Goal: Task Accomplishment & Management: Use online tool/utility

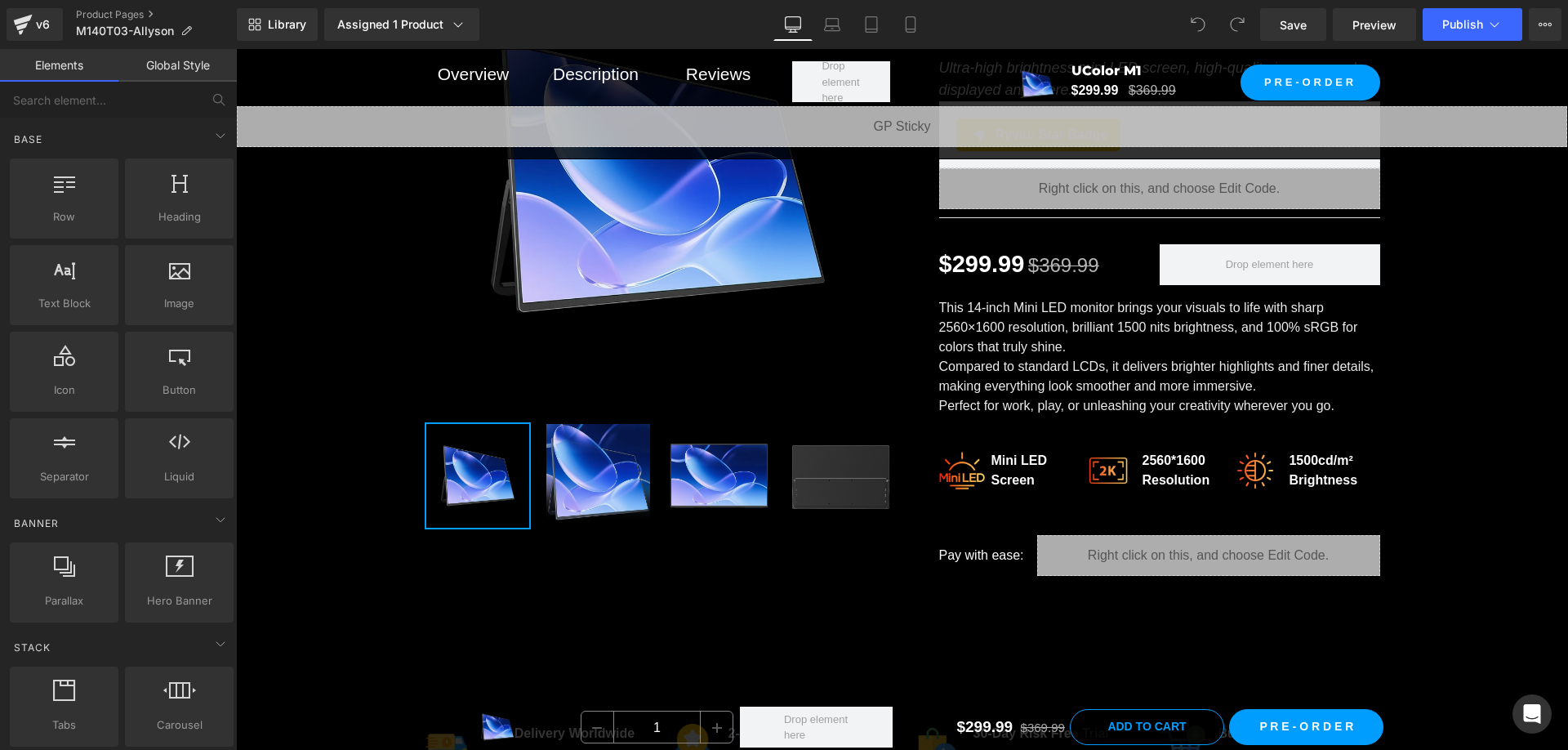
scroll to position [327, 0]
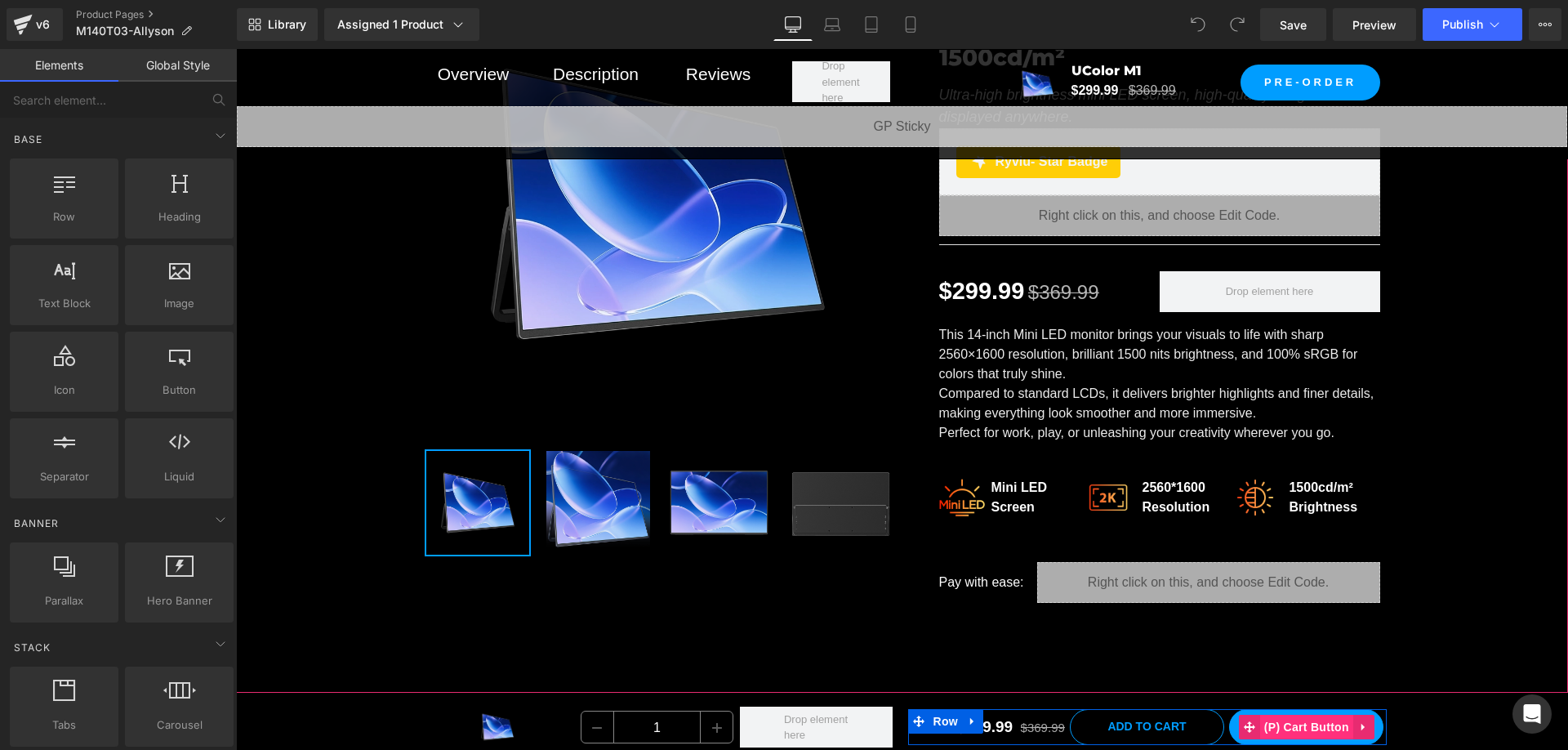
click at [1307, 729] on span "(P) Cart Button" at bounding box center [1306, 727] width 93 height 24
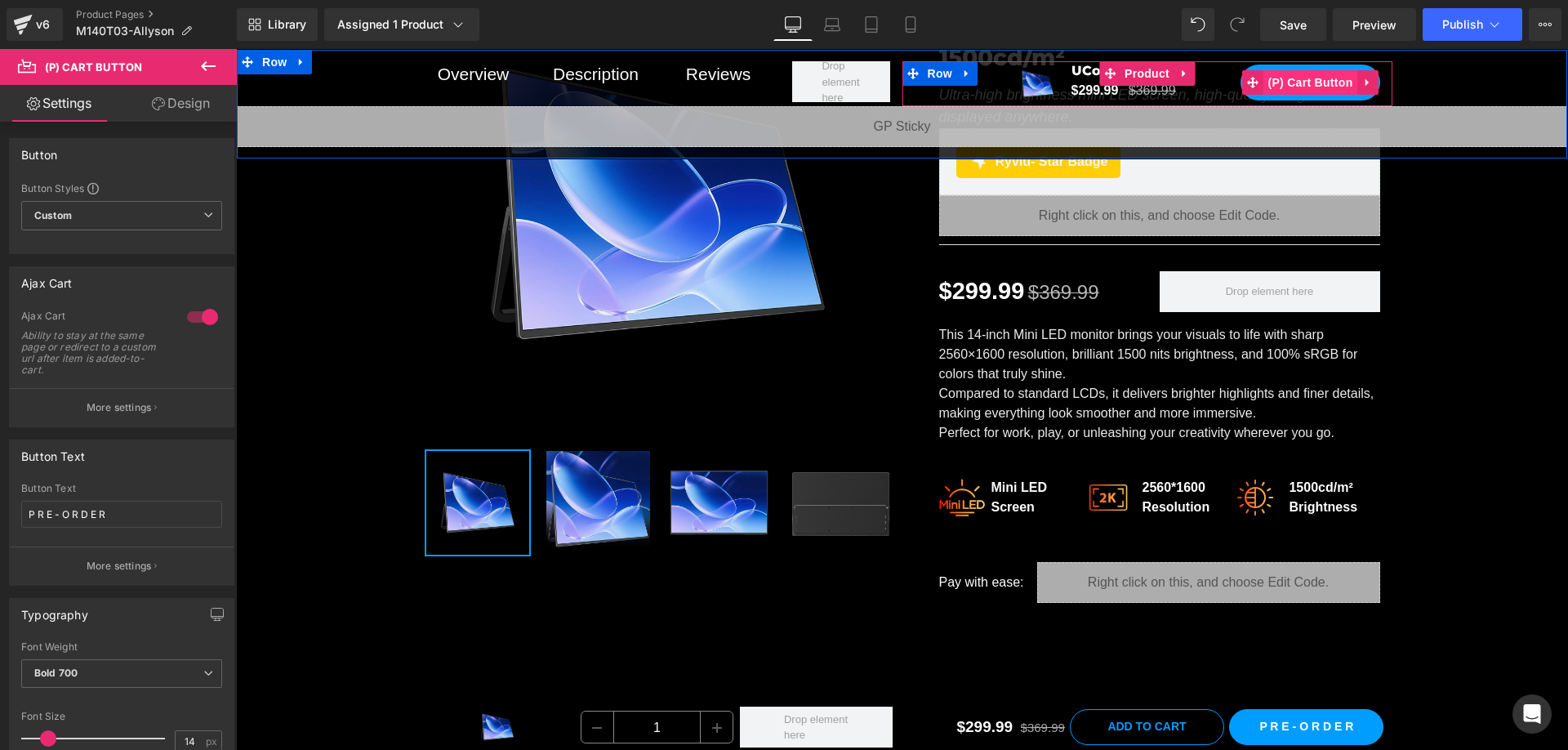
click at [1294, 80] on span "(P) Cart Button" at bounding box center [1309, 82] width 93 height 24
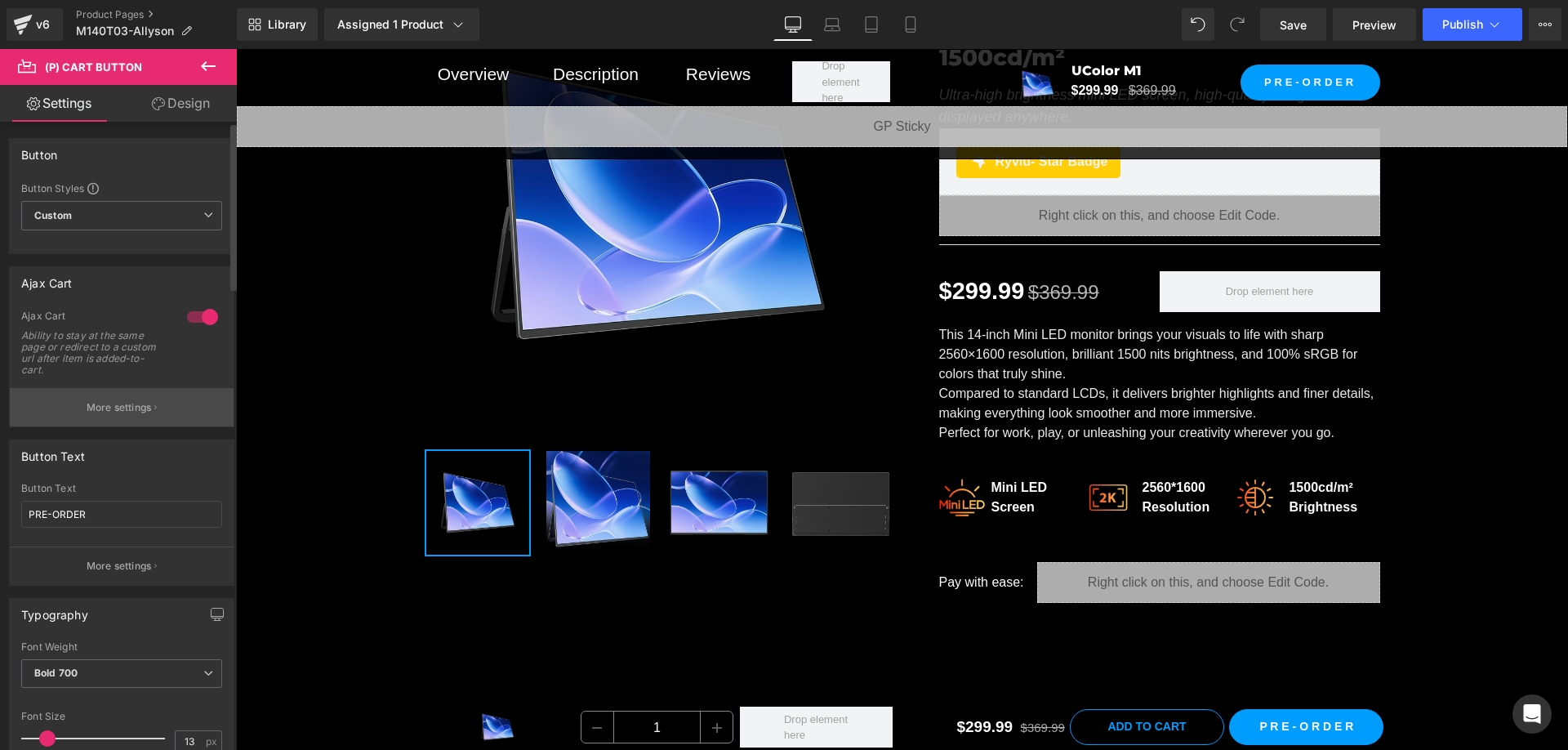
click at [113, 416] on button "More settings" at bounding box center [122, 408] width 224 height 39
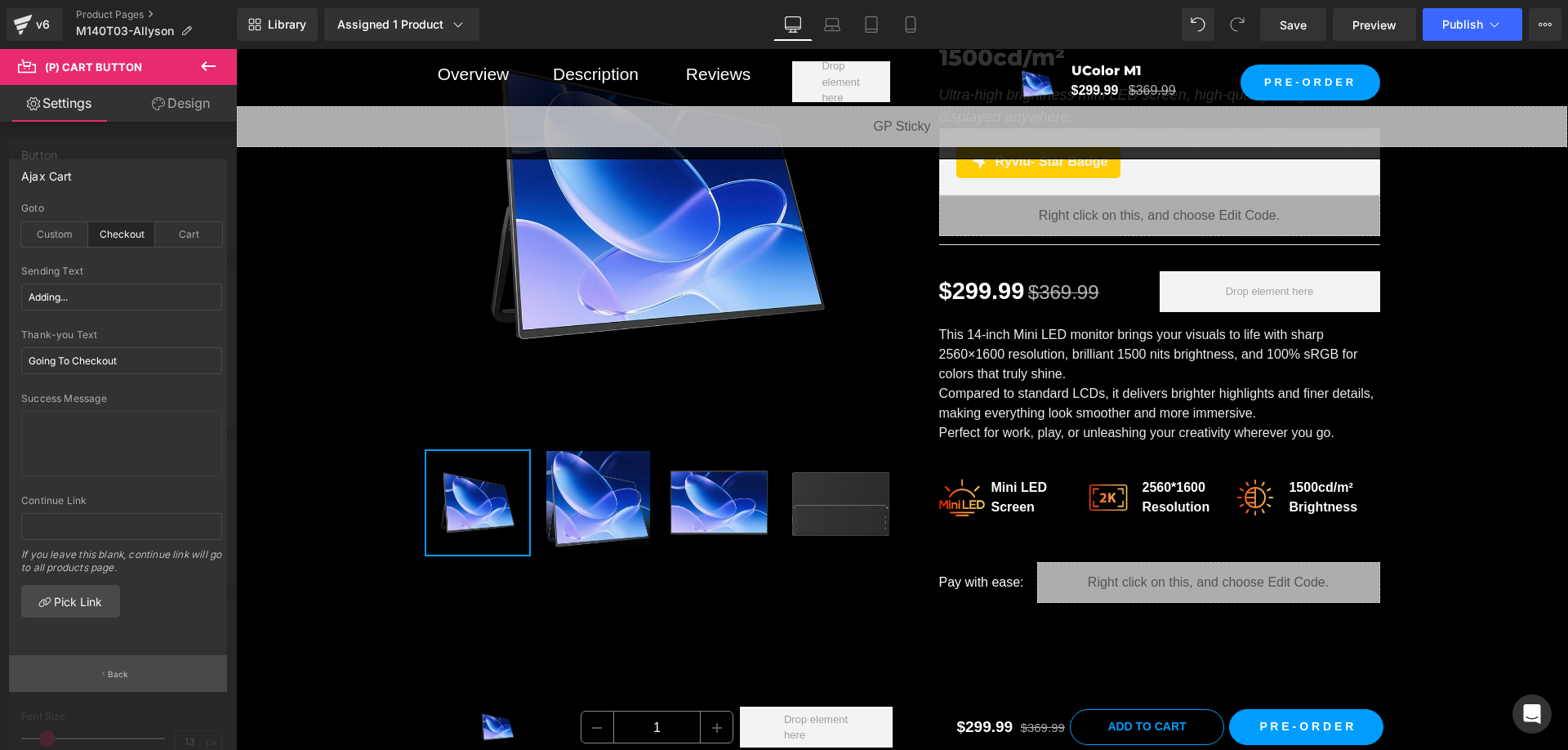
click at [134, 660] on button "Back" at bounding box center [118, 674] width 218 height 37
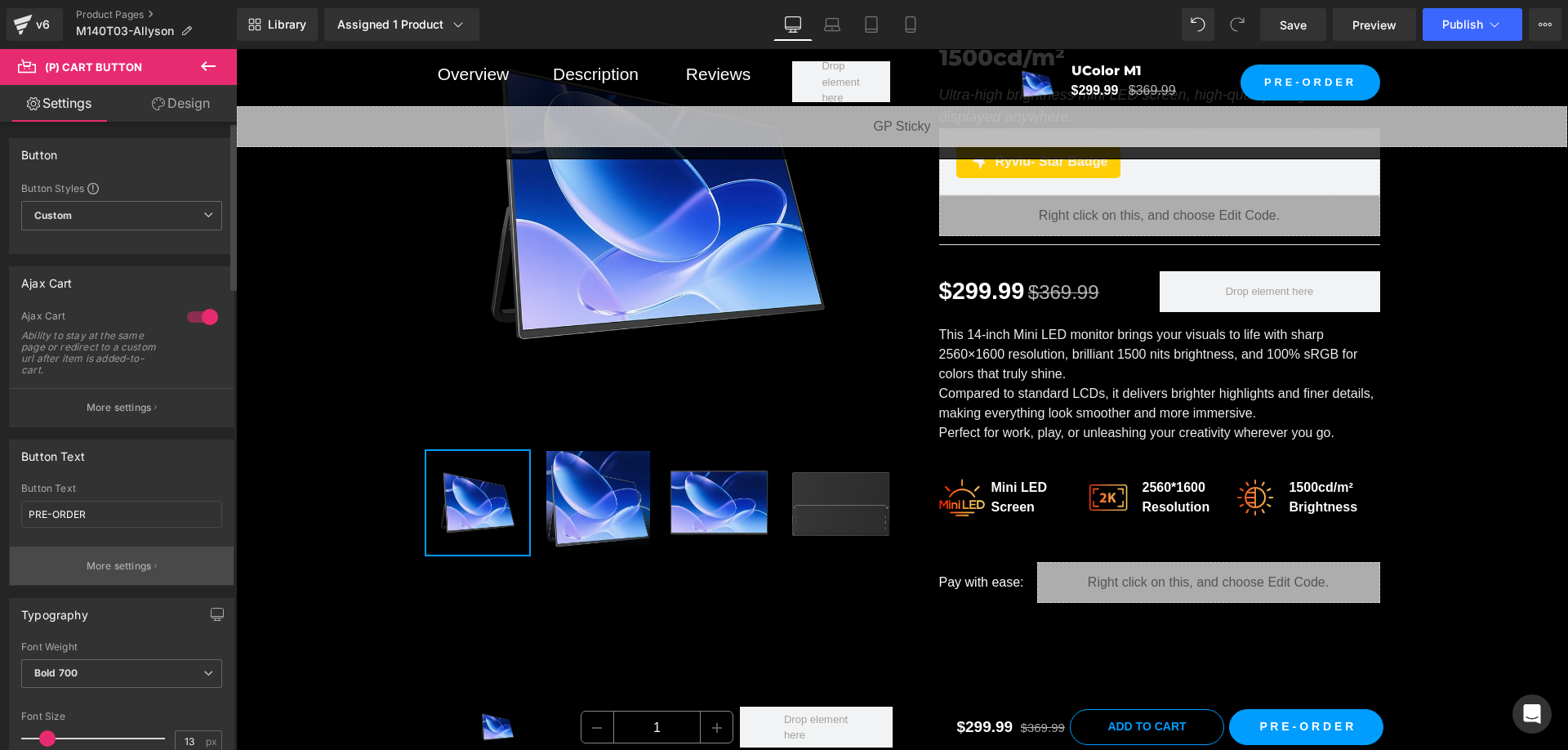
click at [117, 565] on p "More settings" at bounding box center [119, 566] width 65 height 15
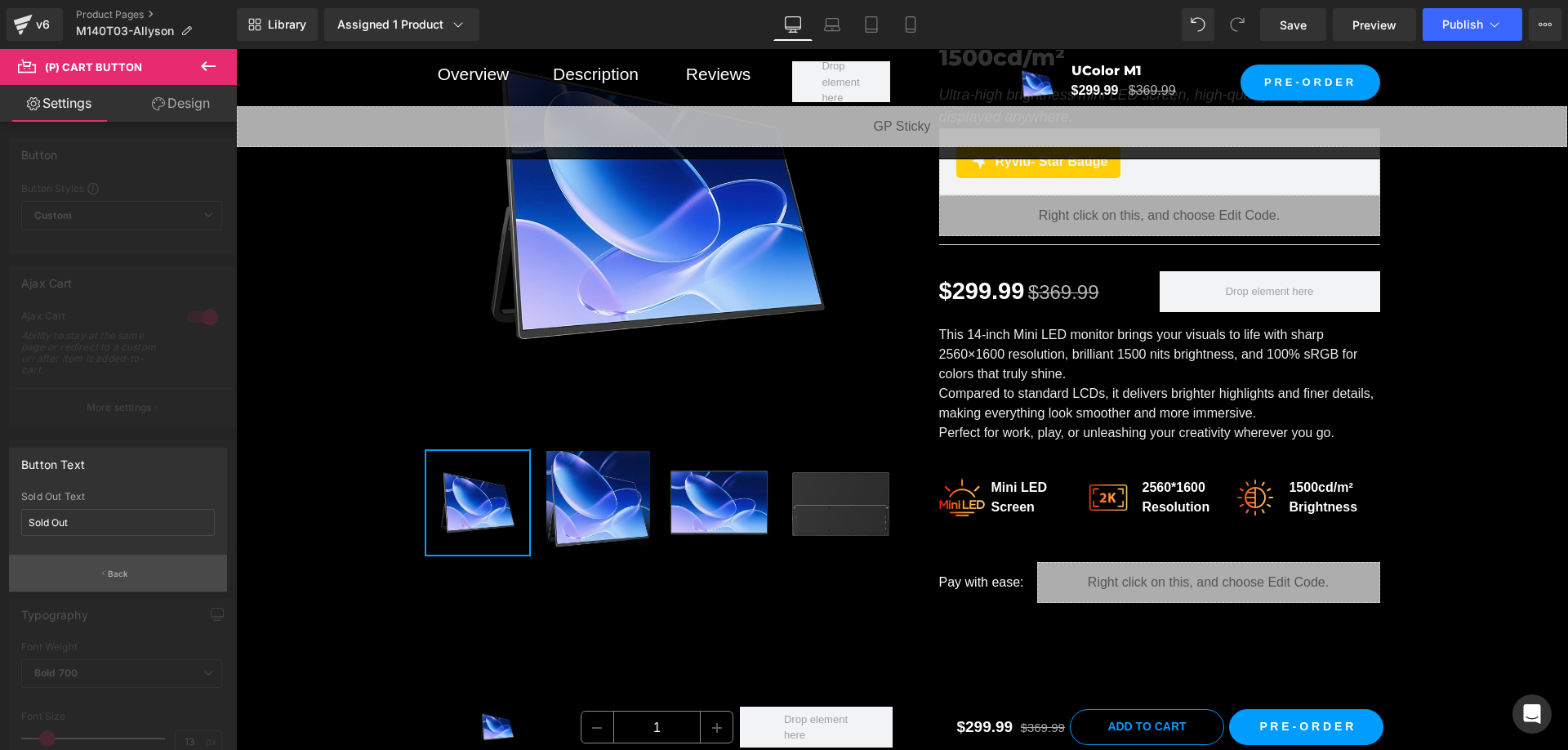
click at [116, 565] on button "Back" at bounding box center [118, 573] width 218 height 37
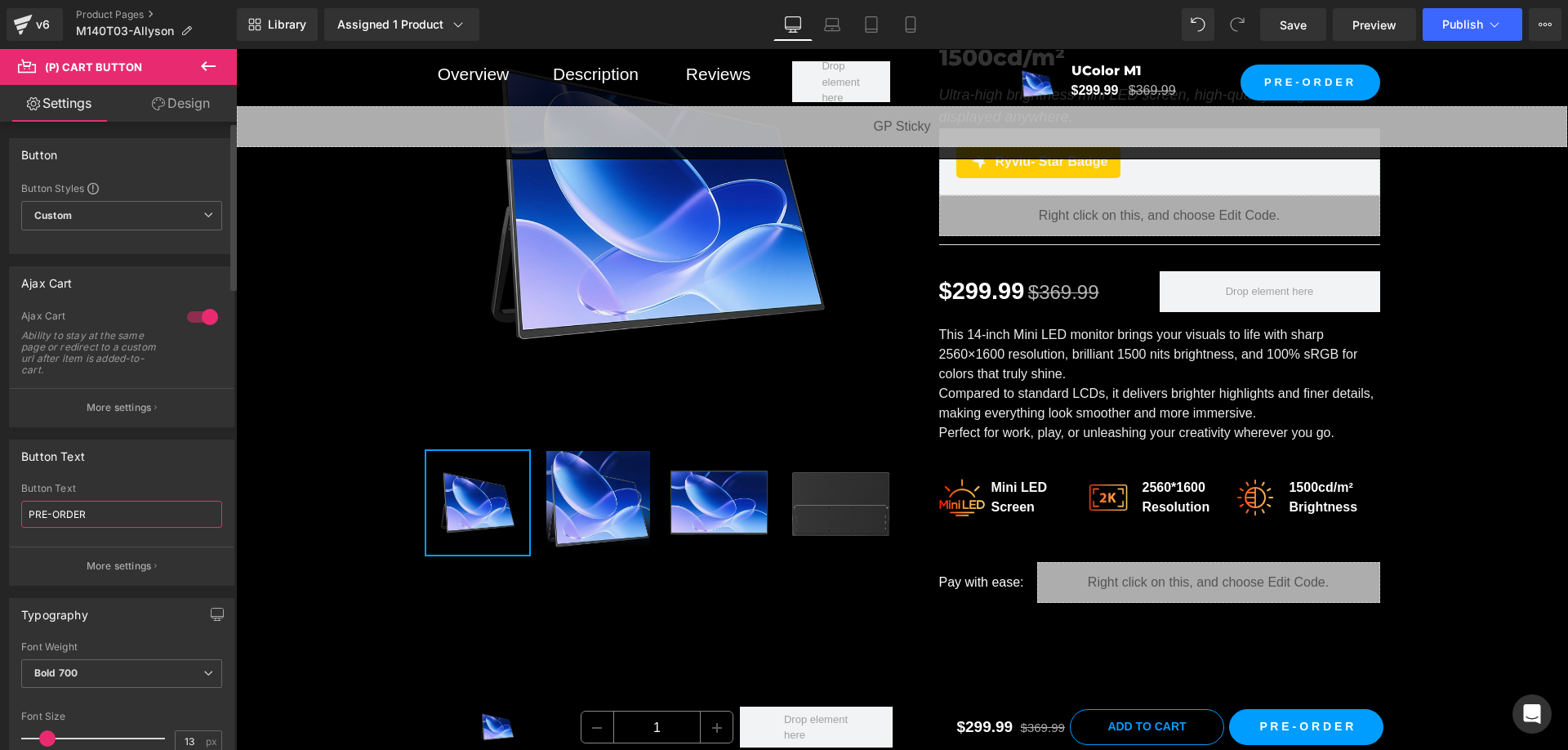
drag, startPoint x: 107, startPoint y: 520, endPoint x: 14, endPoint y: 517, distance: 93.0
click at [14, 517] on div "PRE-ORDER Button Text PRE-ORDER More settings" at bounding box center [122, 534] width 224 height 102
type input "N"
type input "BUY NOW"
click at [109, 560] on p "More settings" at bounding box center [119, 566] width 65 height 15
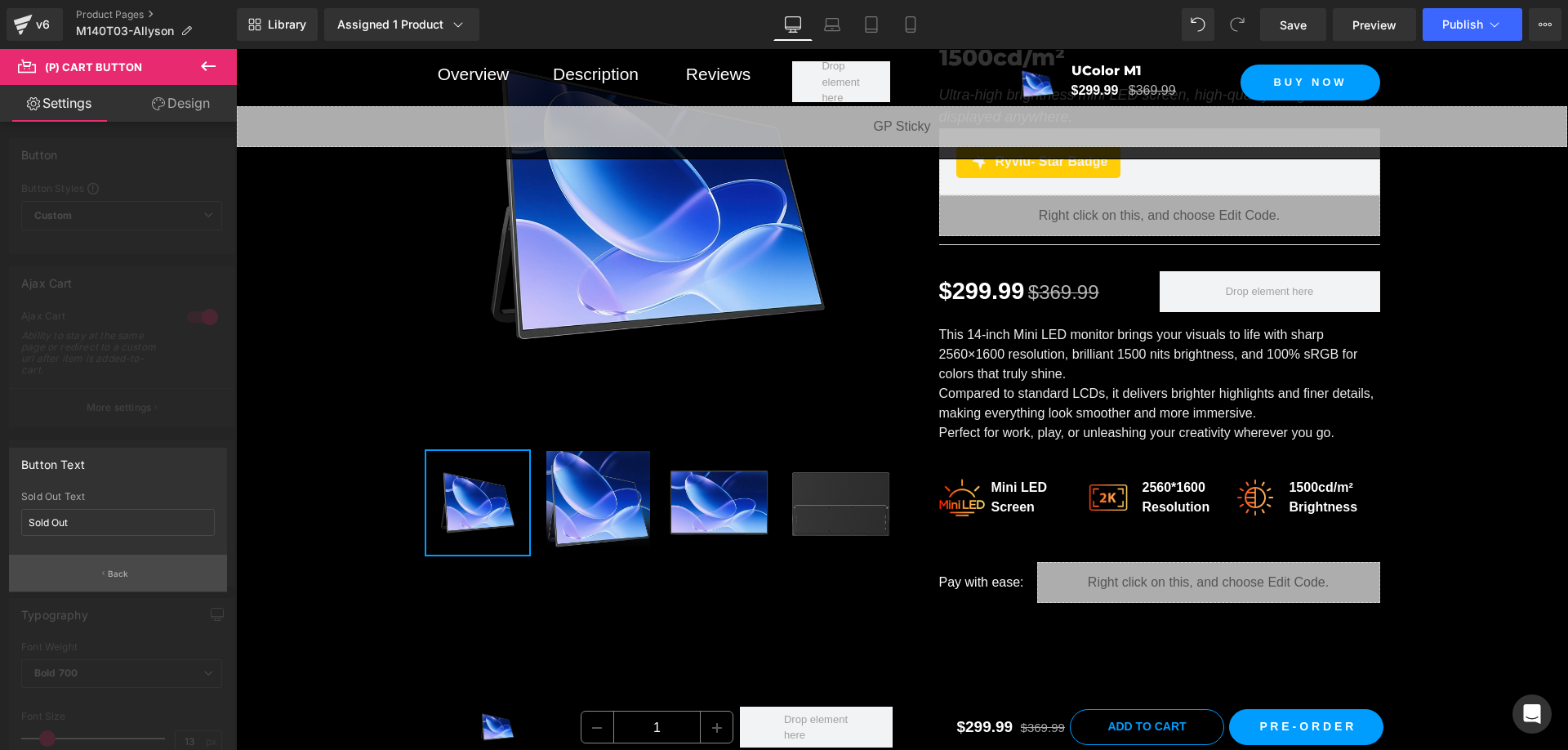
click at [115, 563] on button "Back" at bounding box center [118, 573] width 218 height 37
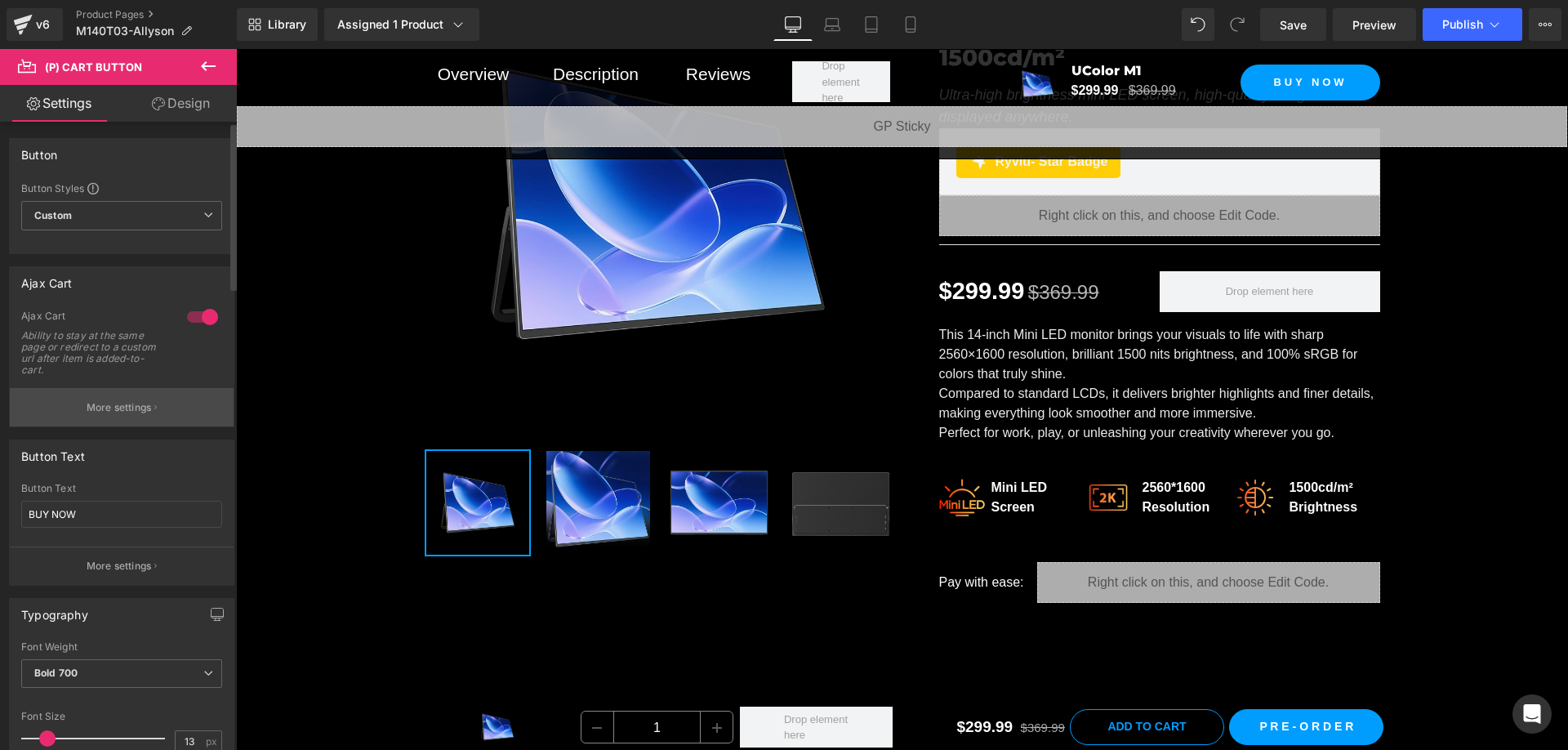
click at [136, 419] on button "More settings" at bounding box center [122, 408] width 224 height 39
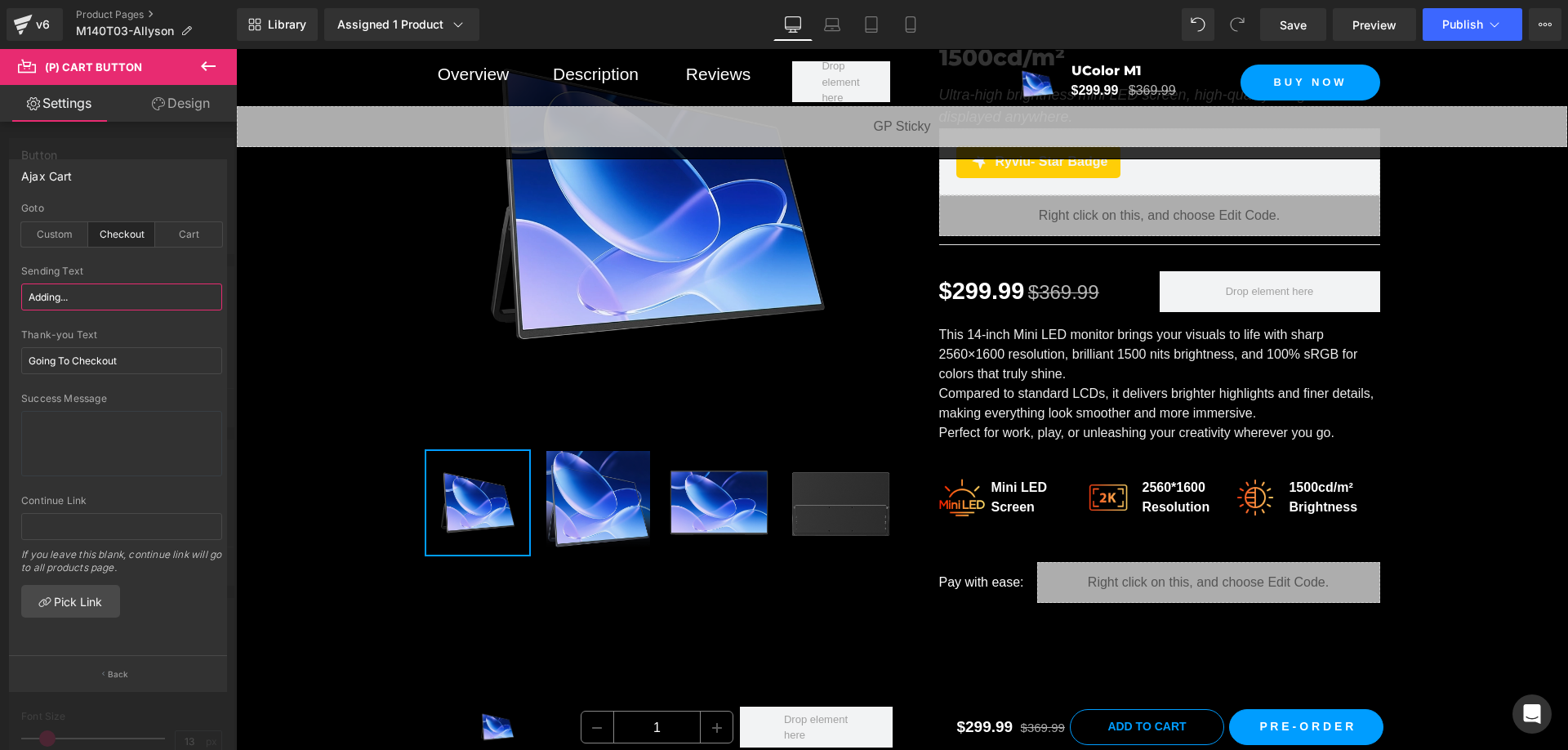
click at [121, 304] on input "Adding..." at bounding box center [122, 297] width 201 height 27
paste input "BUY NOW"
type input "BUY NOW"
click at [141, 360] on input "Going To Checkout" at bounding box center [122, 361] width 201 height 27
paste input "BUY NOW"
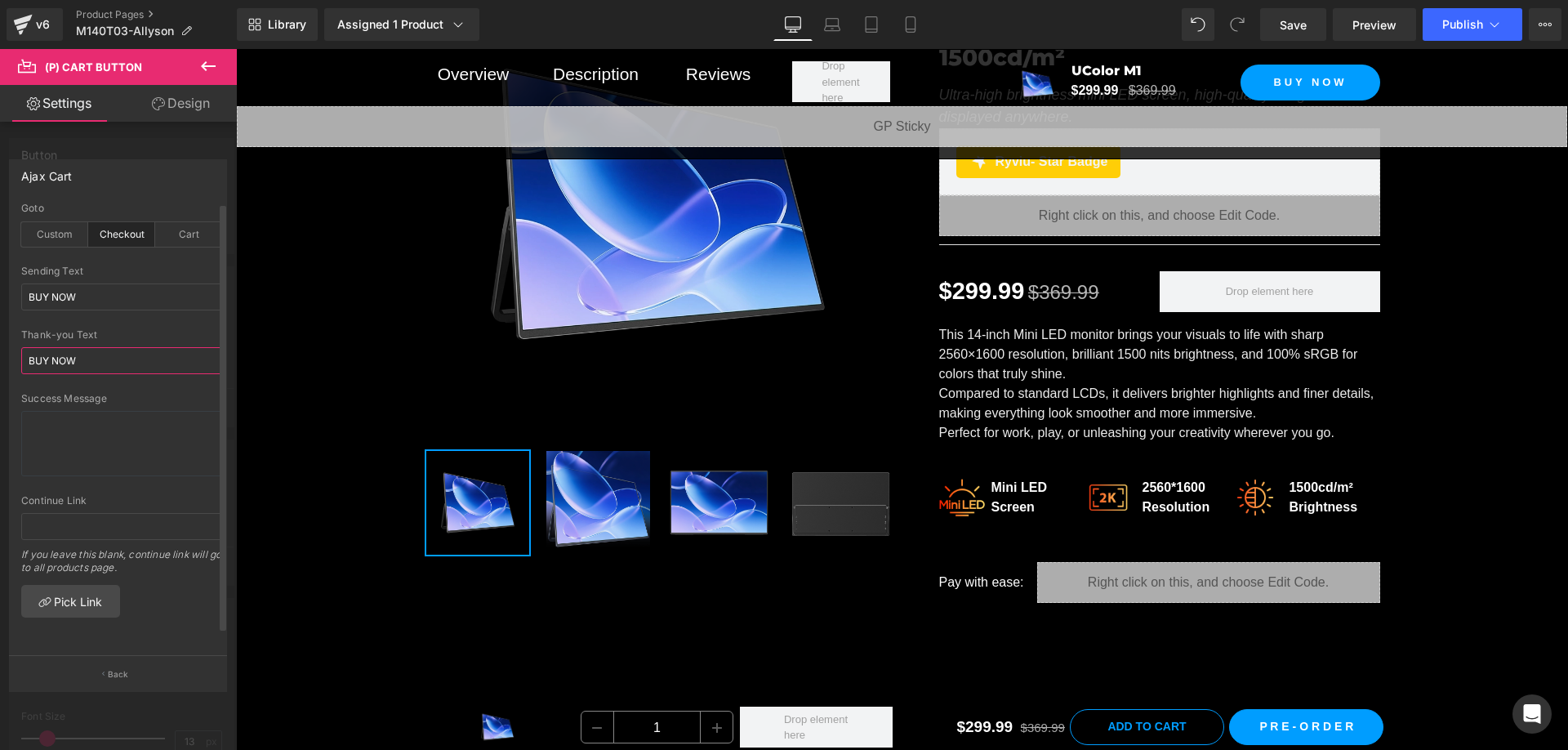
type input "BUY NOW"
drag, startPoint x: 164, startPoint y: 388, endPoint x: 188, endPoint y: 459, distance: 74.9
click at [164, 388] on div at bounding box center [122, 388] width 201 height 11
click at [119, 667] on button "Back" at bounding box center [118, 674] width 218 height 37
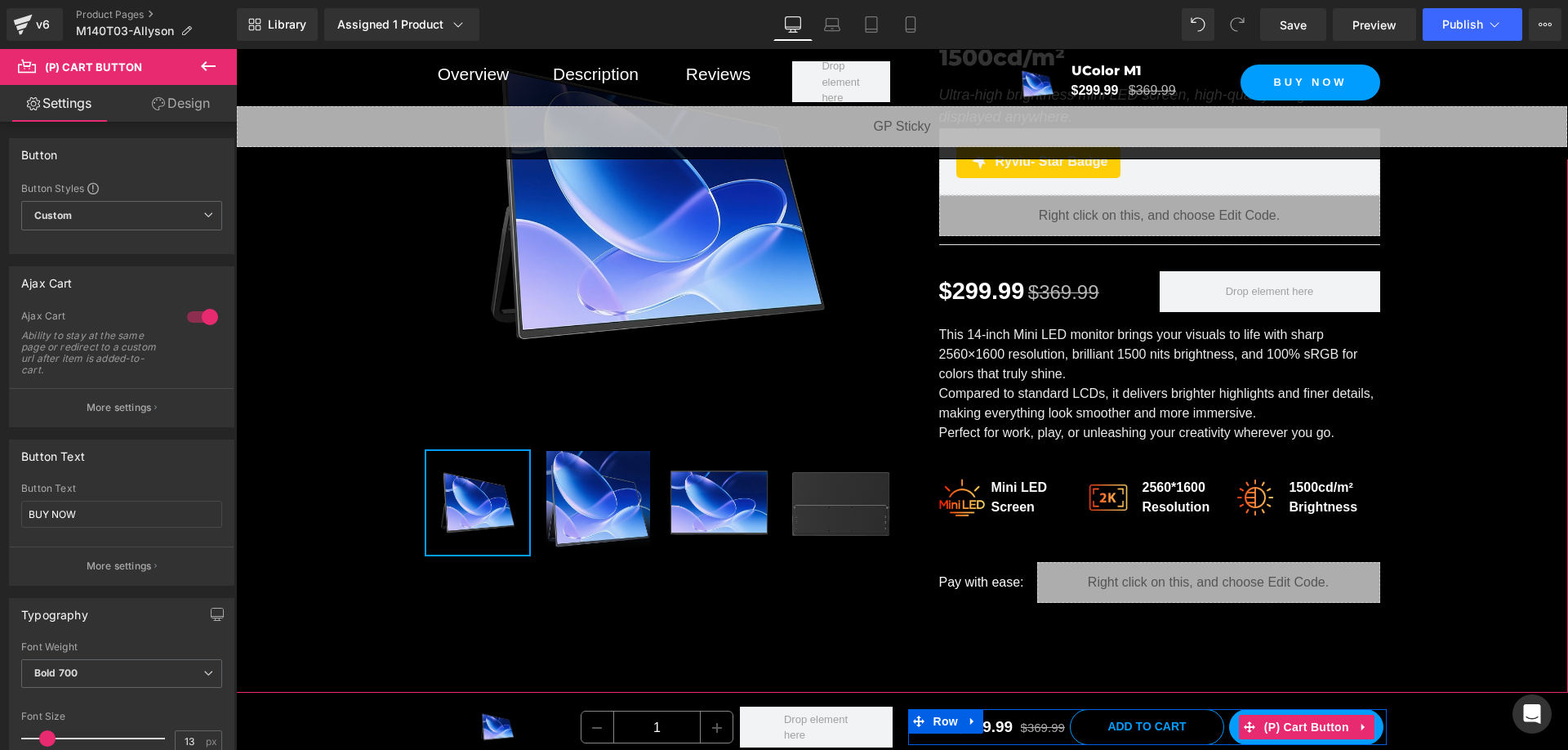
drag, startPoint x: 1302, startPoint y: 729, endPoint x: 894, endPoint y: 551, distance: 445.1
click at [1301, 729] on span "(P) Cart Button" at bounding box center [1306, 727] width 93 height 24
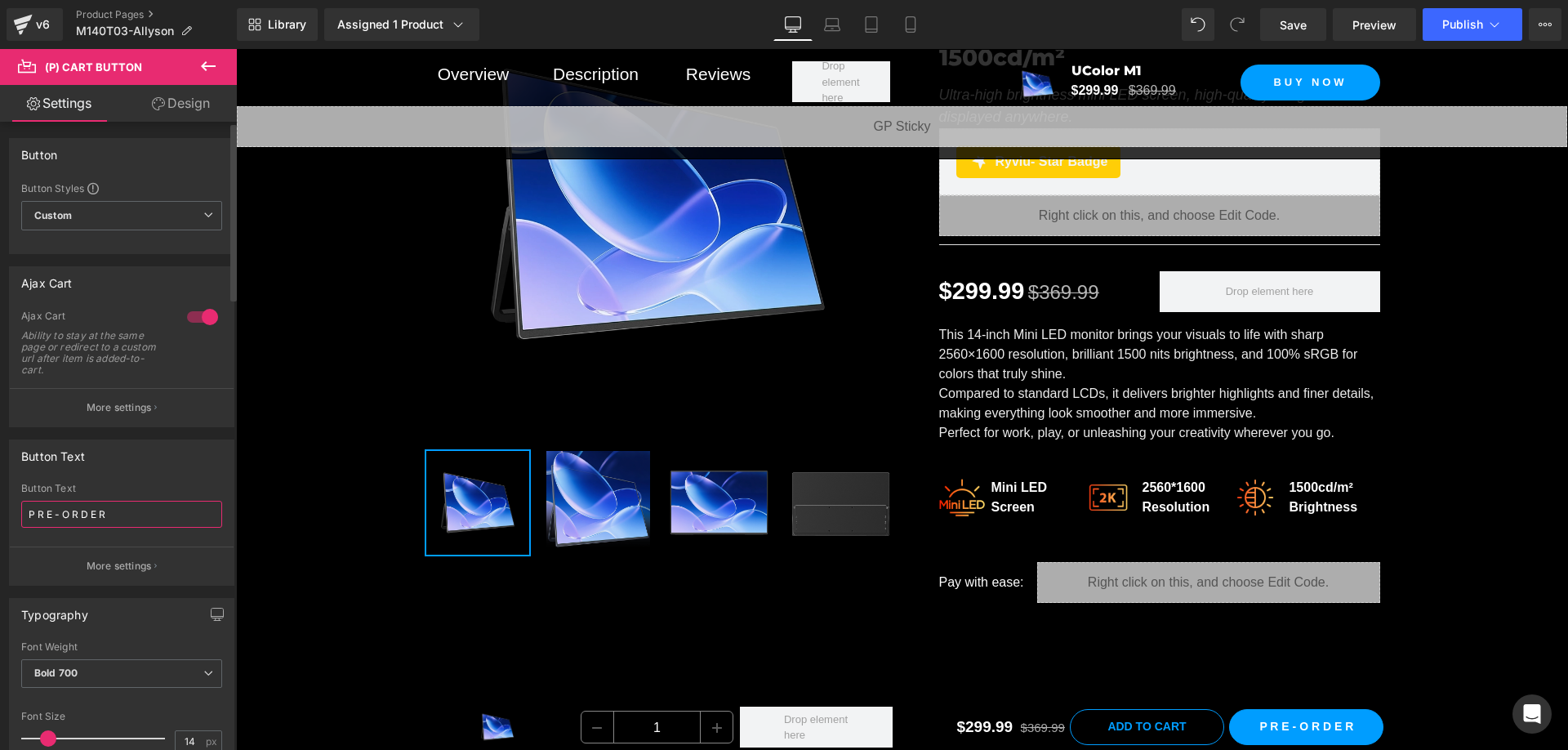
click at [109, 519] on input "P R E - O R D E R" at bounding box center [122, 514] width 201 height 27
paste input "BUY NOW"
type input "BUY NOW"
click at [117, 566] on p "More settings" at bounding box center [119, 566] width 65 height 15
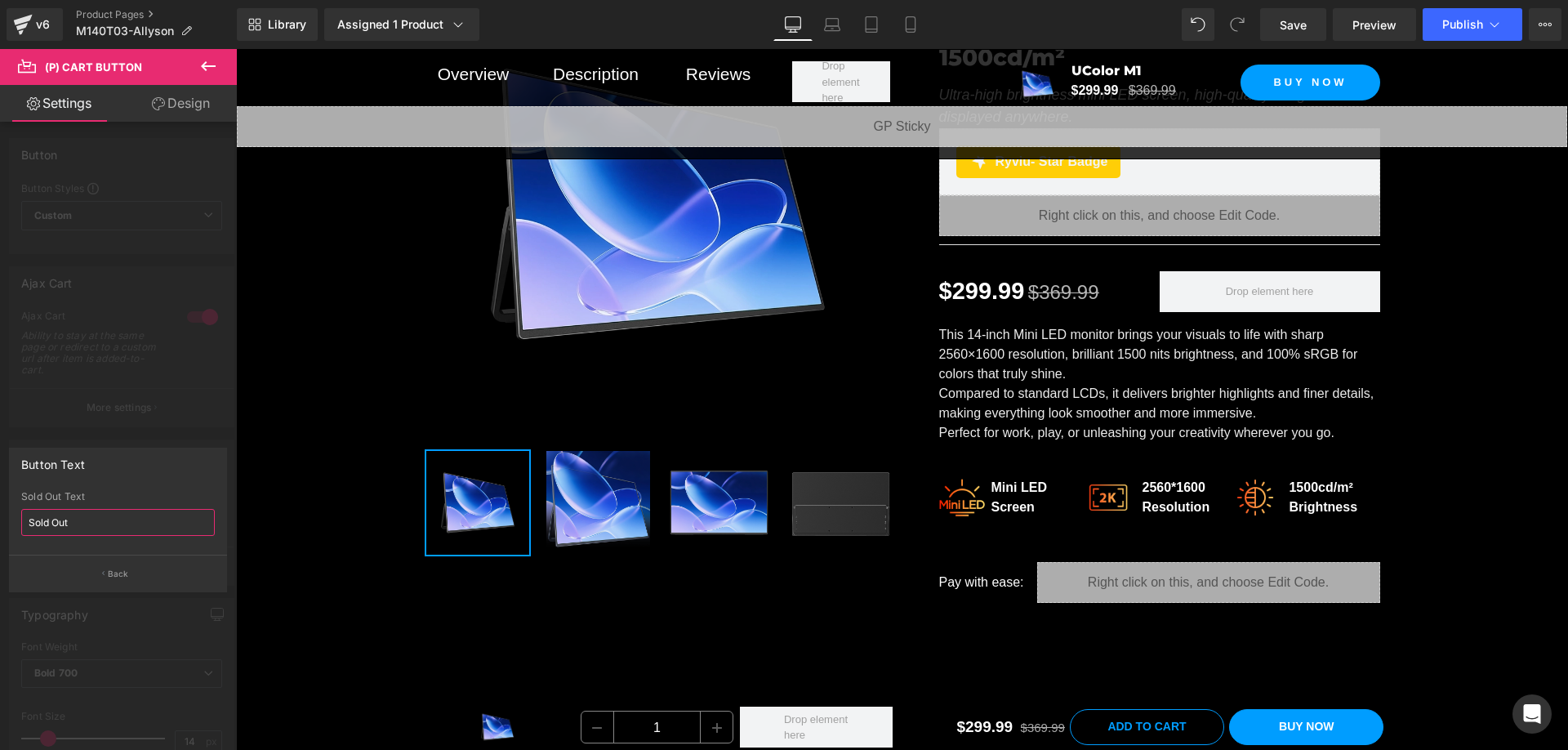
click at [111, 530] on input "Sold Out" at bounding box center [117, 523] width 194 height 27
drag, startPoint x: 117, startPoint y: 565, endPoint x: 147, endPoint y: 447, distance: 121.8
click at [117, 565] on button "Back" at bounding box center [118, 573] width 218 height 37
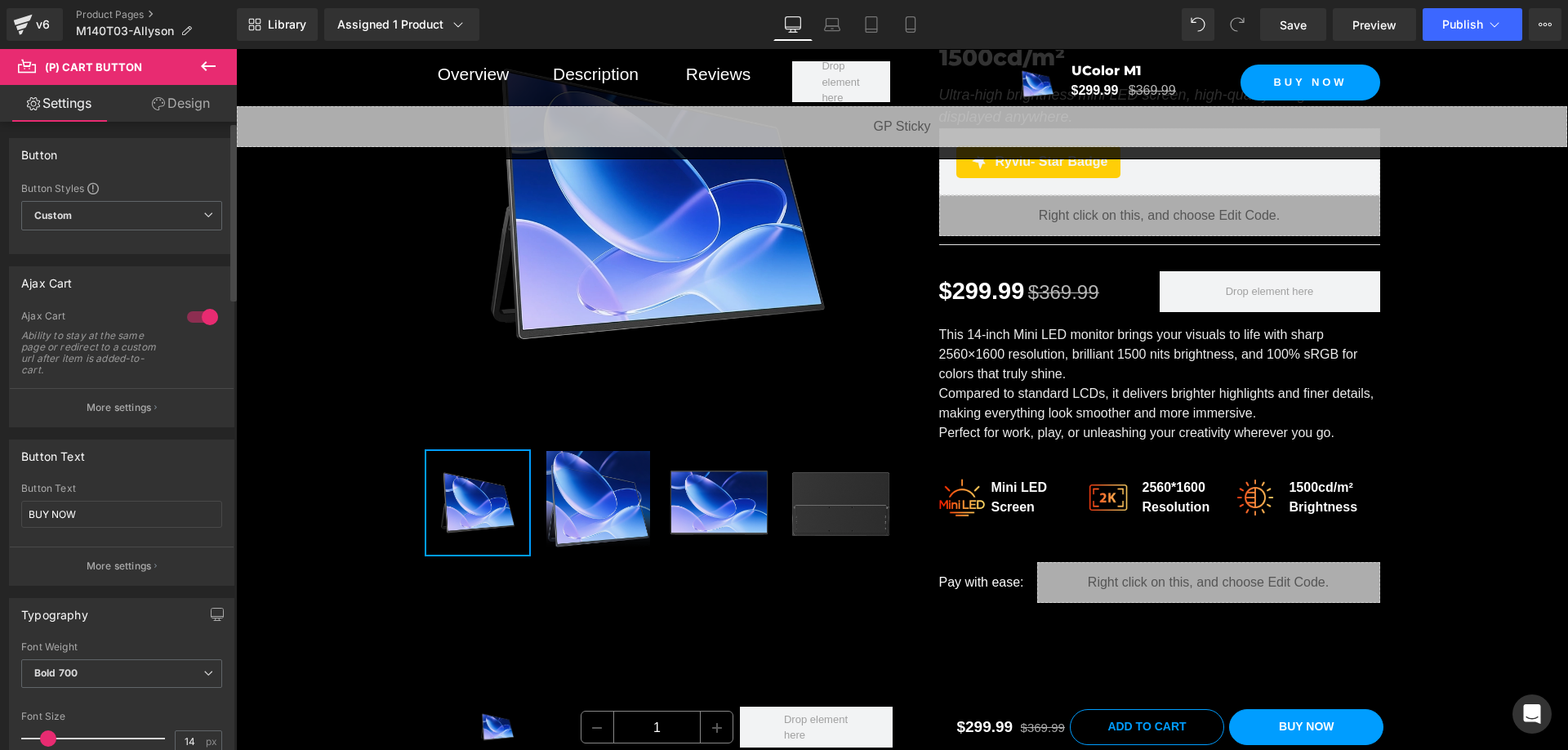
drag, startPoint x: 135, startPoint y: 410, endPoint x: 134, endPoint y: 399, distance: 11.0
click at [135, 410] on p "More settings" at bounding box center [119, 408] width 65 height 15
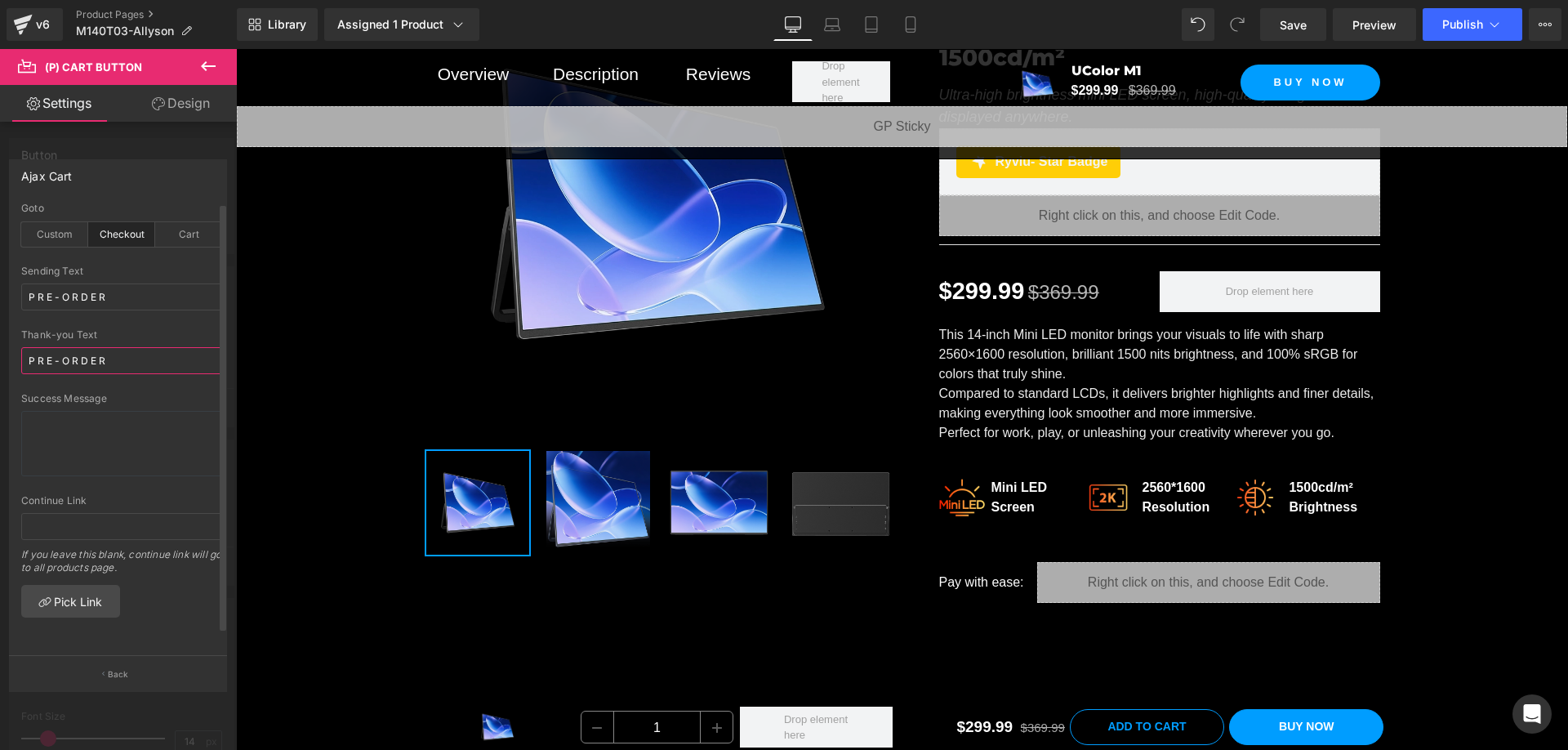
click at [128, 368] on input "P R E - O R D E R" at bounding box center [122, 361] width 201 height 27
paste input "BUY NOW"
type input "BUY NOW"
click at [133, 301] on input "P R E - O R D E R" at bounding box center [122, 297] width 201 height 27
paste input "BUY NOW"
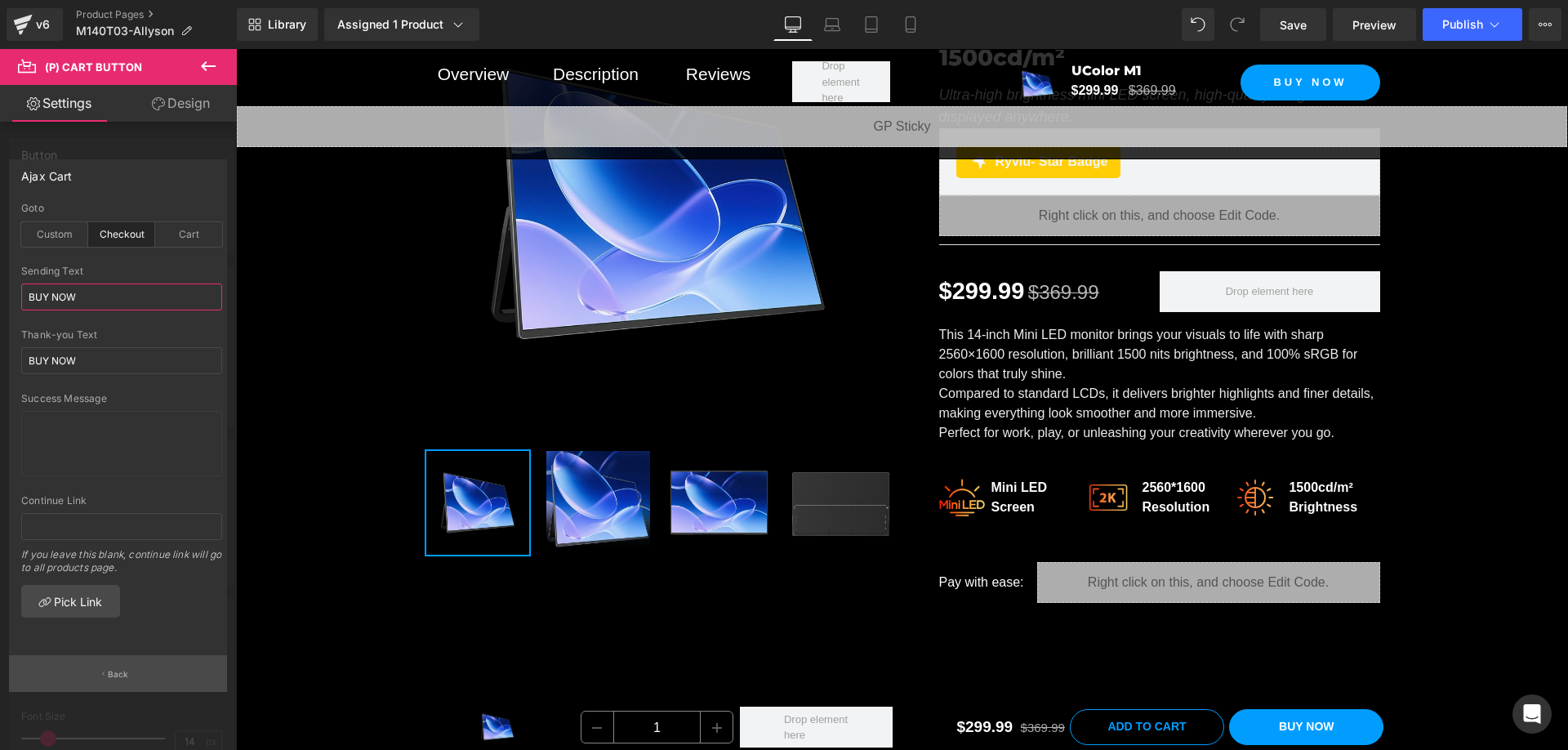
type input "BUY NOW"
click at [134, 668] on button "Back" at bounding box center [118, 674] width 218 height 37
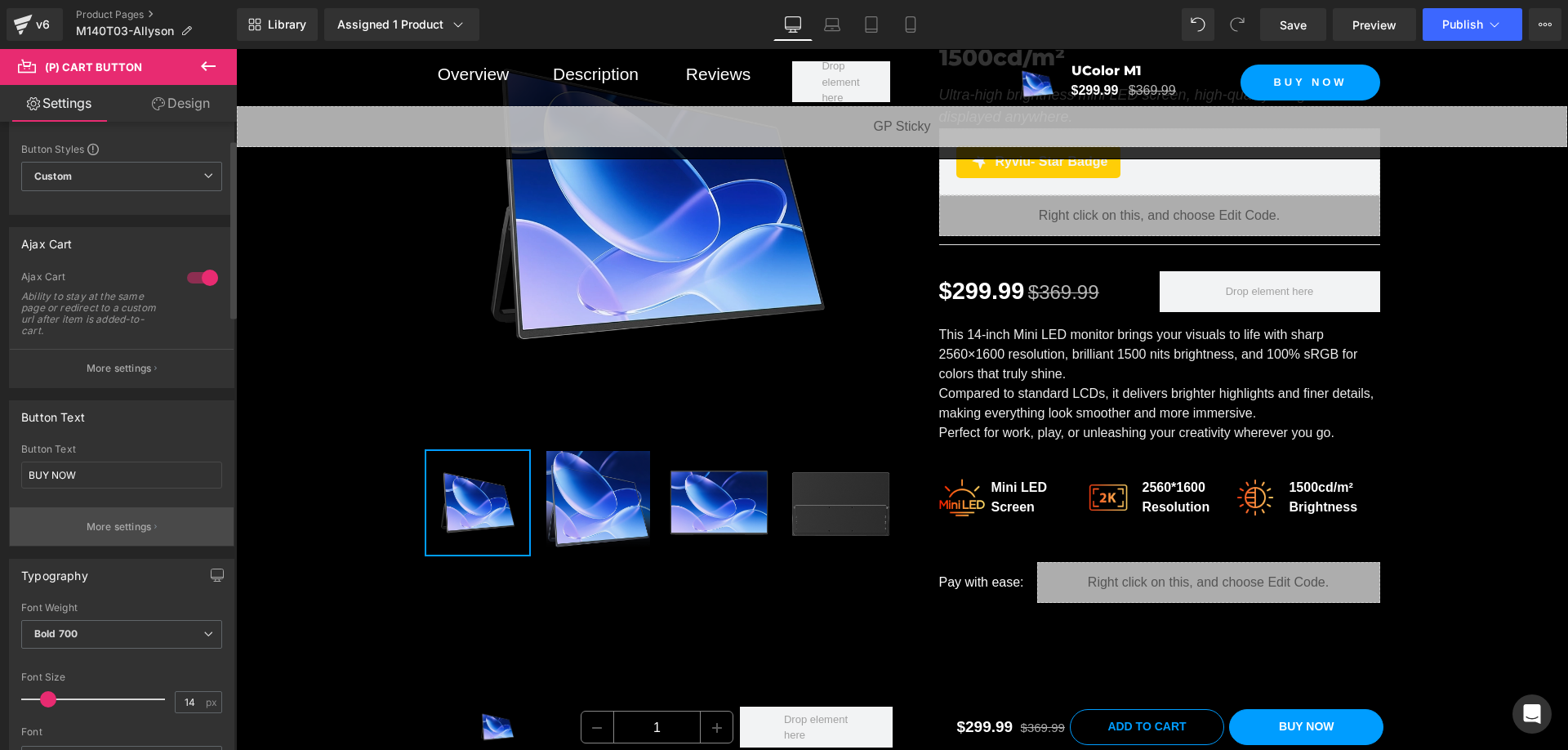
scroll to position [0, 0]
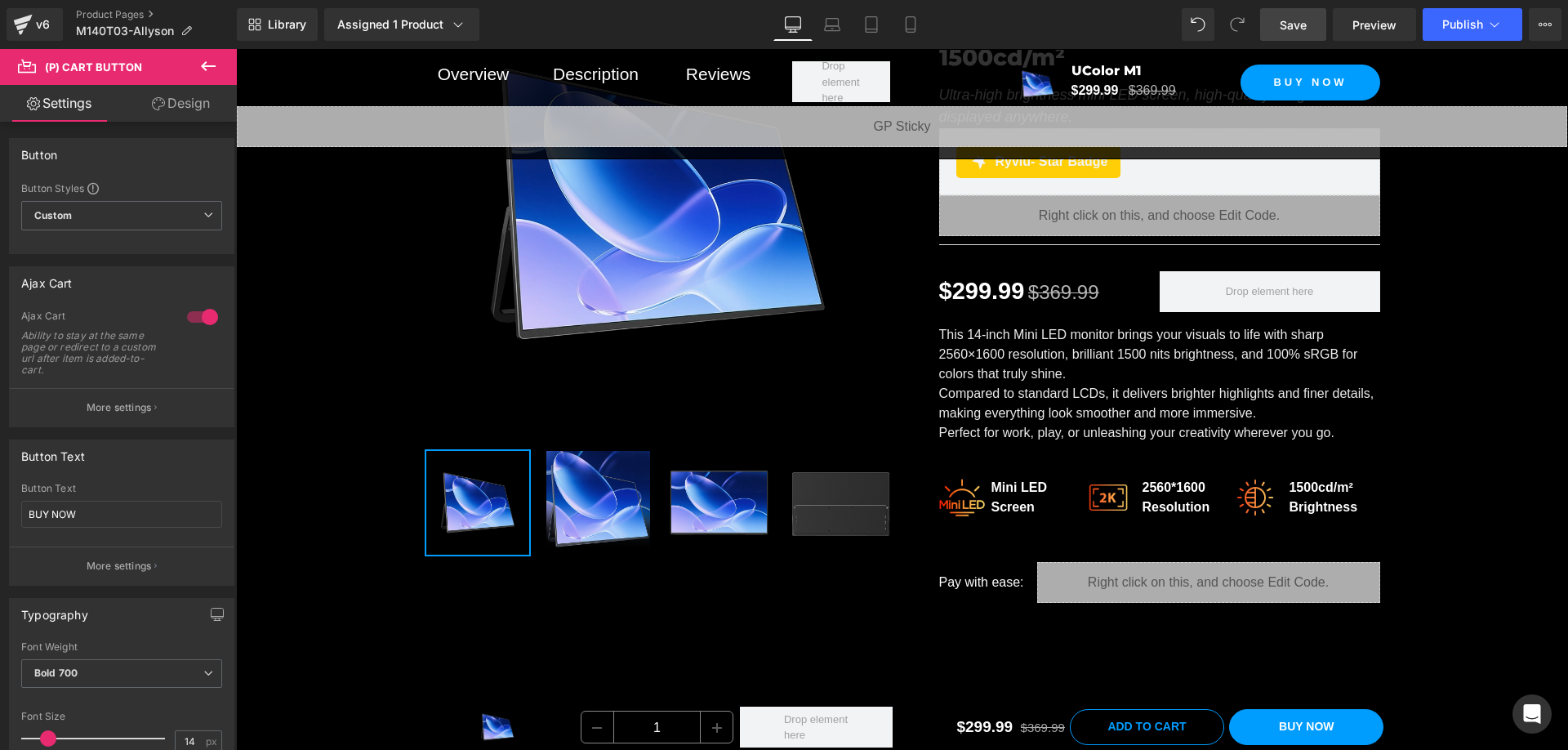
drag, startPoint x: 1303, startPoint y: 14, endPoint x: 1050, endPoint y: 173, distance: 298.8
click at [1303, 14] on link "Save" at bounding box center [1293, 24] width 66 height 33
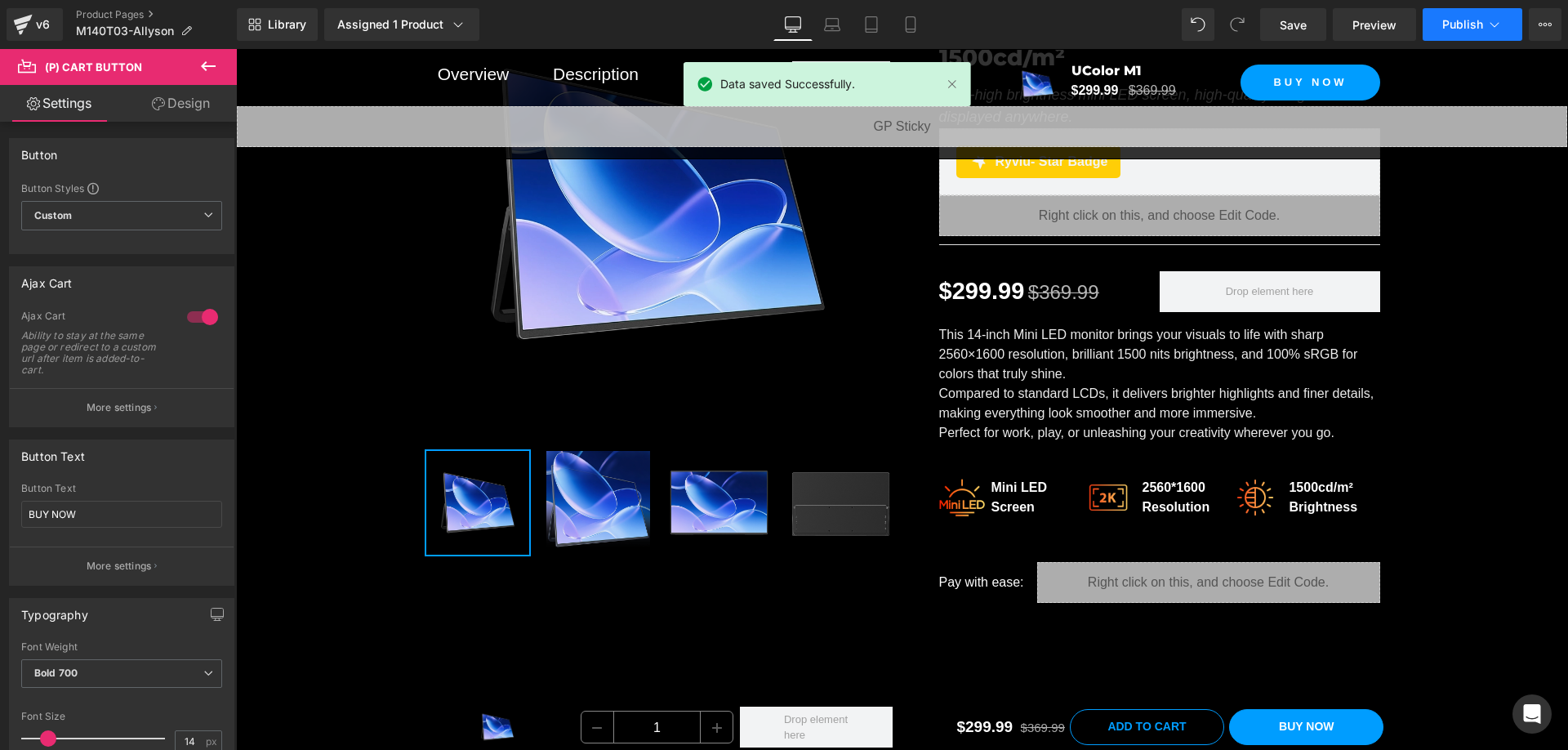
click at [1468, 27] on span "Publish" at bounding box center [1462, 24] width 41 height 13
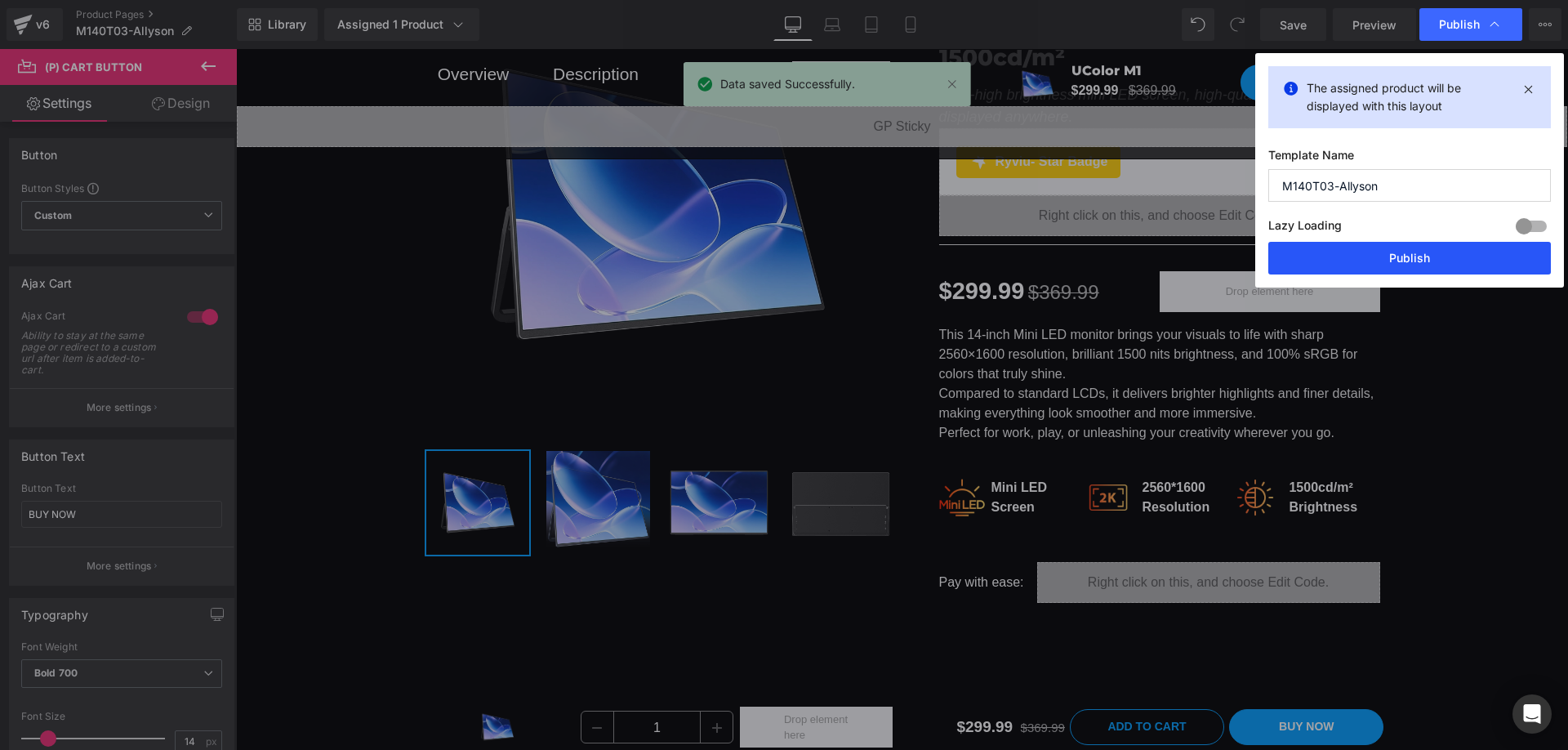
click at [1441, 252] on button "Publish" at bounding box center [1409, 258] width 283 height 33
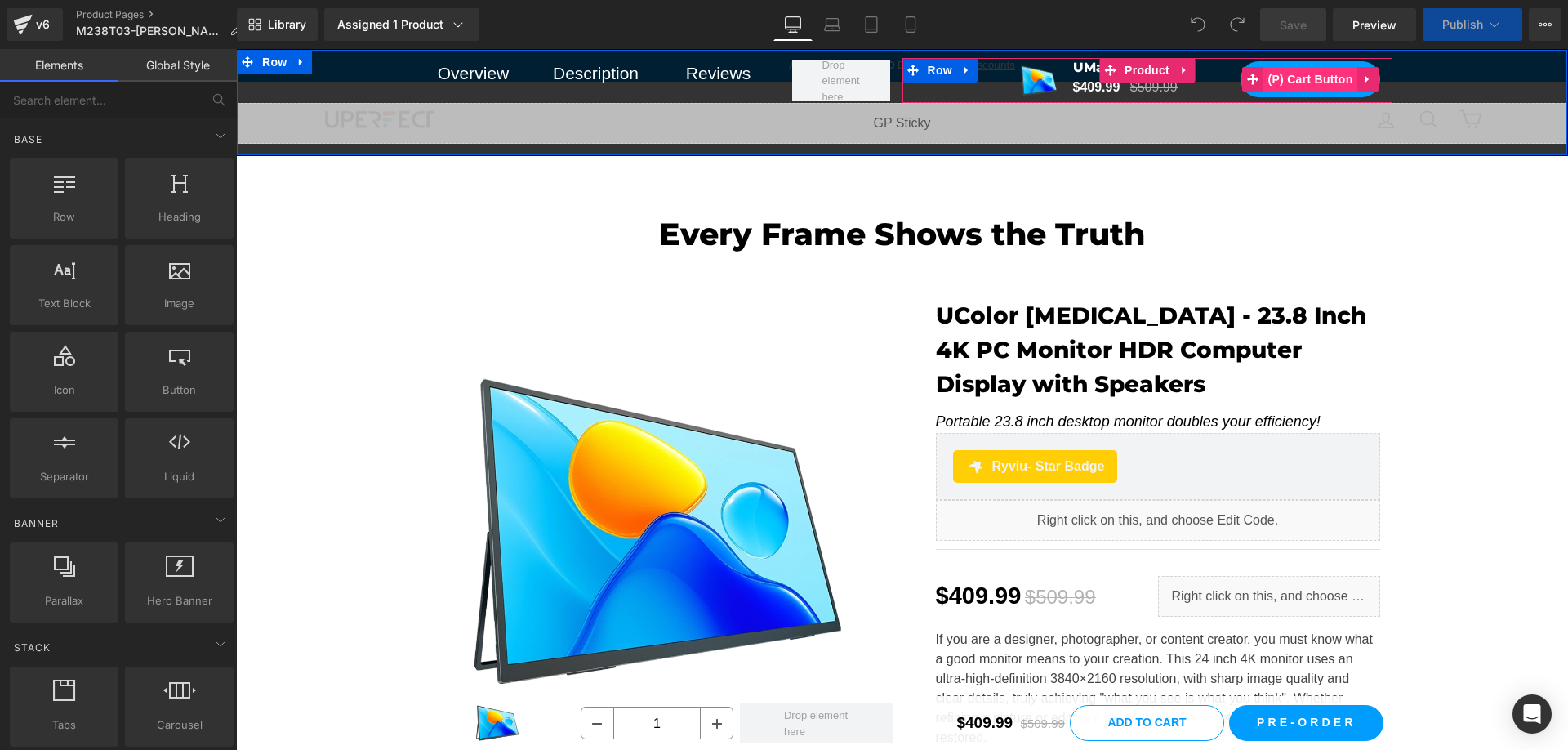
click at [1307, 79] on span "(P) Cart Button" at bounding box center [1309, 79] width 93 height 24
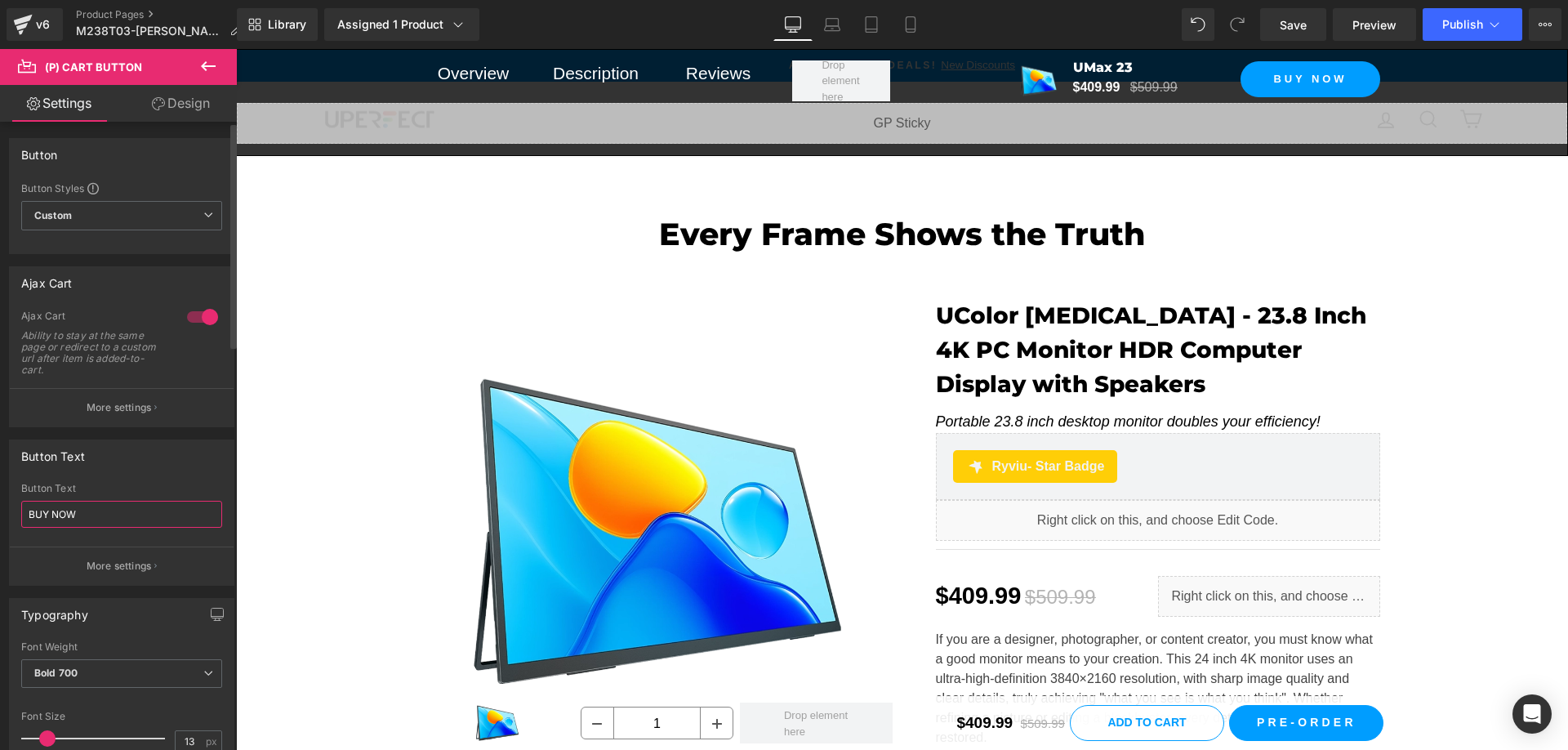
click at [124, 527] on input "BUY NOW" at bounding box center [122, 514] width 201 height 27
click at [125, 565] on p "More settings" at bounding box center [119, 566] width 65 height 15
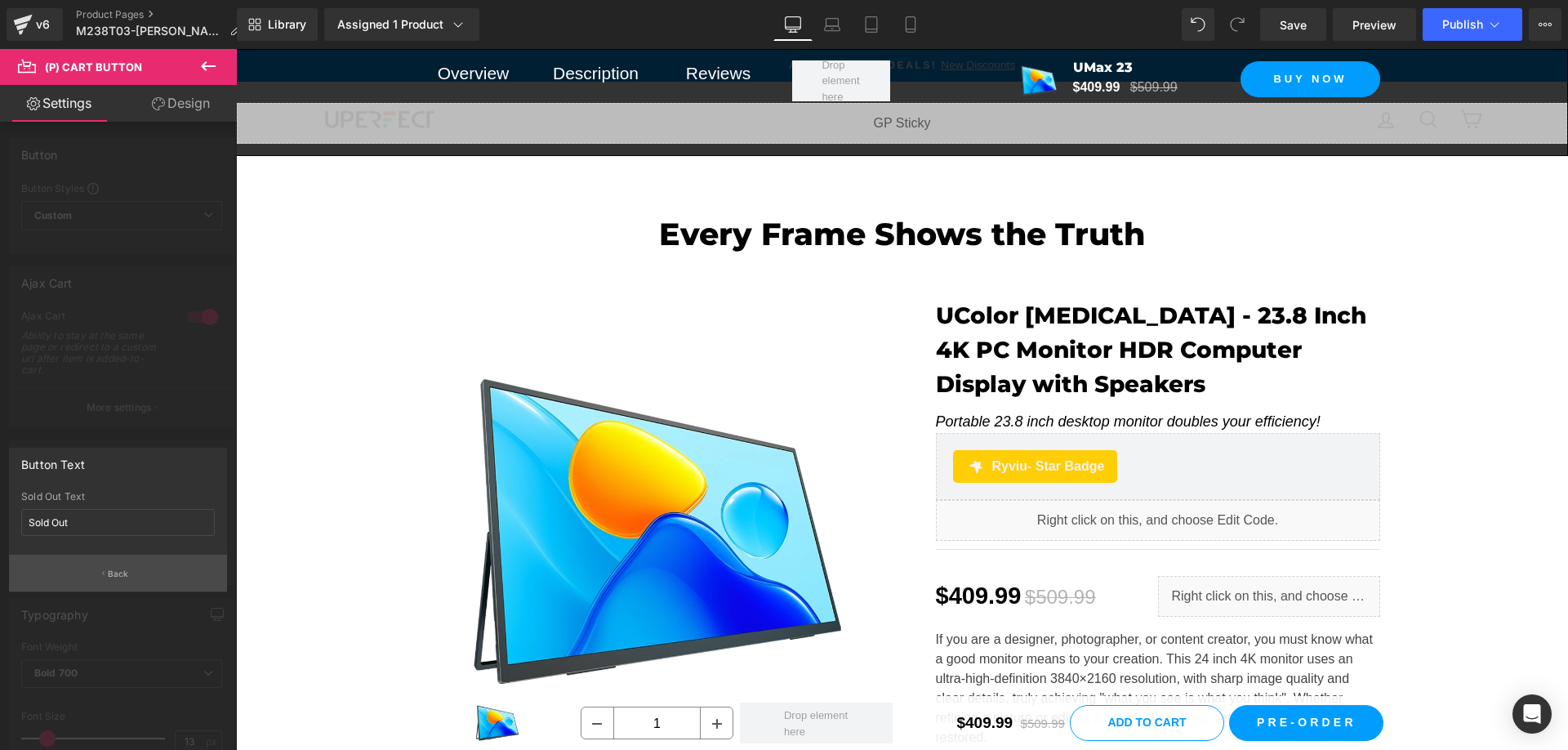
click at [126, 563] on button "Back" at bounding box center [118, 573] width 218 height 37
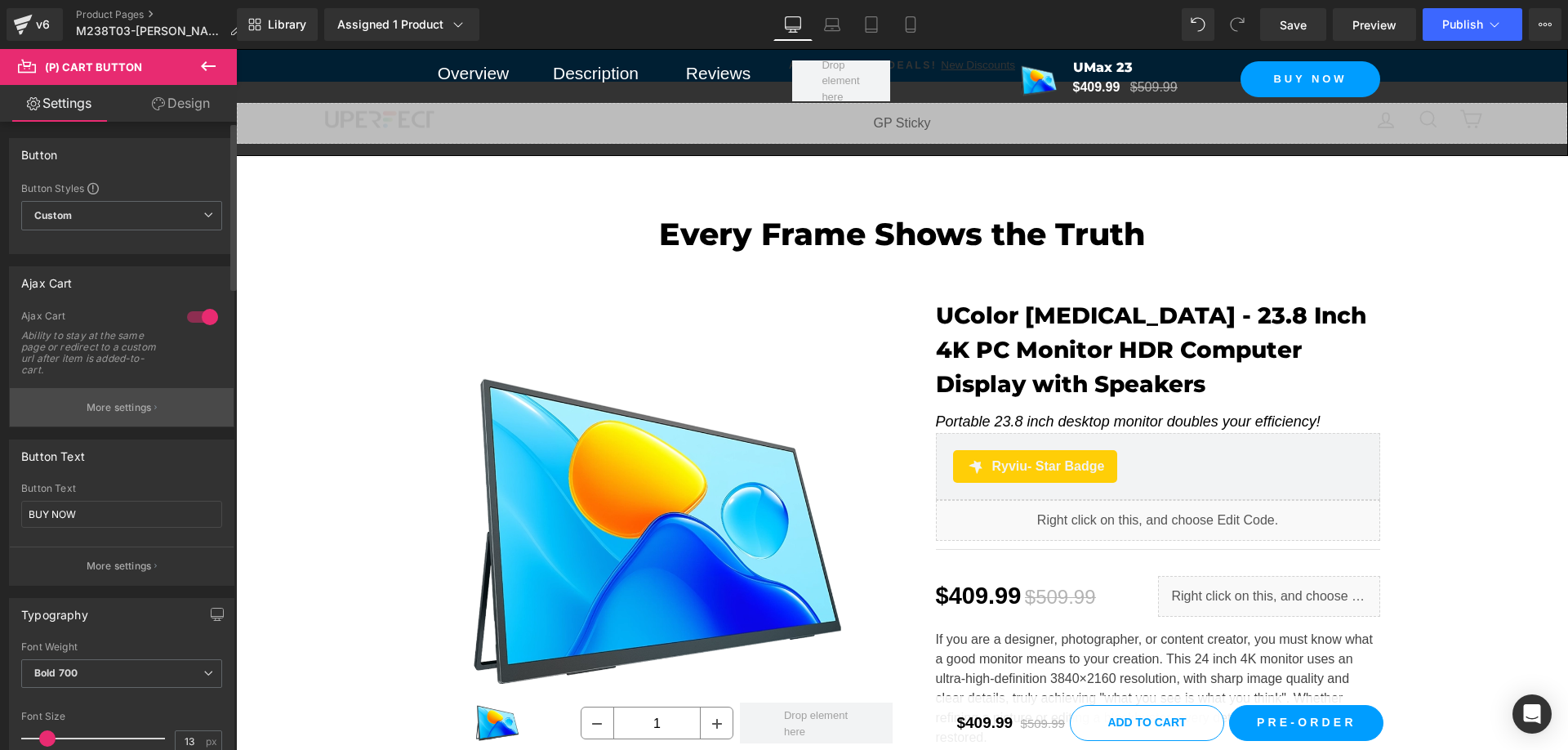
click at [130, 419] on button "More settings" at bounding box center [122, 408] width 224 height 39
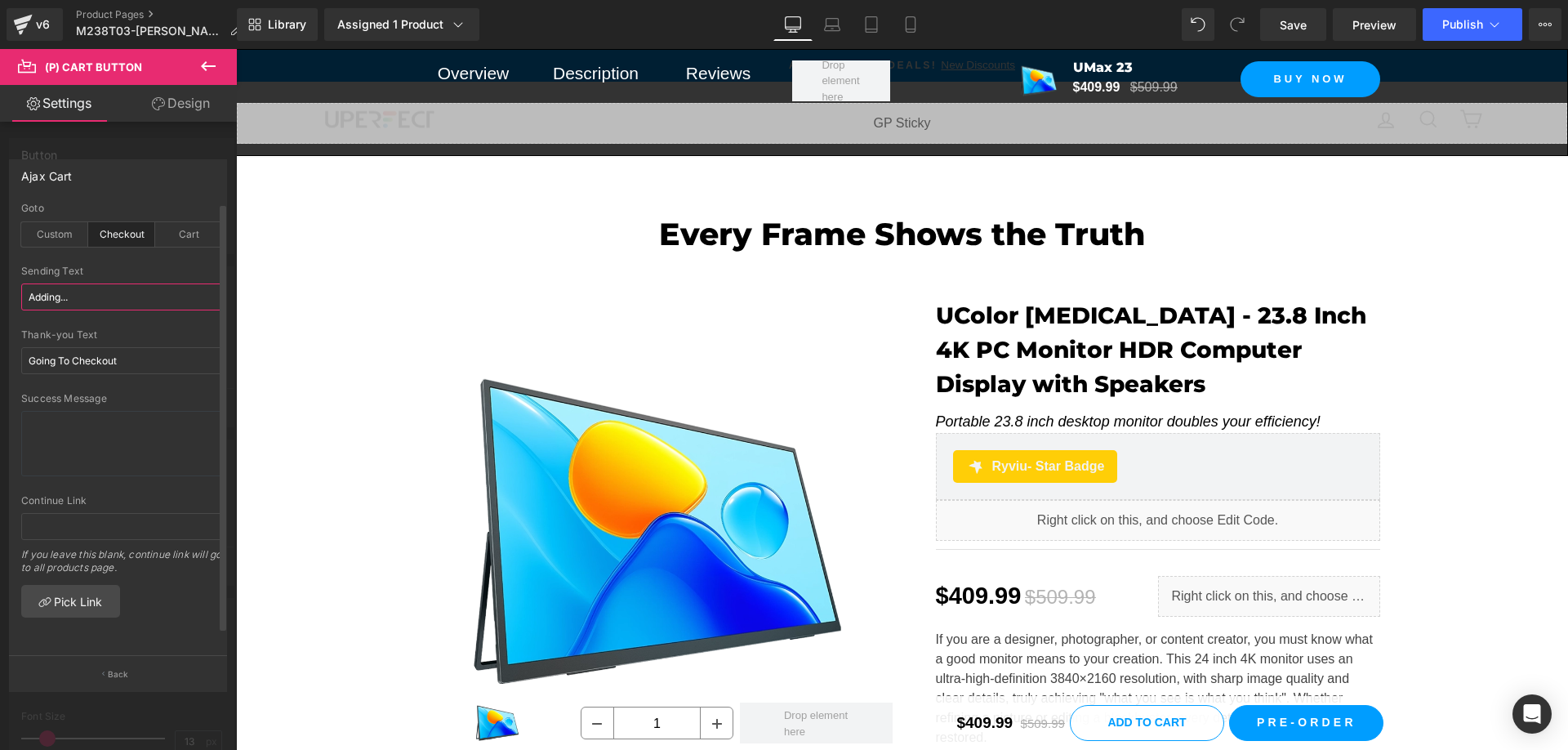
click at [127, 299] on input "Adding..." at bounding box center [122, 297] width 201 height 27
paste input "BUY NOW"
type input "BUY NOW"
click at [133, 357] on input "Going To Checkout" at bounding box center [122, 361] width 201 height 27
paste input "BUY NOW"
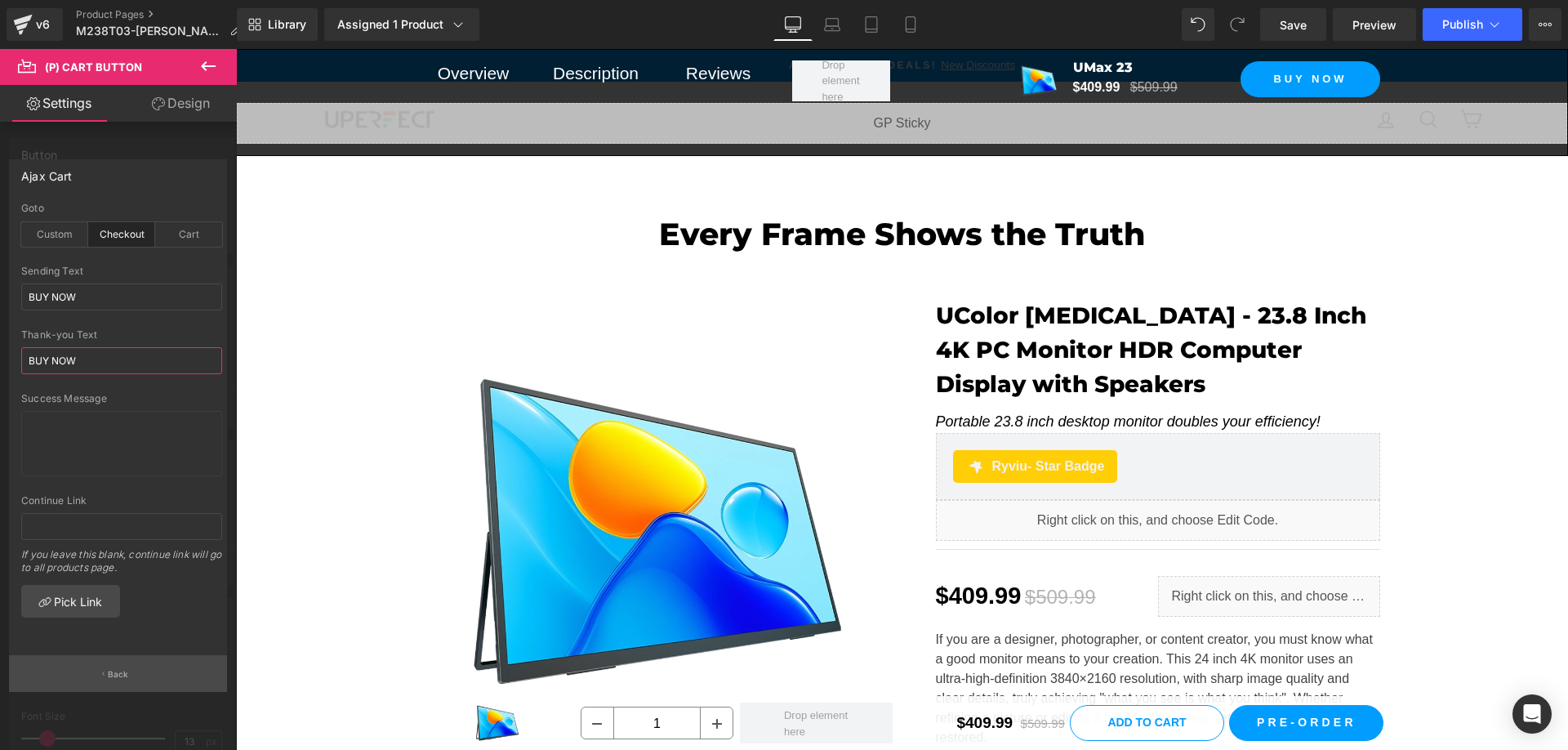
type input "BUY NOW"
click at [116, 672] on p "Back" at bounding box center [118, 674] width 21 height 13
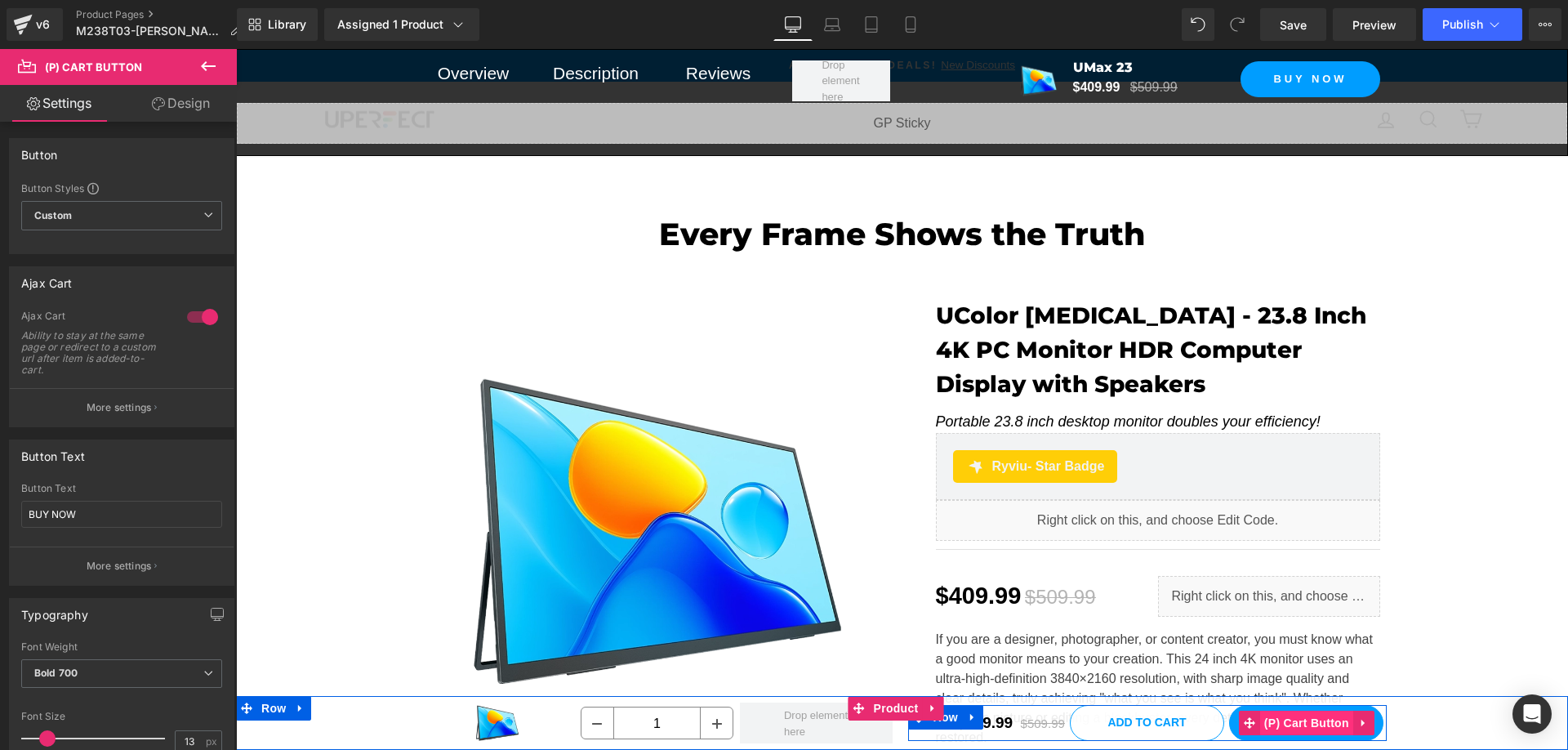
click at [1306, 727] on span "(P) Cart Button" at bounding box center [1306, 722] width 93 height 24
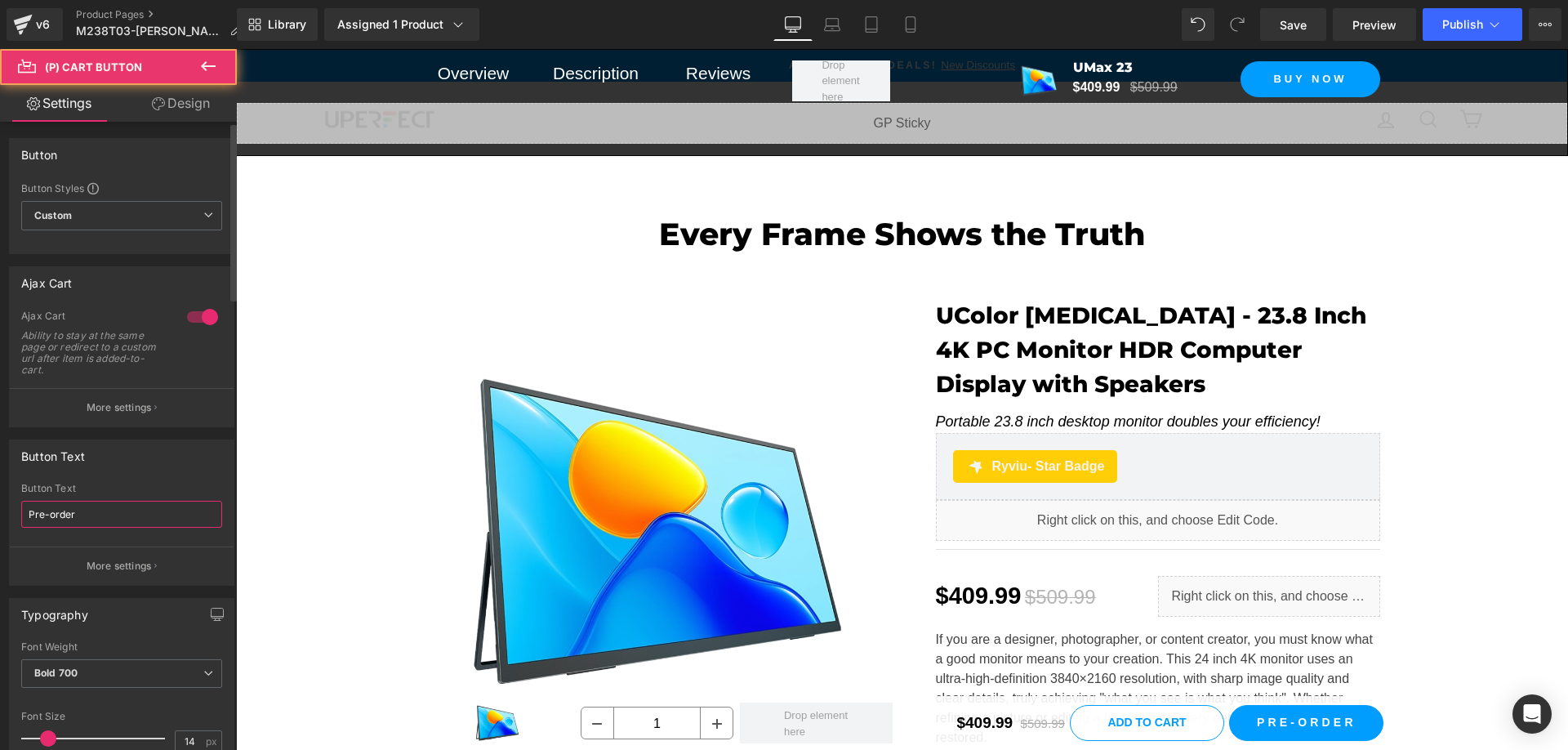
click at [124, 519] on input "Pre-order" at bounding box center [122, 514] width 201 height 27
paste input "BUY NOW"
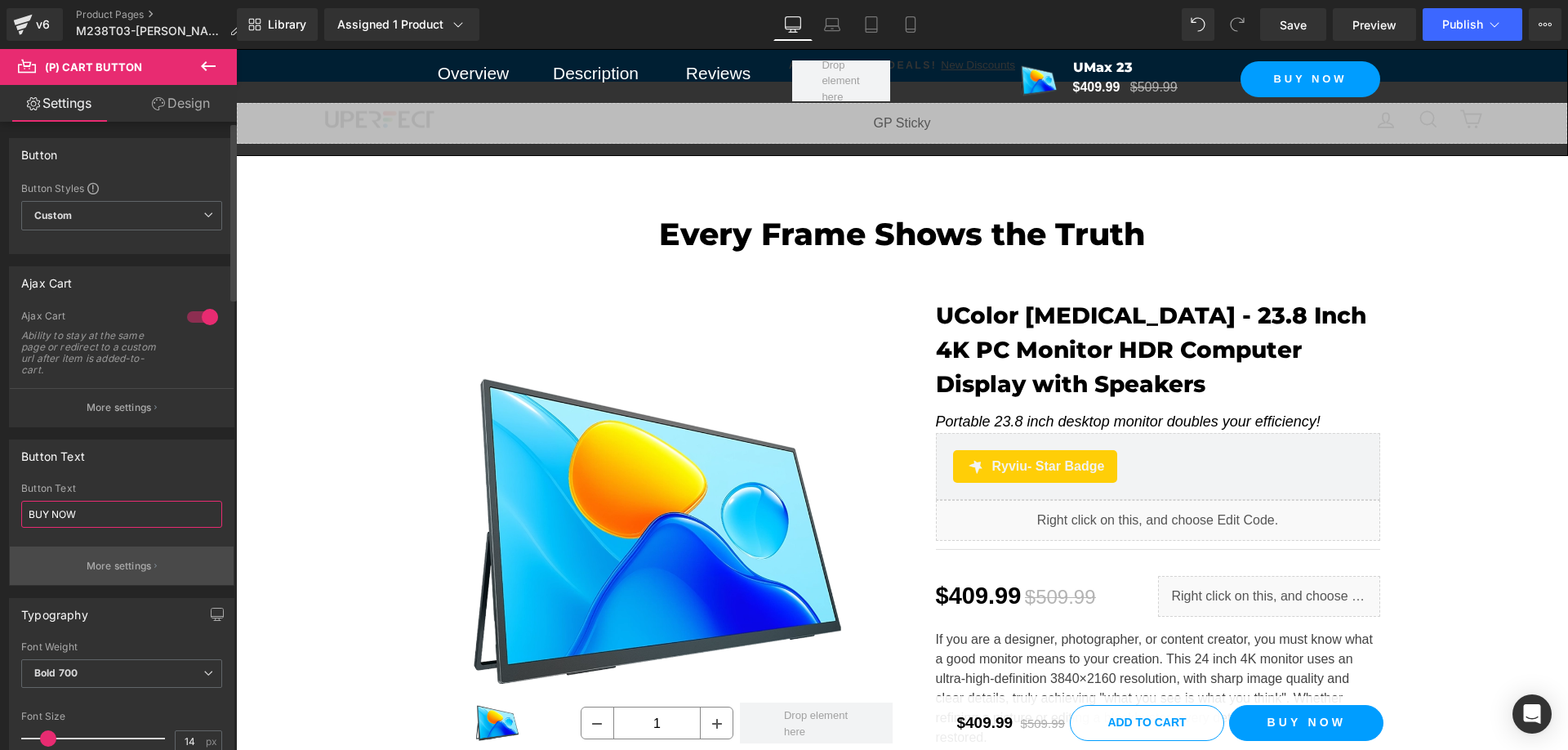
type input "BUY NOW"
drag, startPoint x: 122, startPoint y: 574, endPoint x: 127, endPoint y: 552, distance: 22.6
click at [122, 574] on button "More settings" at bounding box center [122, 565] width 224 height 39
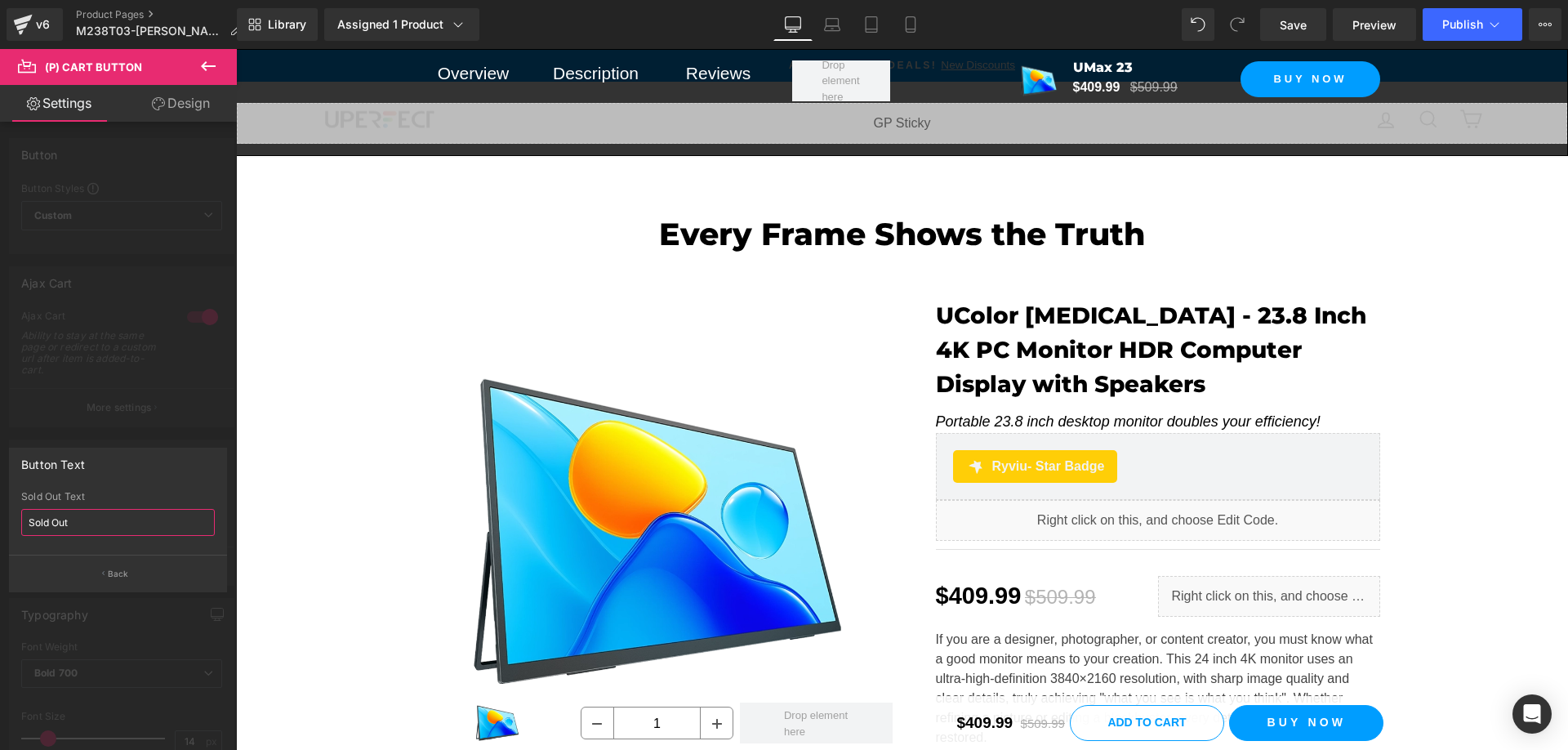
click at [118, 515] on input "Sold Out" at bounding box center [117, 523] width 194 height 27
drag, startPoint x: 122, startPoint y: 581, endPoint x: 144, endPoint y: 578, distance: 22.2
click at [122, 581] on button "Back" at bounding box center [118, 573] width 218 height 37
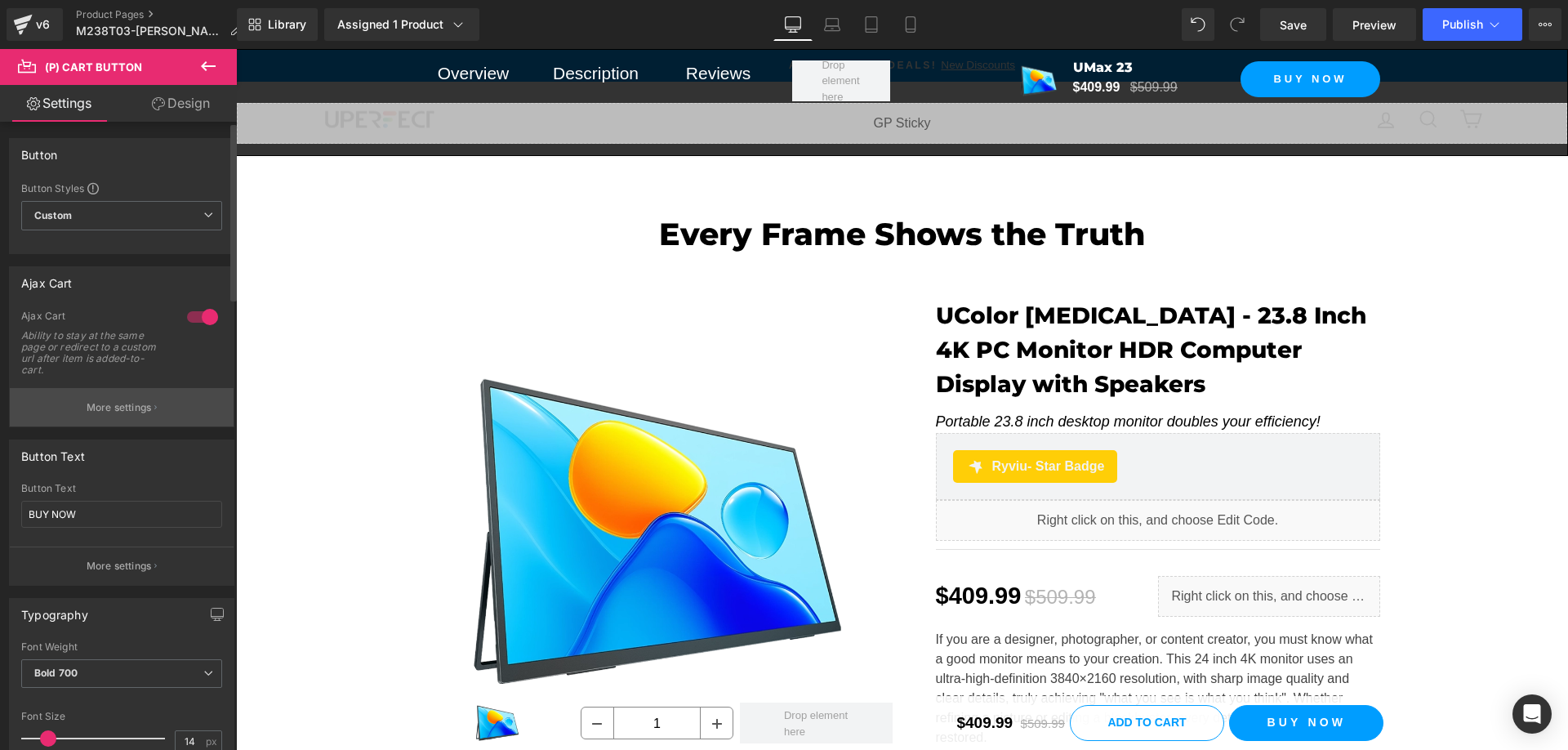
click at [126, 409] on p "More settings" at bounding box center [119, 408] width 65 height 15
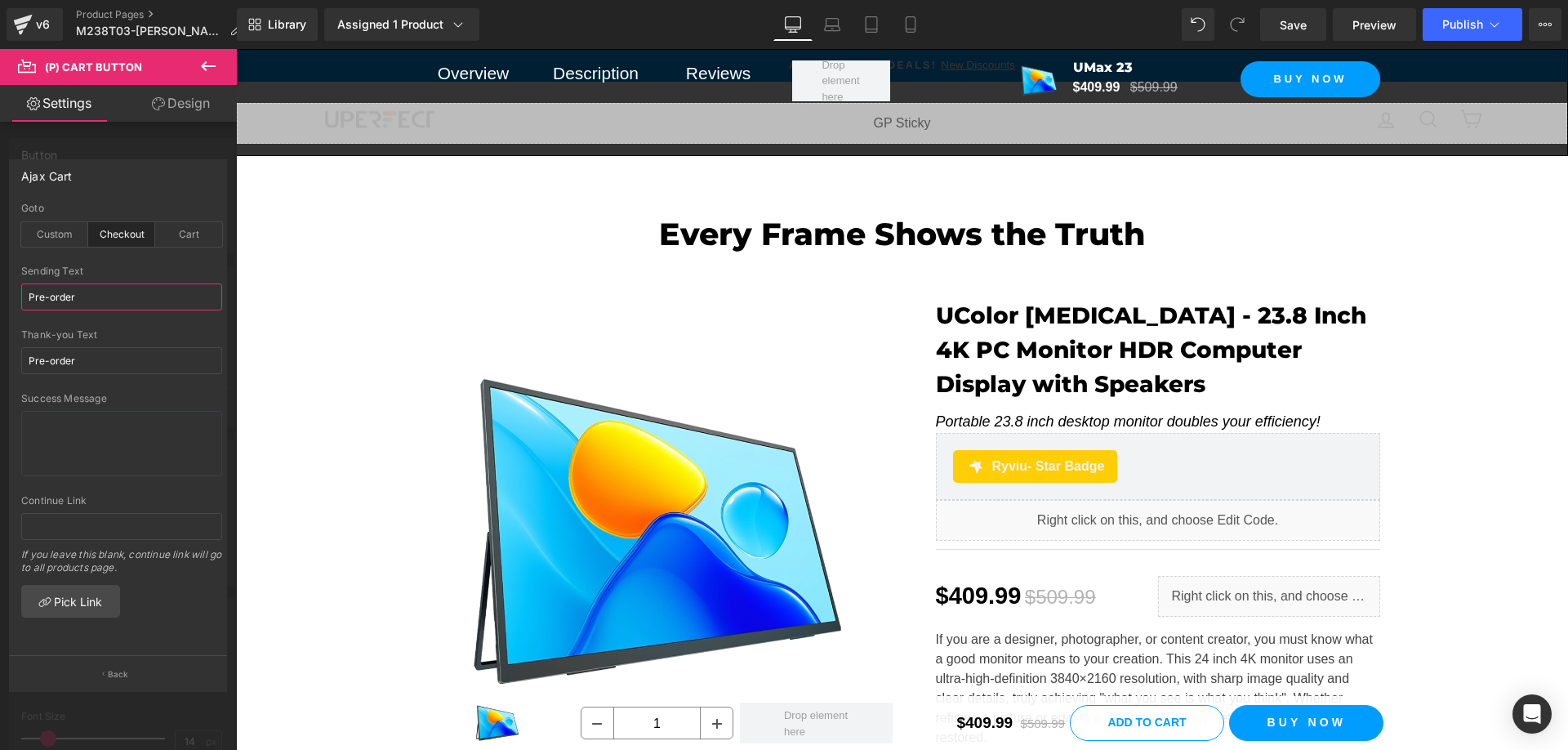
click at [127, 304] on input "Pre-order" at bounding box center [122, 297] width 201 height 27
paste input "BUY NOW"
type input "BUY NOW"
click at [120, 367] on input "Pre-order" at bounding box center [122, 361] width 201 height 27
paste input "BUY NOW"
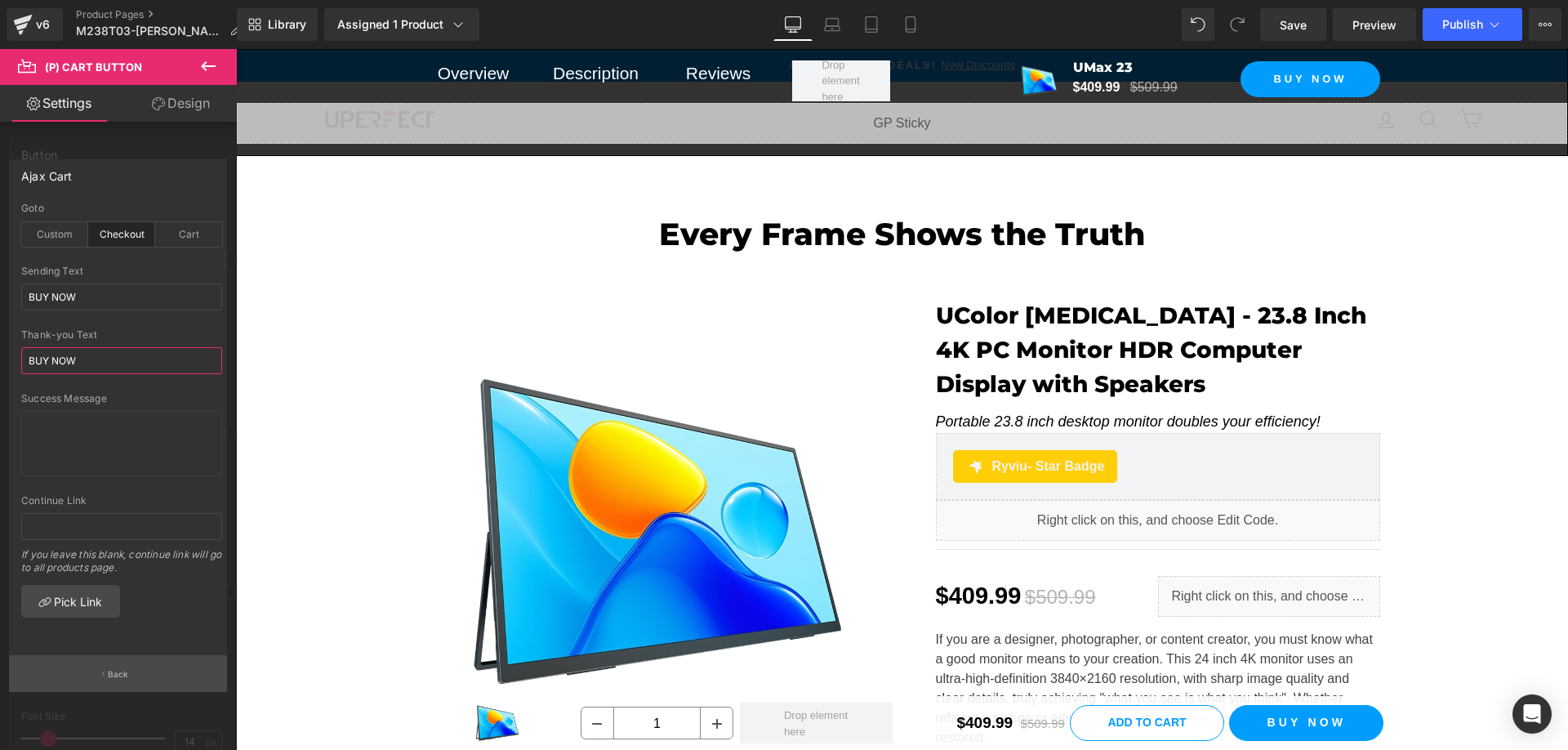
type input "BUY NOW"
click at [121, 674] on p "Back" at bounding box center [118, 674] width 21 height 13
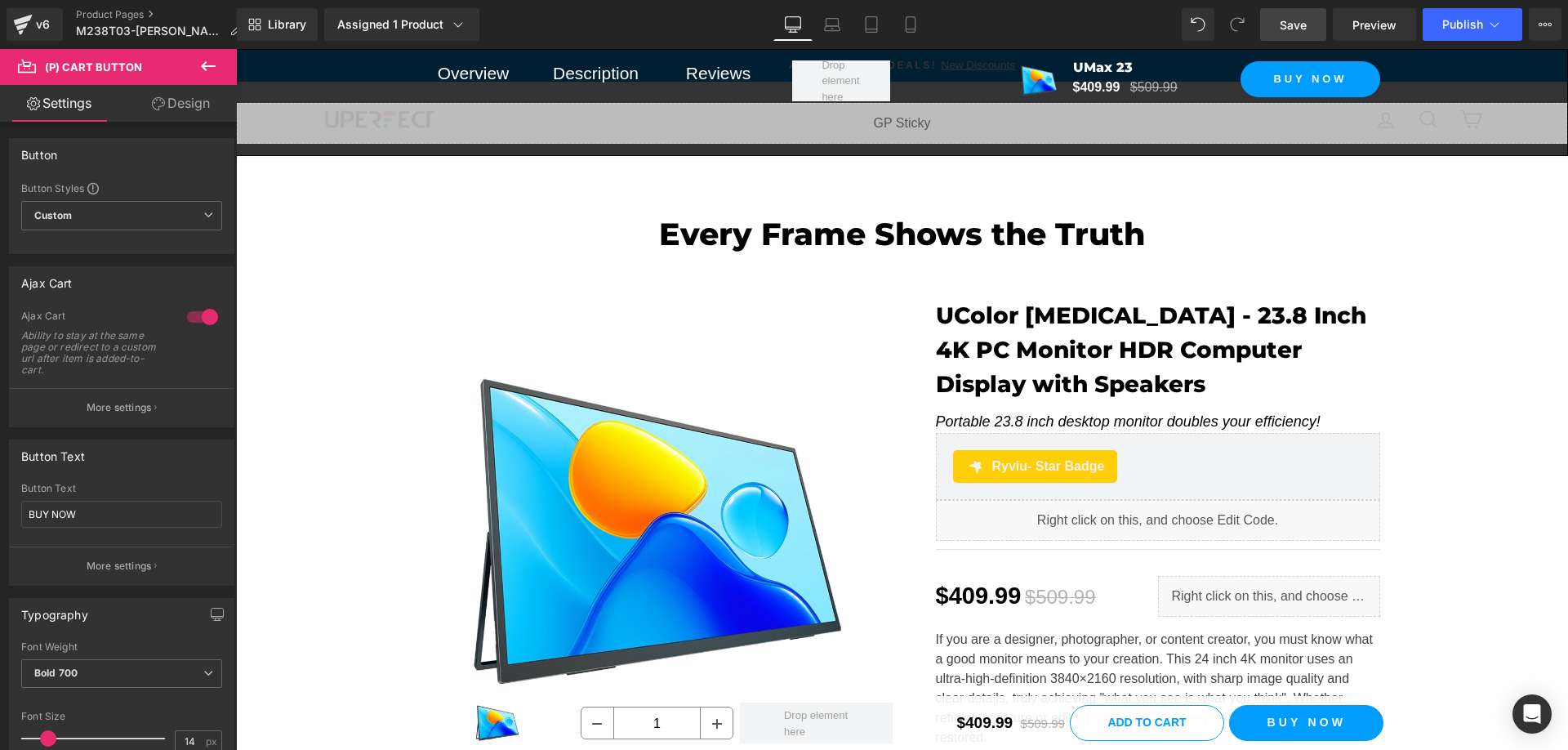
drag, startPoint x: 1298, startPoint y: 21, endPoint x: 1170, endPoint y: 169, distance: 195.7
click at [1298, 21] on span "Save" at bounding box center [1293, 24] width 27 height 17
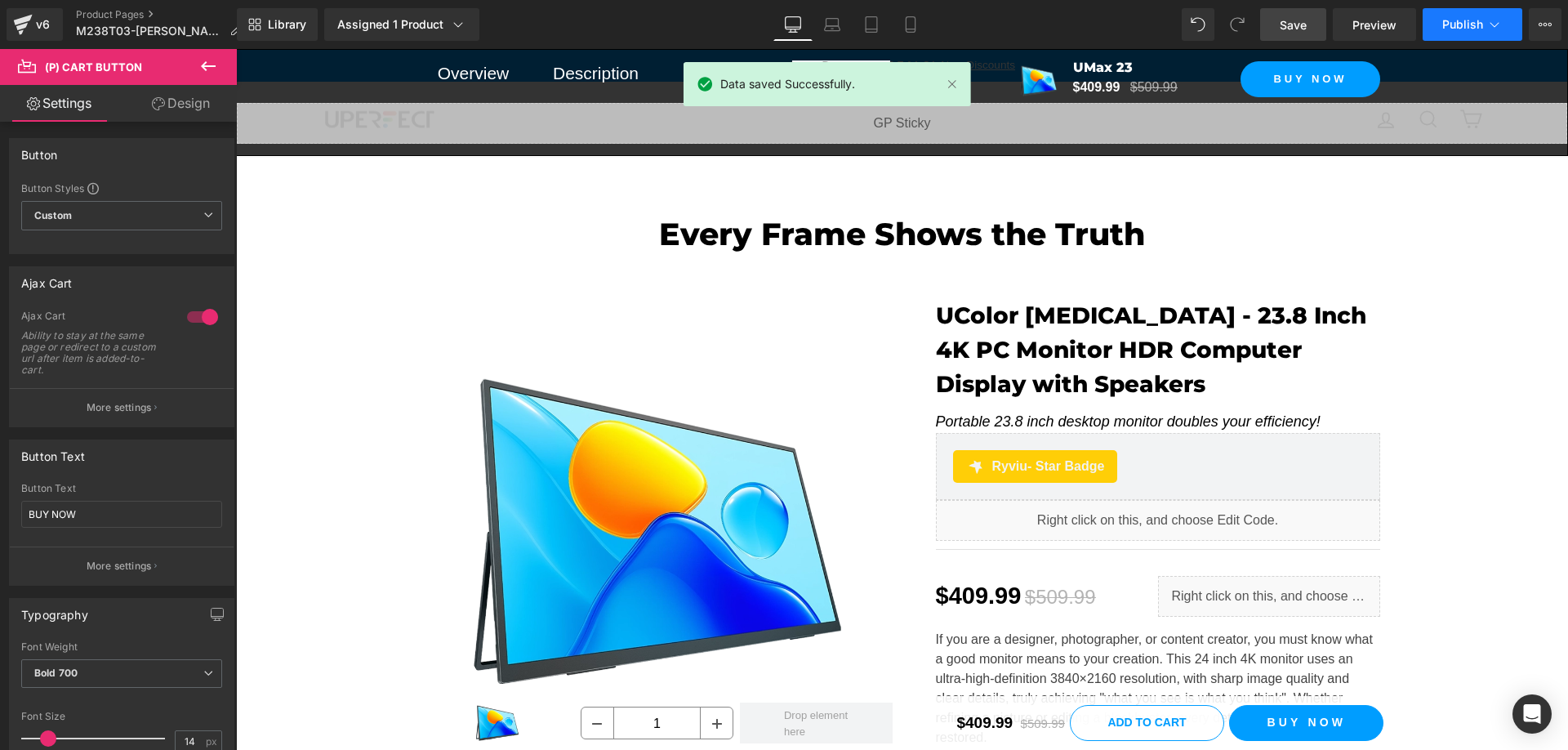
click at [1455, 20] on span "Publish" at bounding box center [1462, 24] width 41 height 13
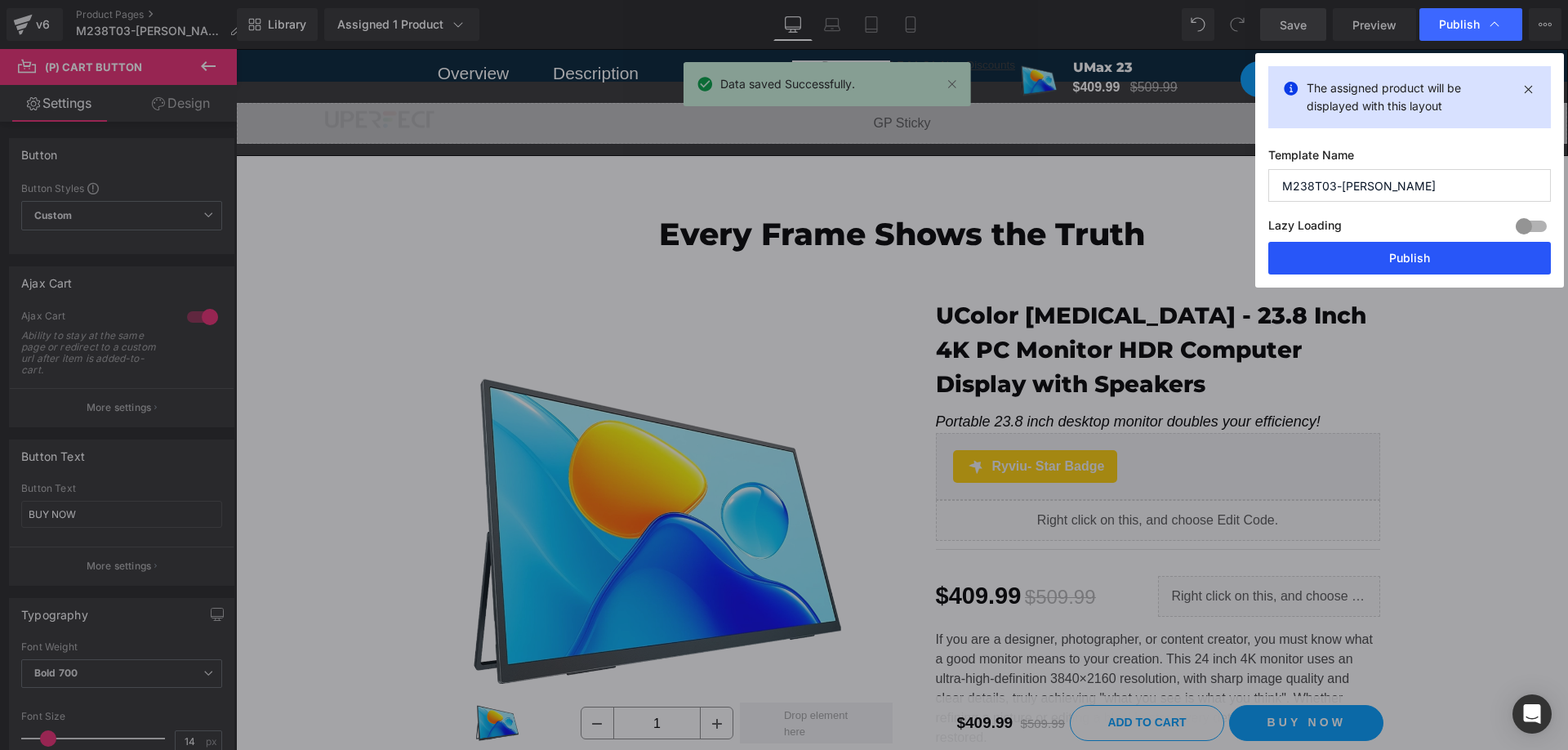
click at [1438, 253] on button "Publish" at bounding box center [1409, 258] width 283 height 33
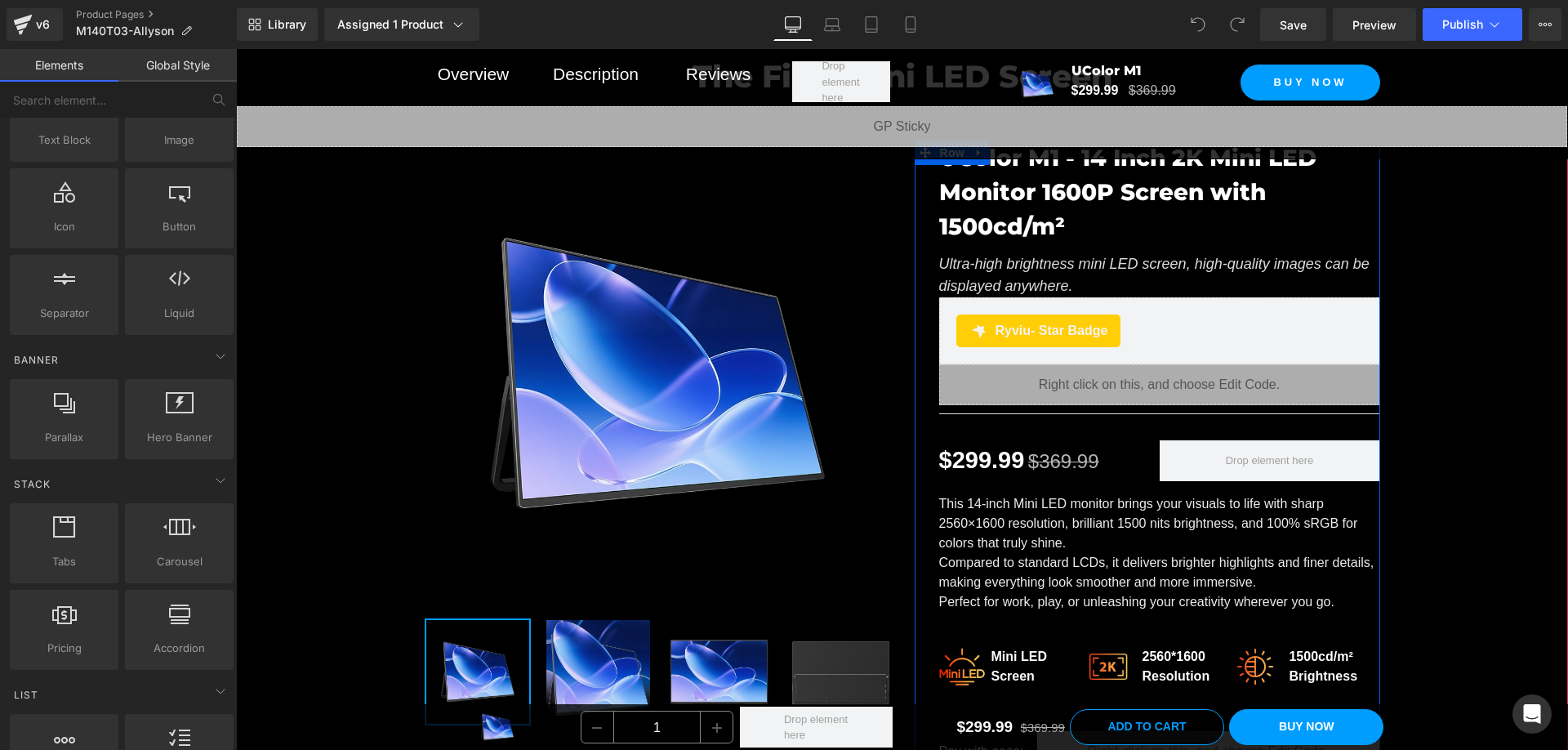
scroll to position [327, 0]
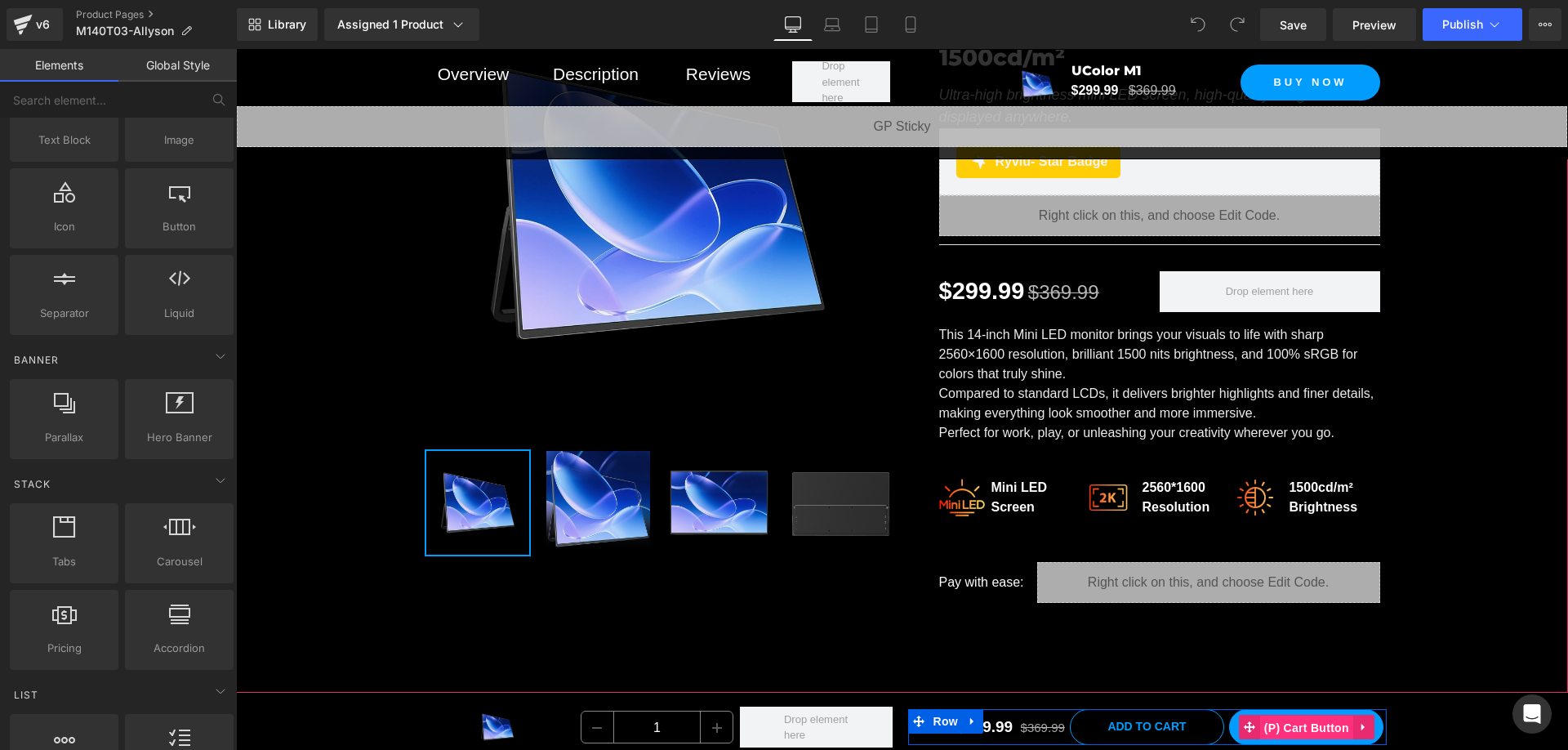
click at [1314, 729] on span "(P) Cart Button" at bounding box center [1306, 727] width 93 height 24
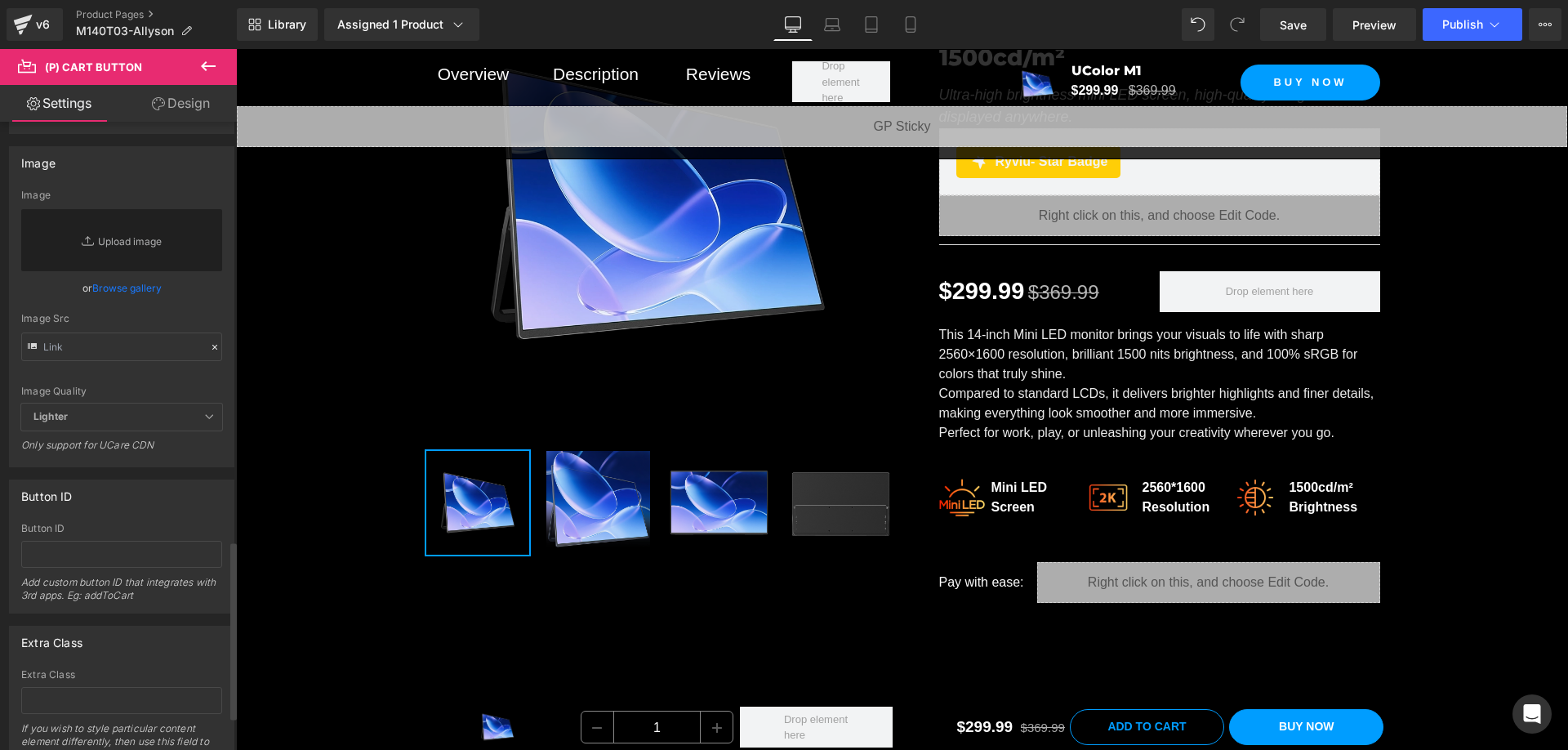
scroll to position [1603, 0]
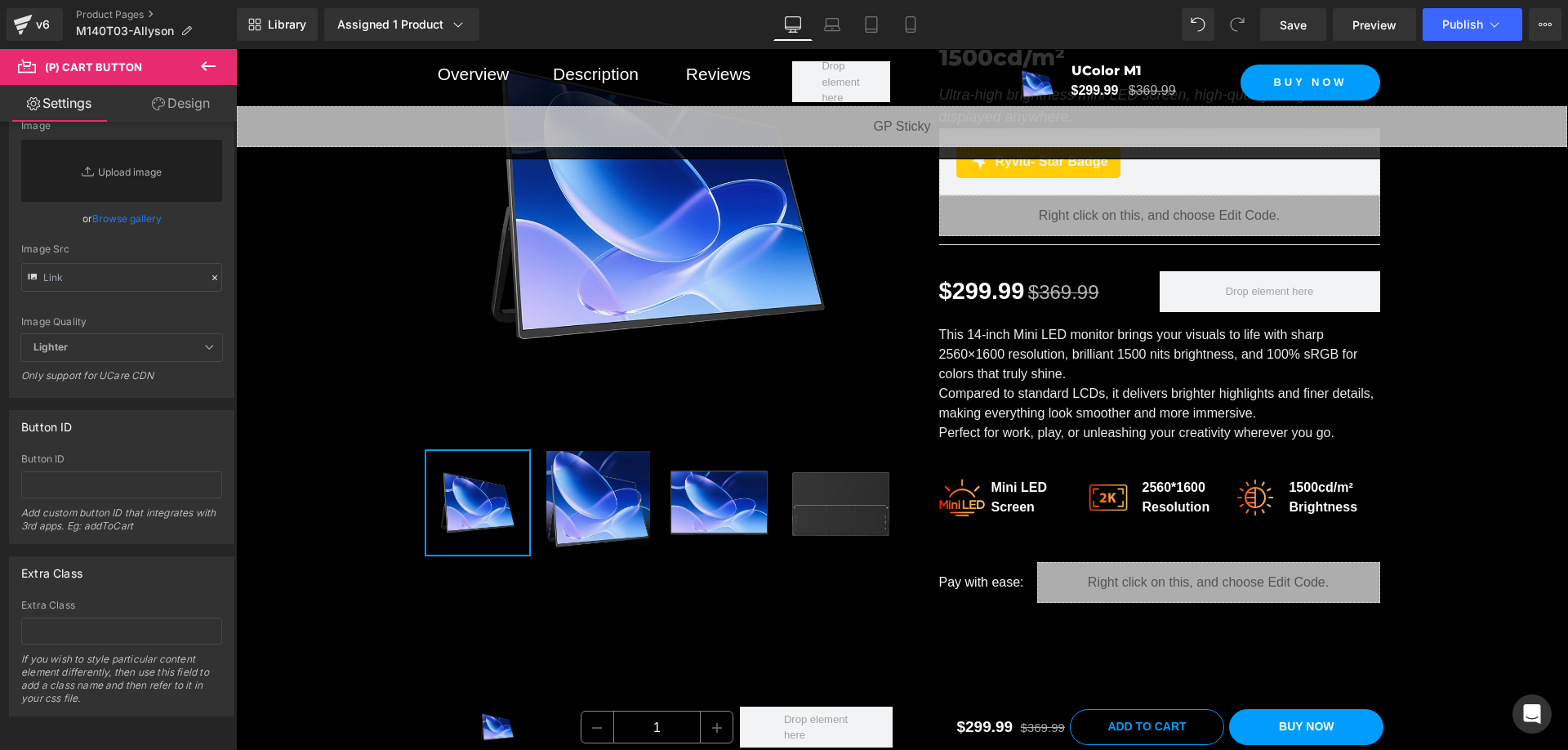
click at [174, 102] on link "Design" at bounding box center [180, 103] width 118 height 37
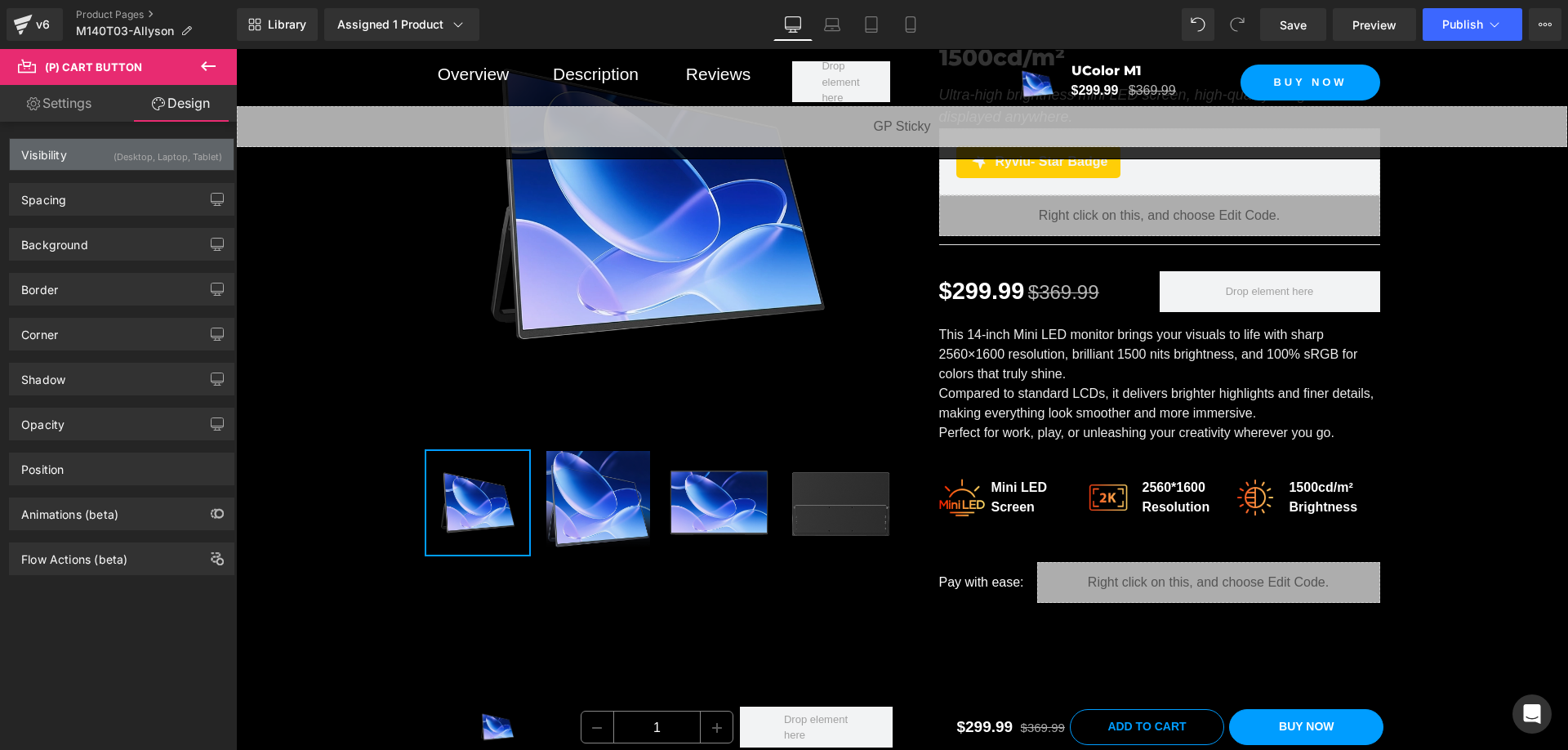
click at [119, 164] on div "(Desktop, Laptop, Tablet)" at bounding box center [168, 153] width 109 height 27
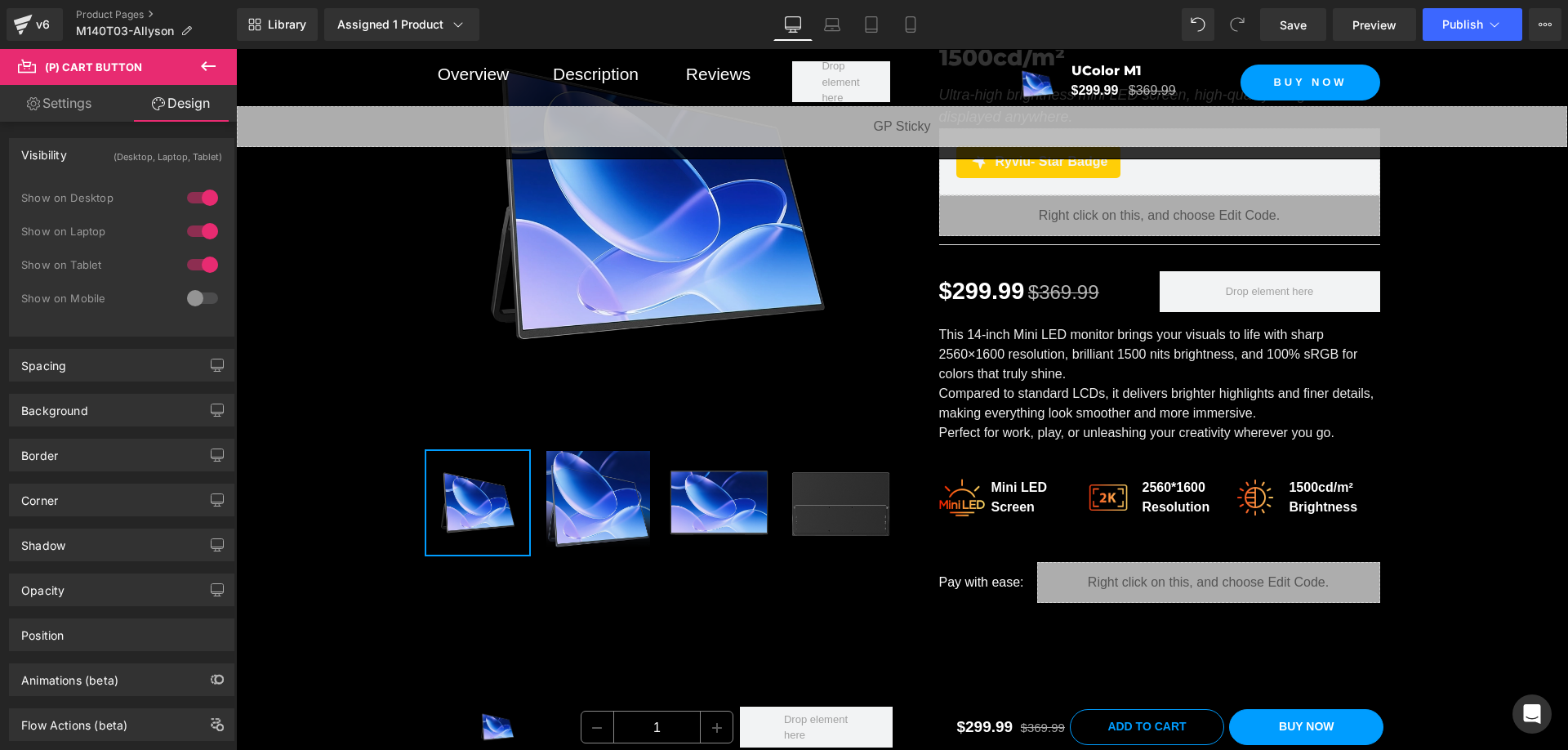
click at [119, 162] on div "(Desktop, Laptop, Tablet)" at bounding box center [168, 153] width 109 height 27
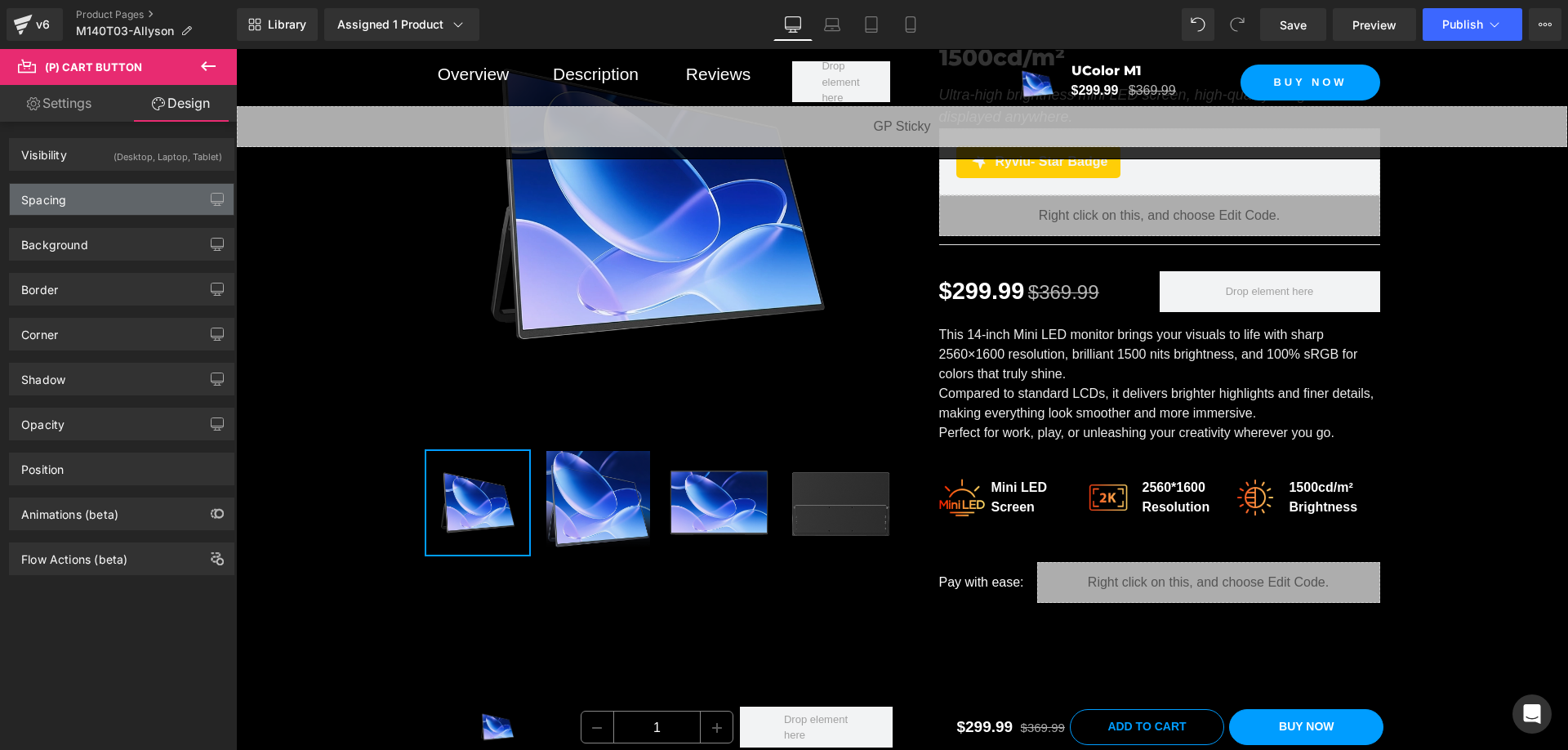
click at [118, 195] on div "Spacing" at bounding box center [122, 199] width 224 height 31
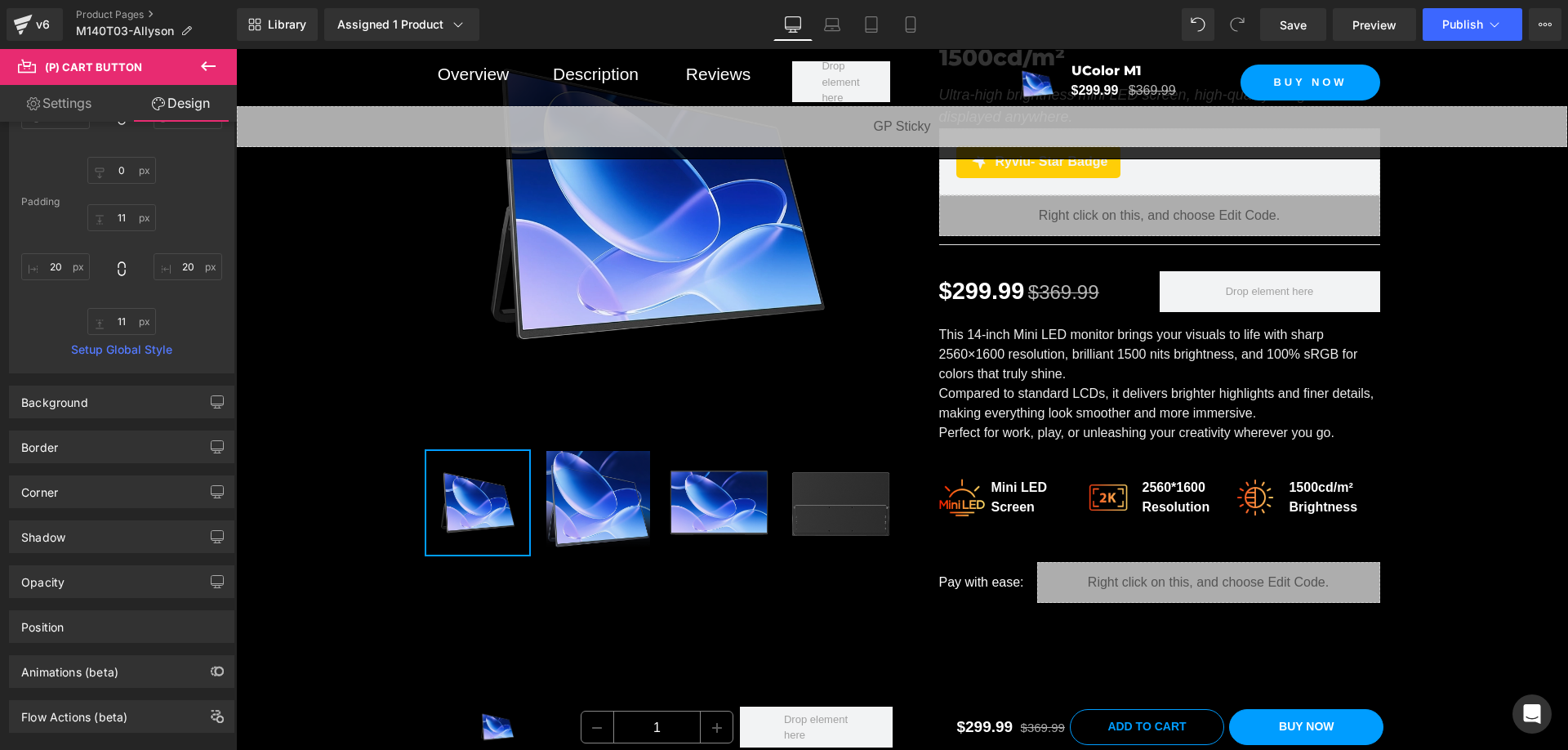
scroll to position [210, 0]
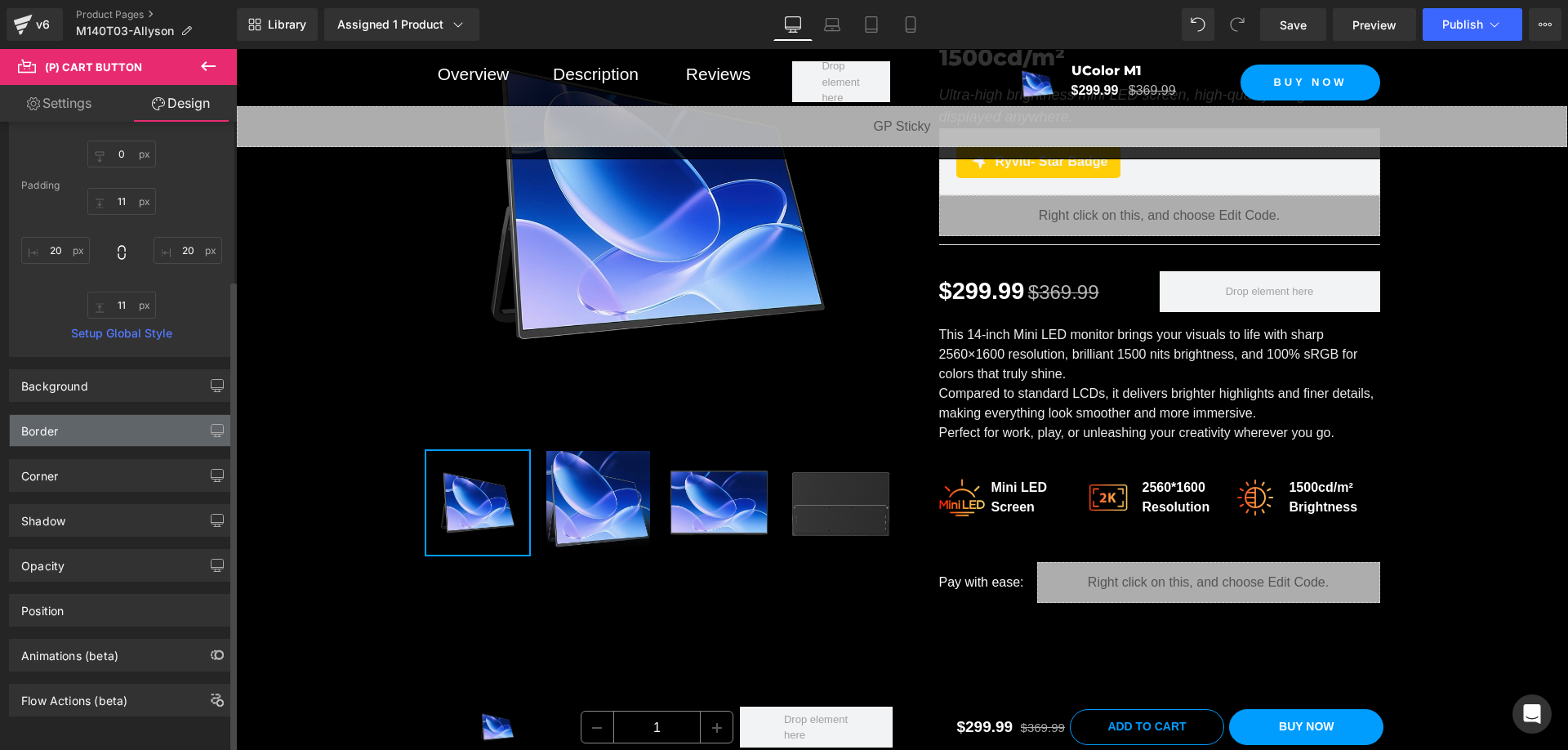
click at [130, 418] on div "Border" at bounding box center [122, 430] width 224 height 31
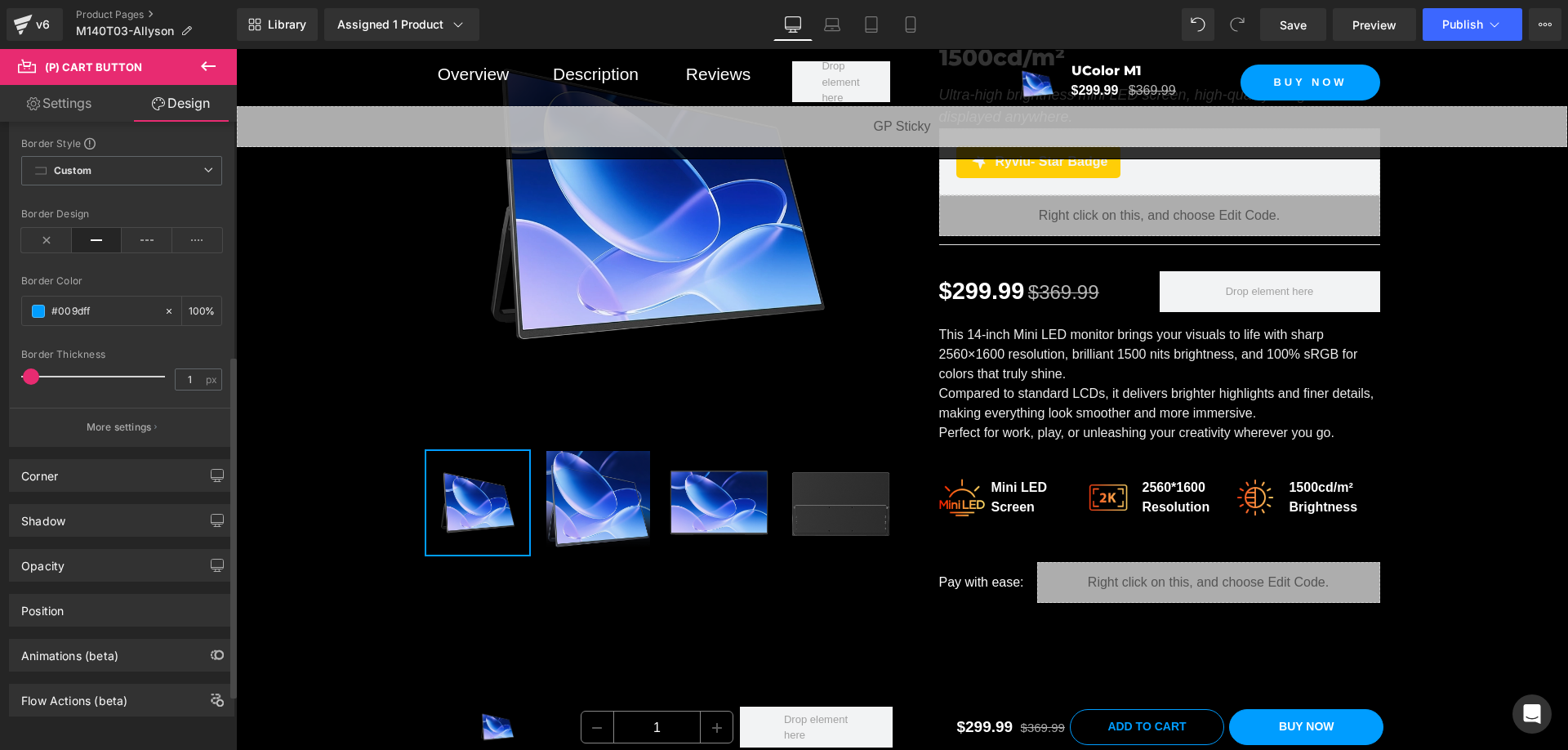
scroll to position [531, 0]
click at [106, 460] on div "Corner" at bounding box center [122, 475] width 224 height 31
drag, startPoint x: 79, startPoint y: 518, endPoint x: 86, endPoint y: 529, distance: 13.0
click at [80, 517] on div "Shadow" at bounding box center [122, 520] width 224 height 31
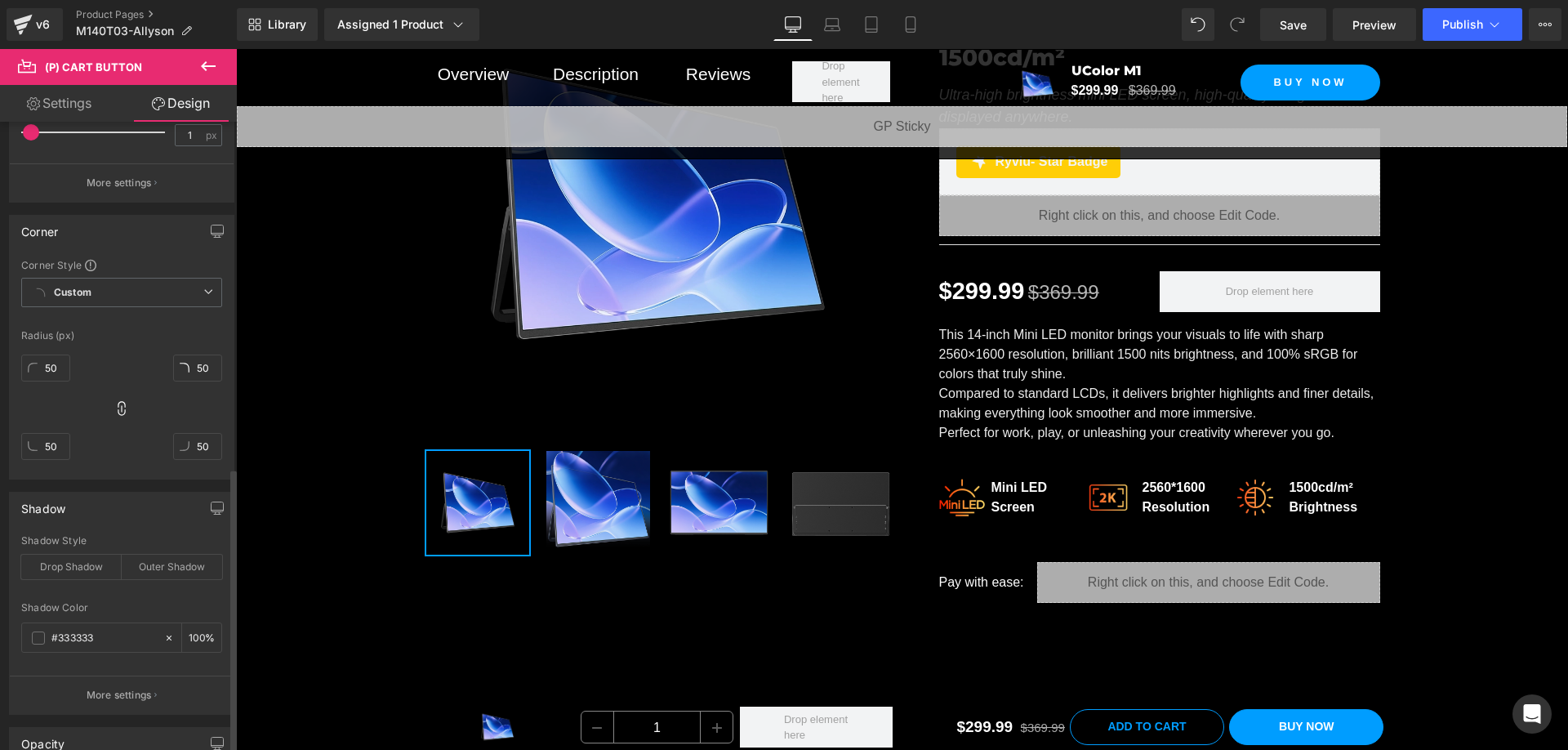
drag, startPoint x: 101, startPoint y: 509, endPoint x: 99, endPoint y: 532, distance: 23.1
click at [101, 509] on div "Shadow" at bounding box center [122, 508] width 224 height 31
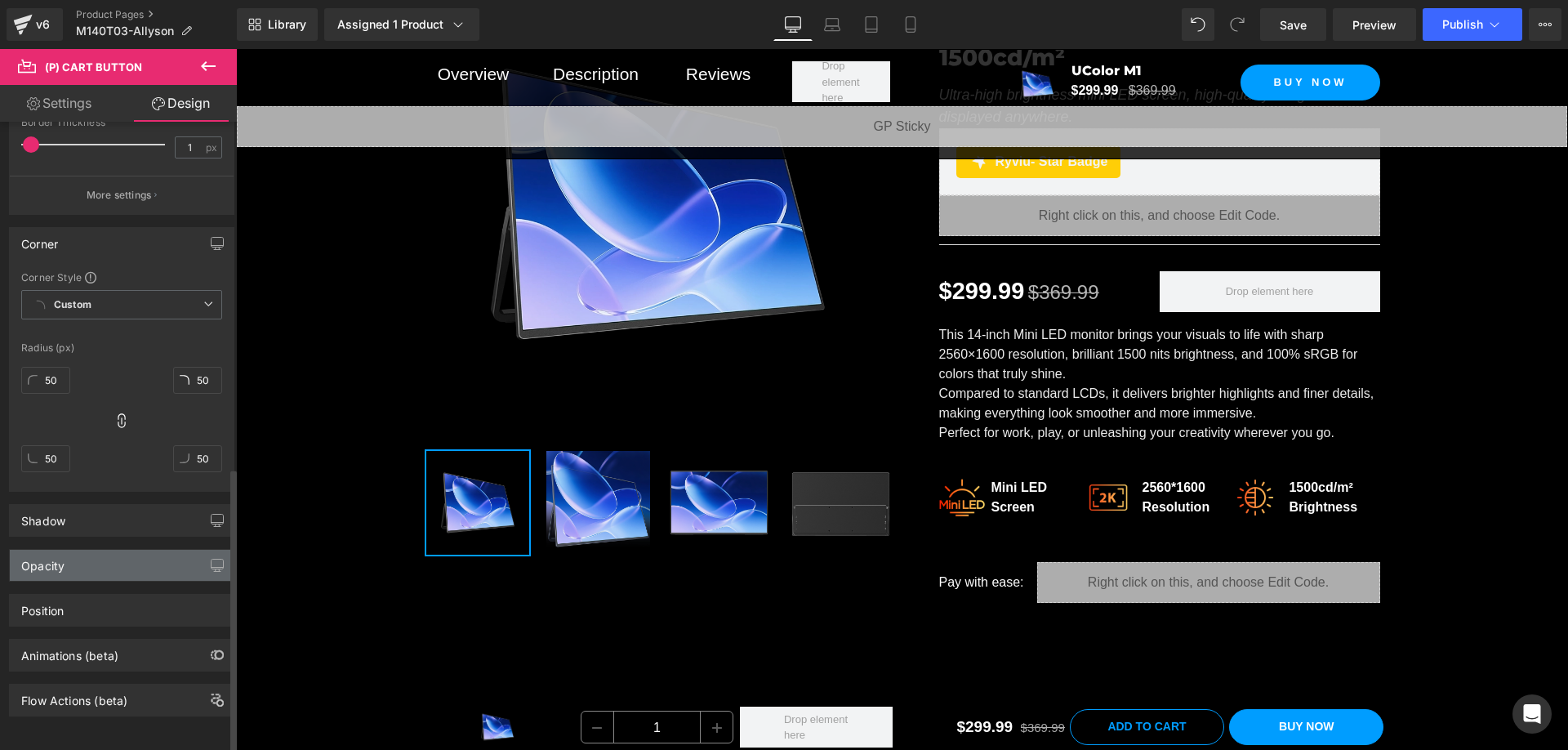
click at [94, 555] on div "Opacity" at bounding box center [122, 565] width 224 height 31
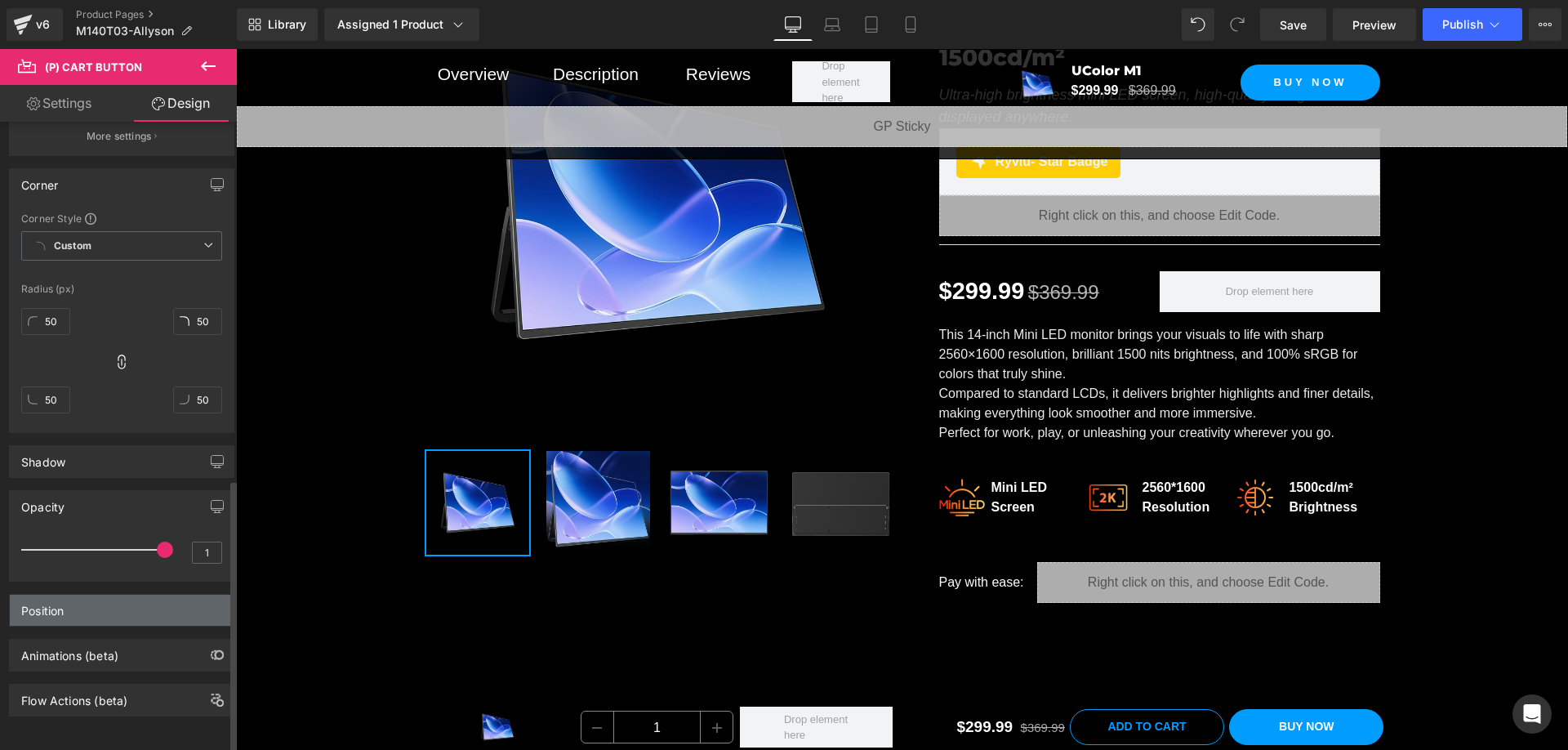
click at [69, 597] on div "Position" at bounding box center [122, 610] width 224 height 31
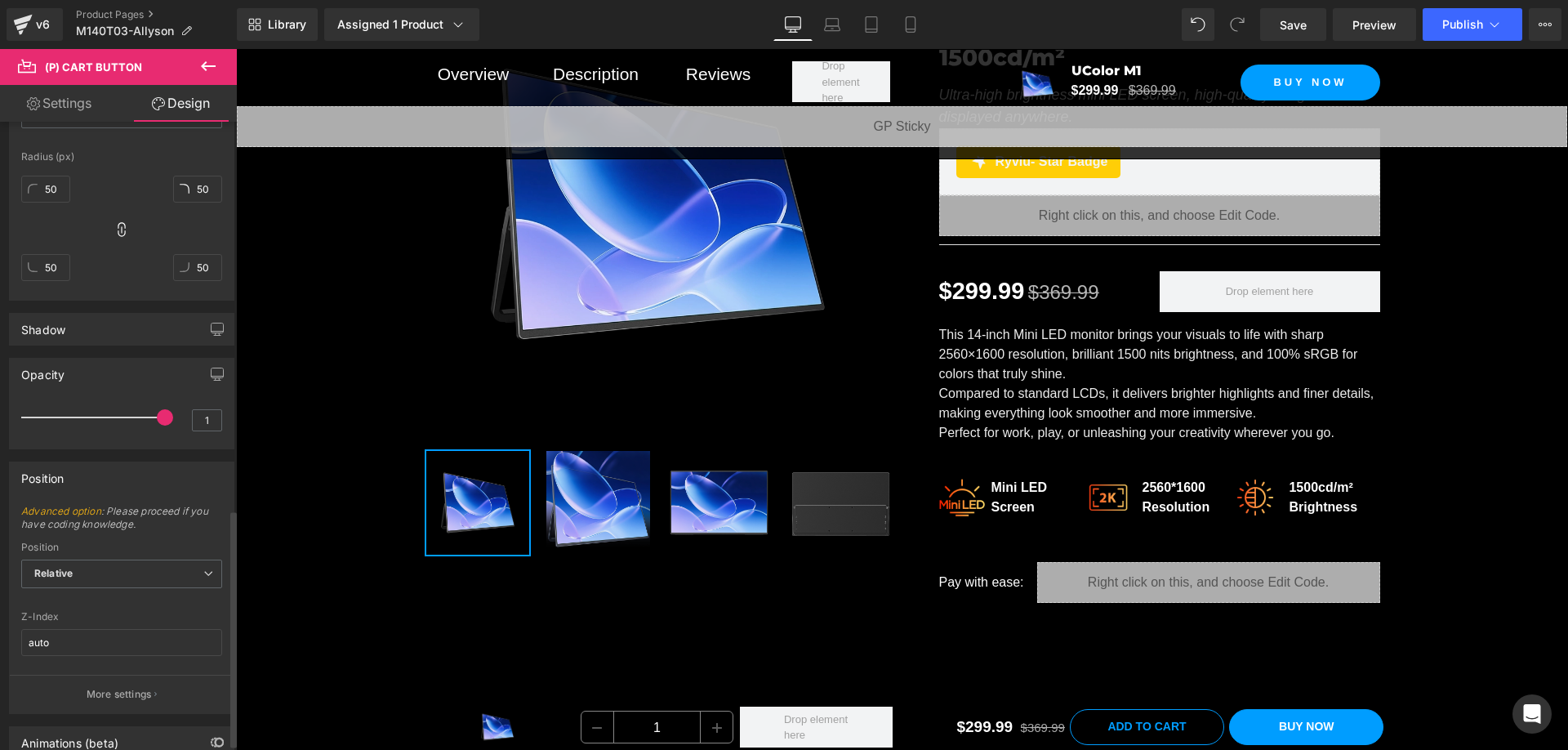
scroll to position [1042, 0]
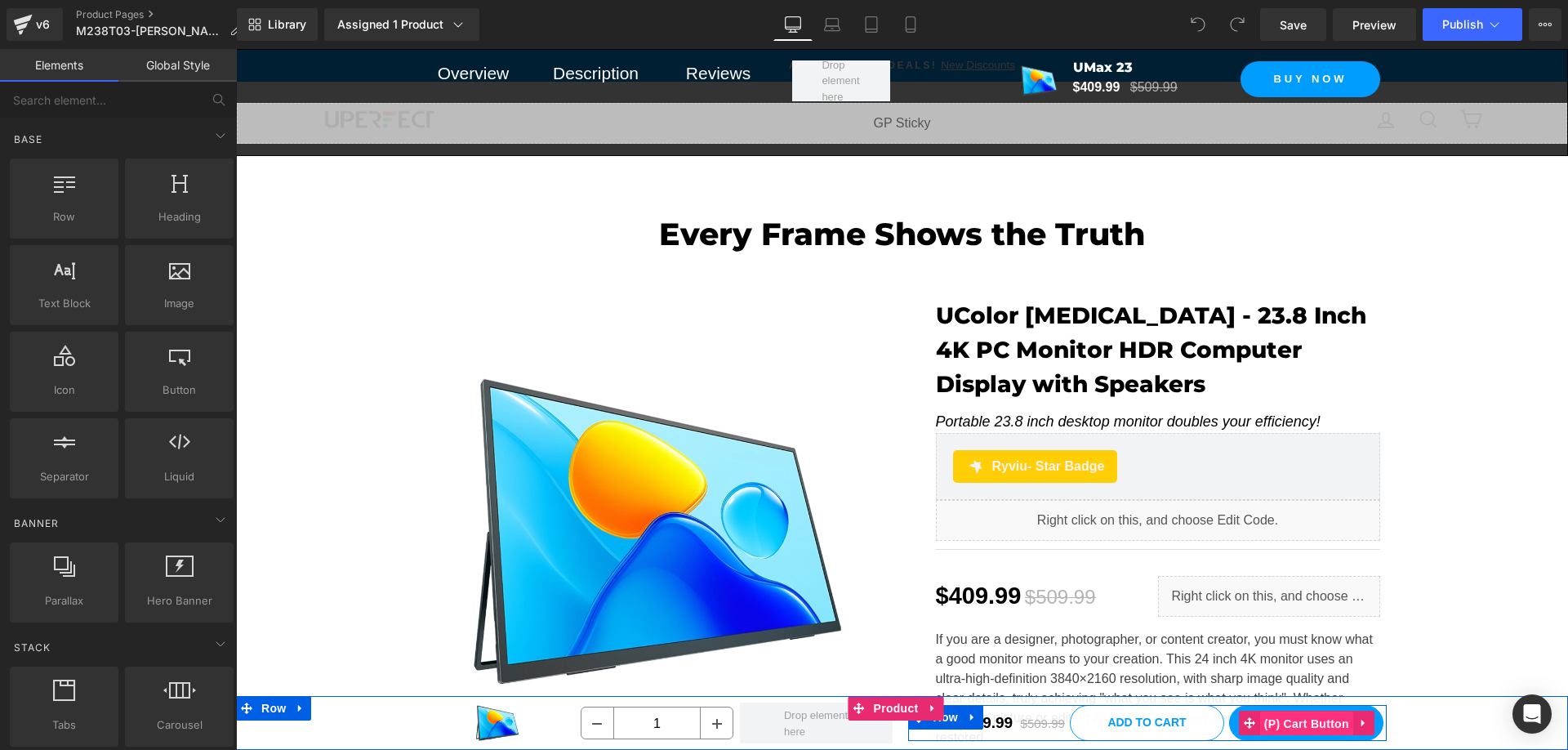
click at [1289, 721] on span "(P) Cart Button" at bounding box center [1306, 723] width 93 height 24
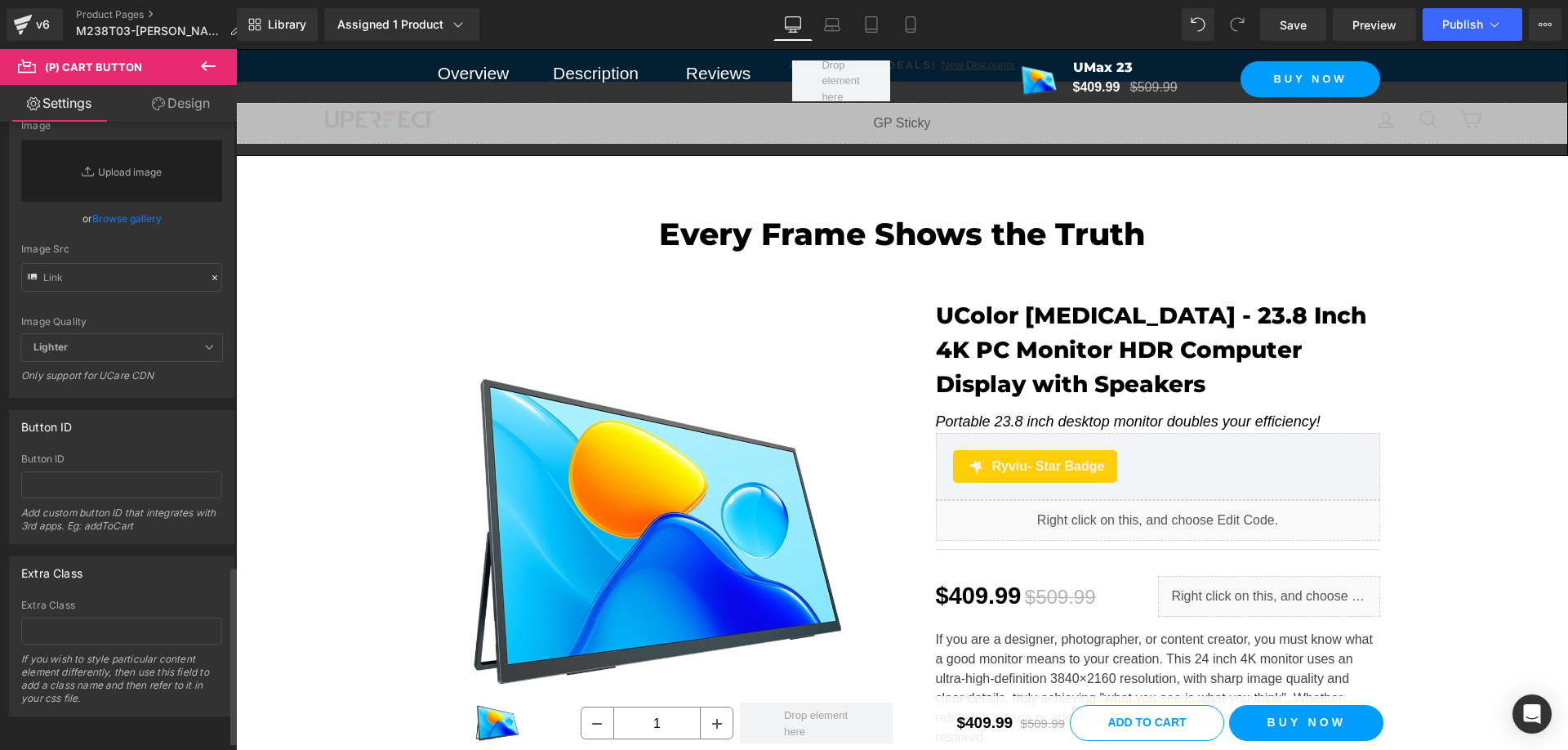
scroll to position [1603, 0]
drag, startPoint x: 171, startPoint y: 100, endPoint x: 148, endPoint y: 184, distance: 87.1
click at [171, 100] on link "Design" at bounding box center [180, 103] width 118 height 37
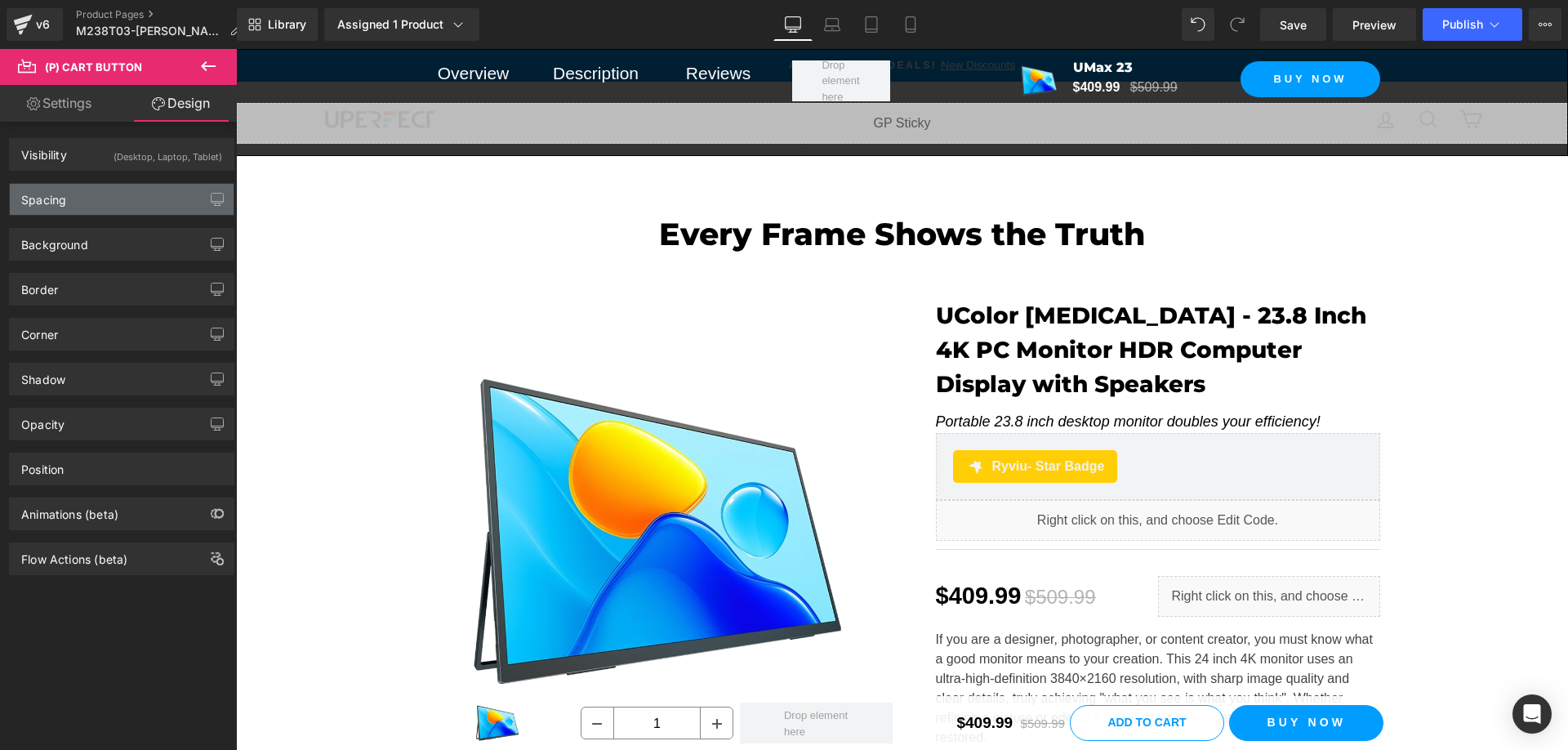
click at [142, 193] on div "Spacing" at bounding box center [122, 199] width 224 height 31
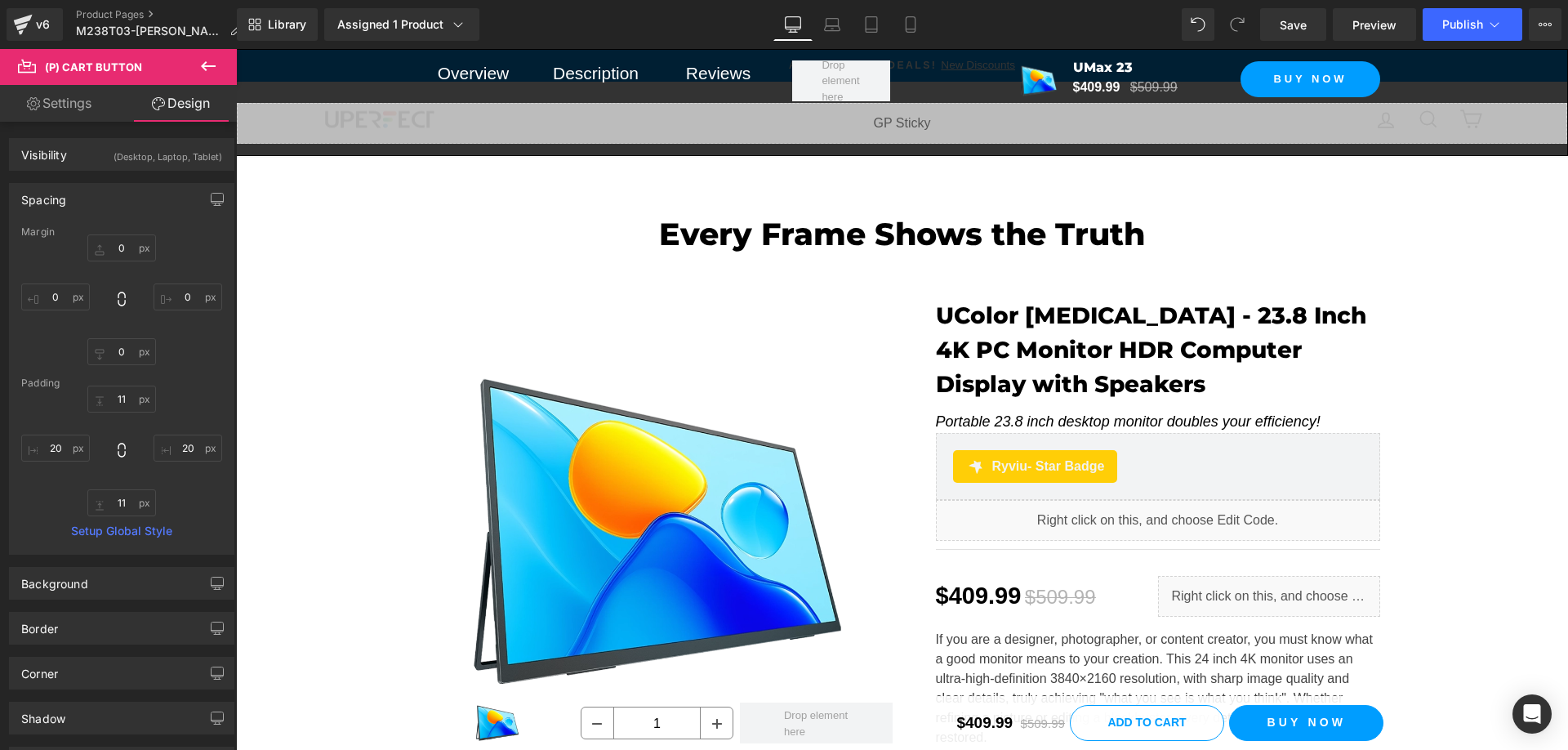
scroll to position [210, 0]
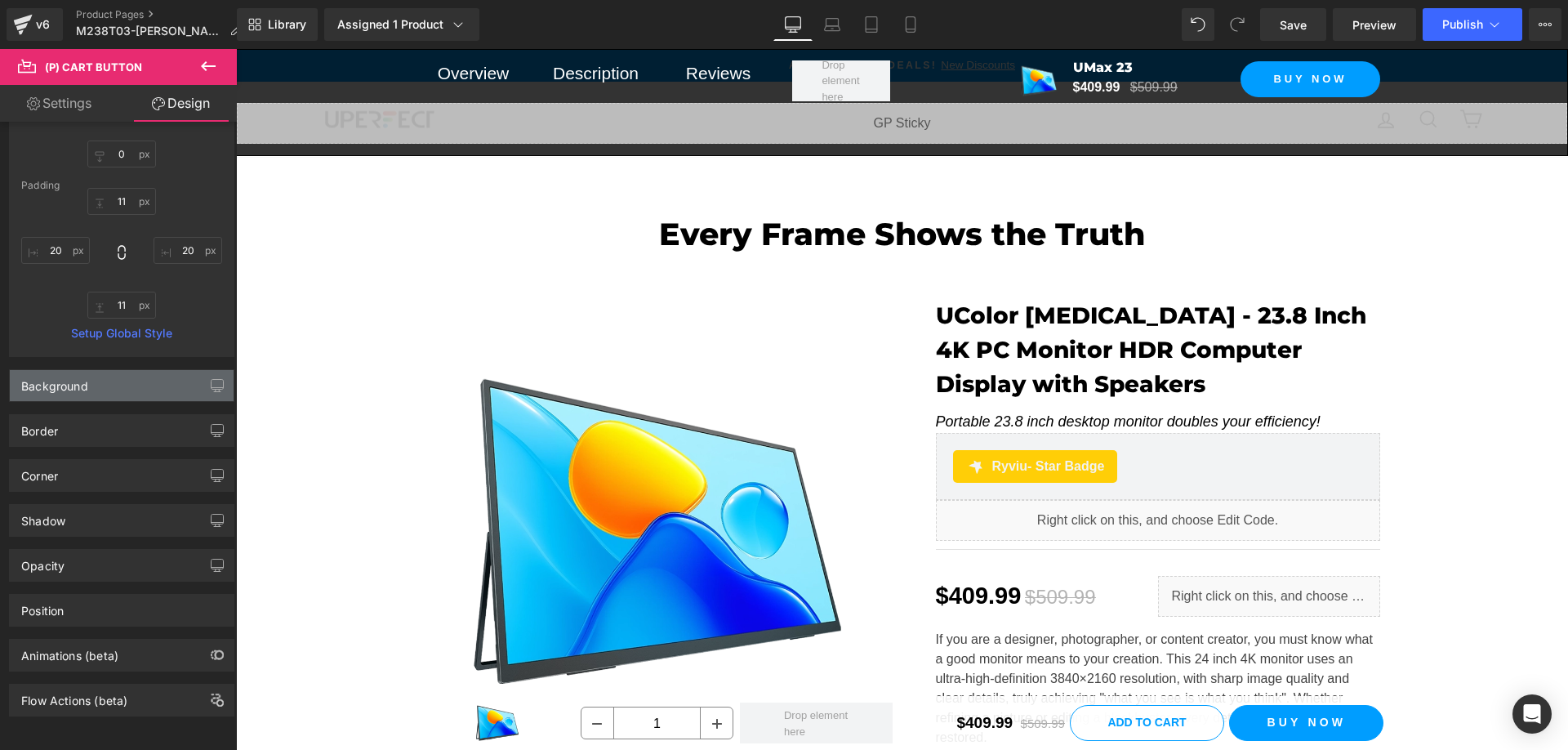
click at [122, 379] on div "Background" at bounding box center [122, 385] width 224 height 31
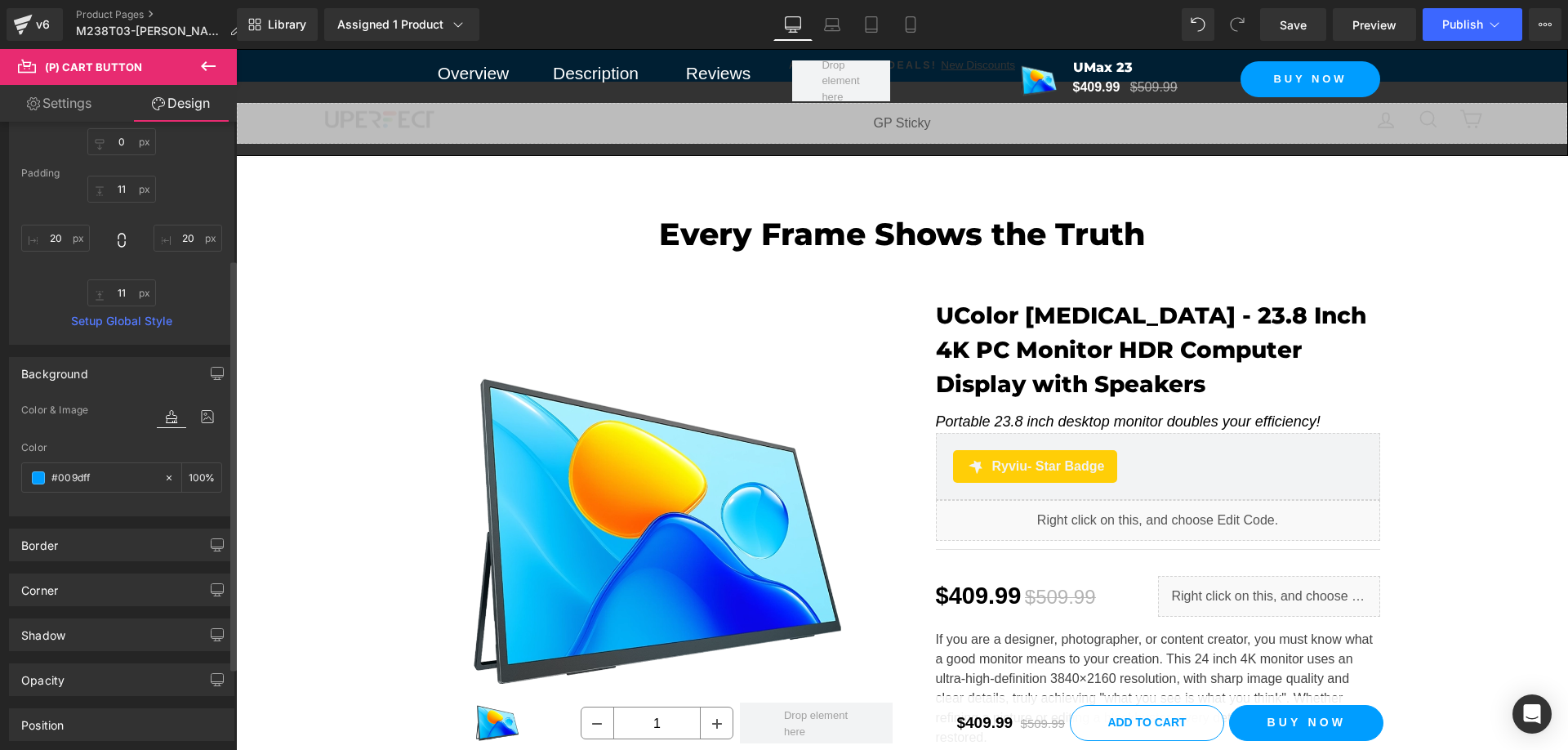
click at [128, 362] on div "Background" at bounding box center [122, 373] width 224 height 31
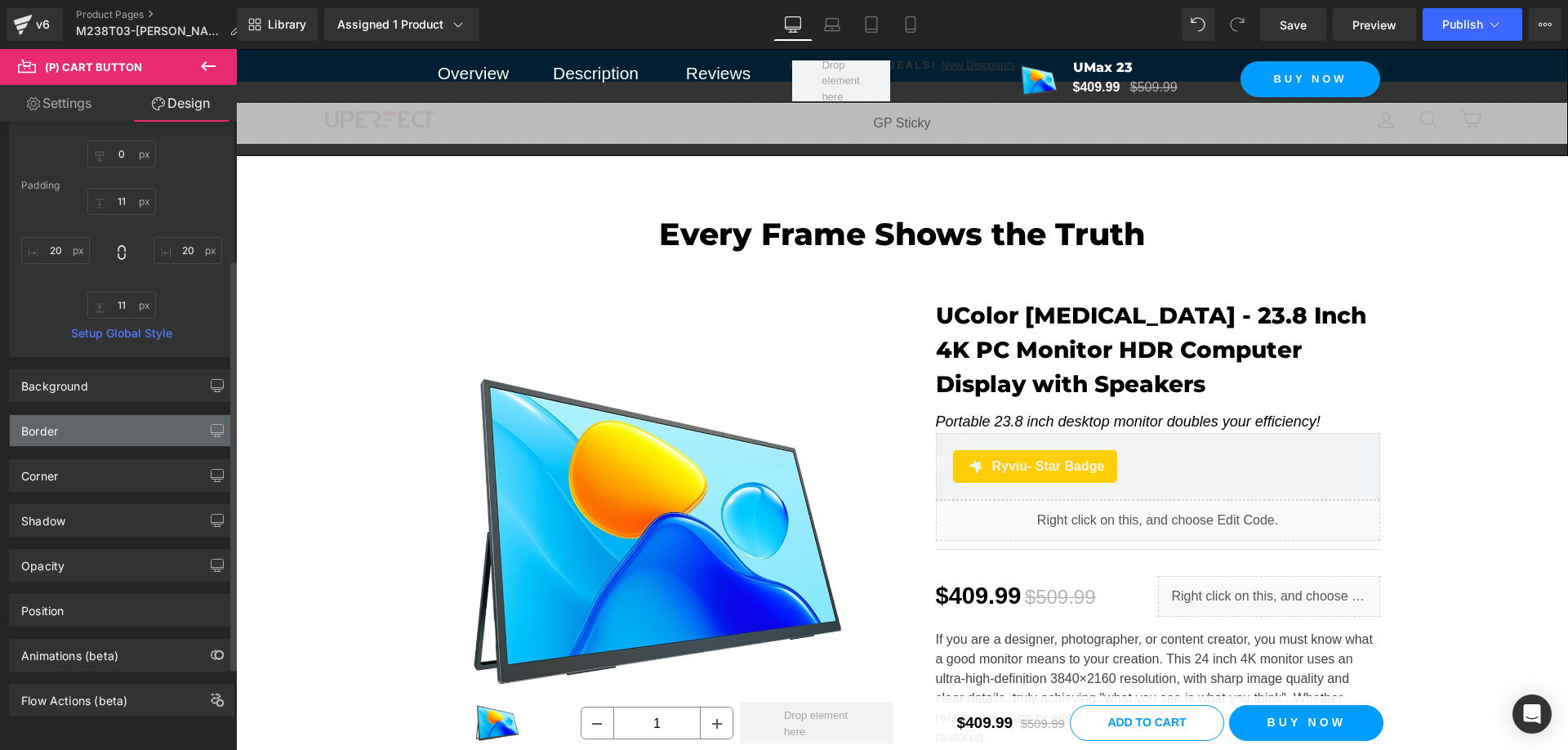
click at [119, 419] on div "Border" at bounding box center [122, 430] width 224 height 31
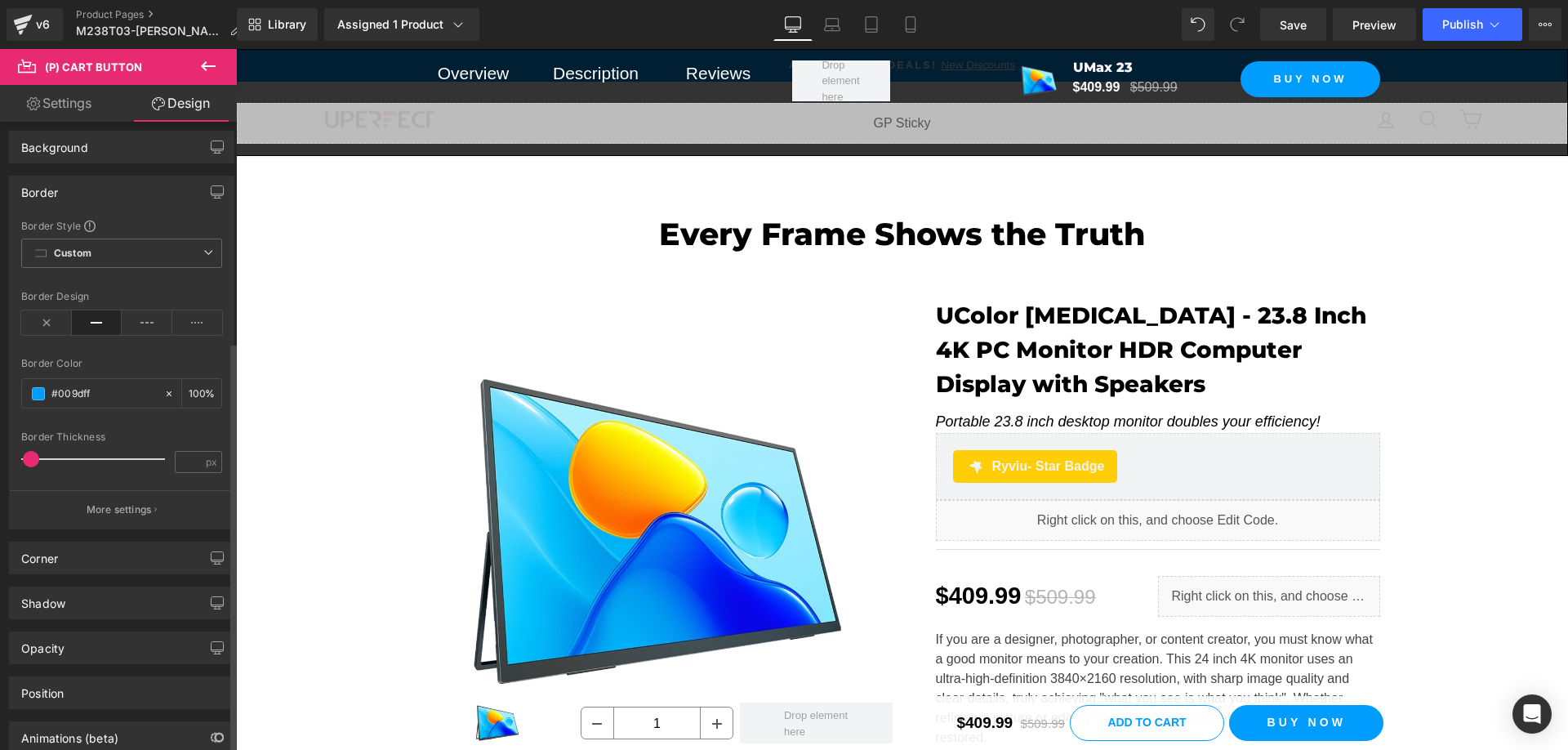
scroll to position [455, 0]
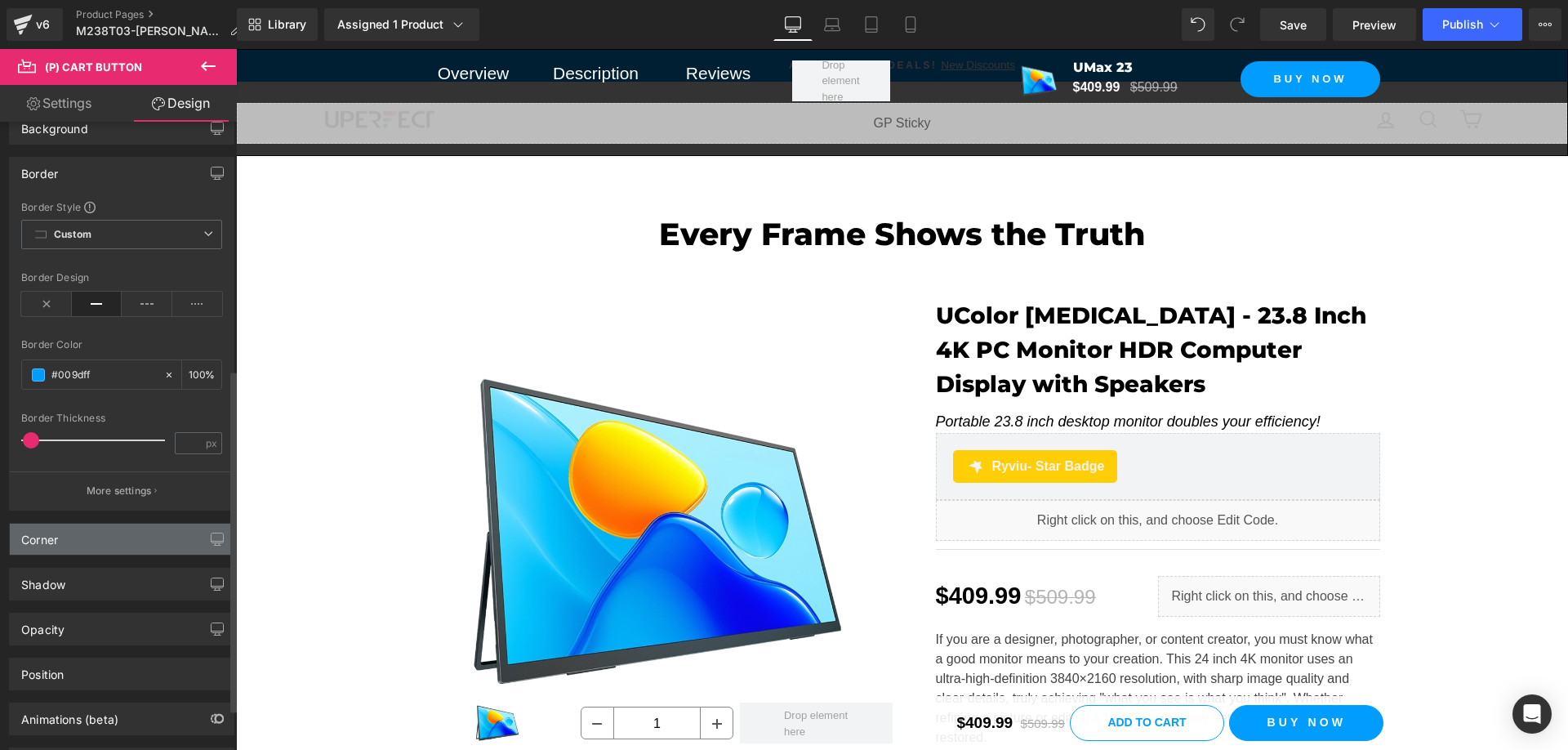
click at [94, 541] on div "Corner" at bounding box center [122, 539] width 224 height 31
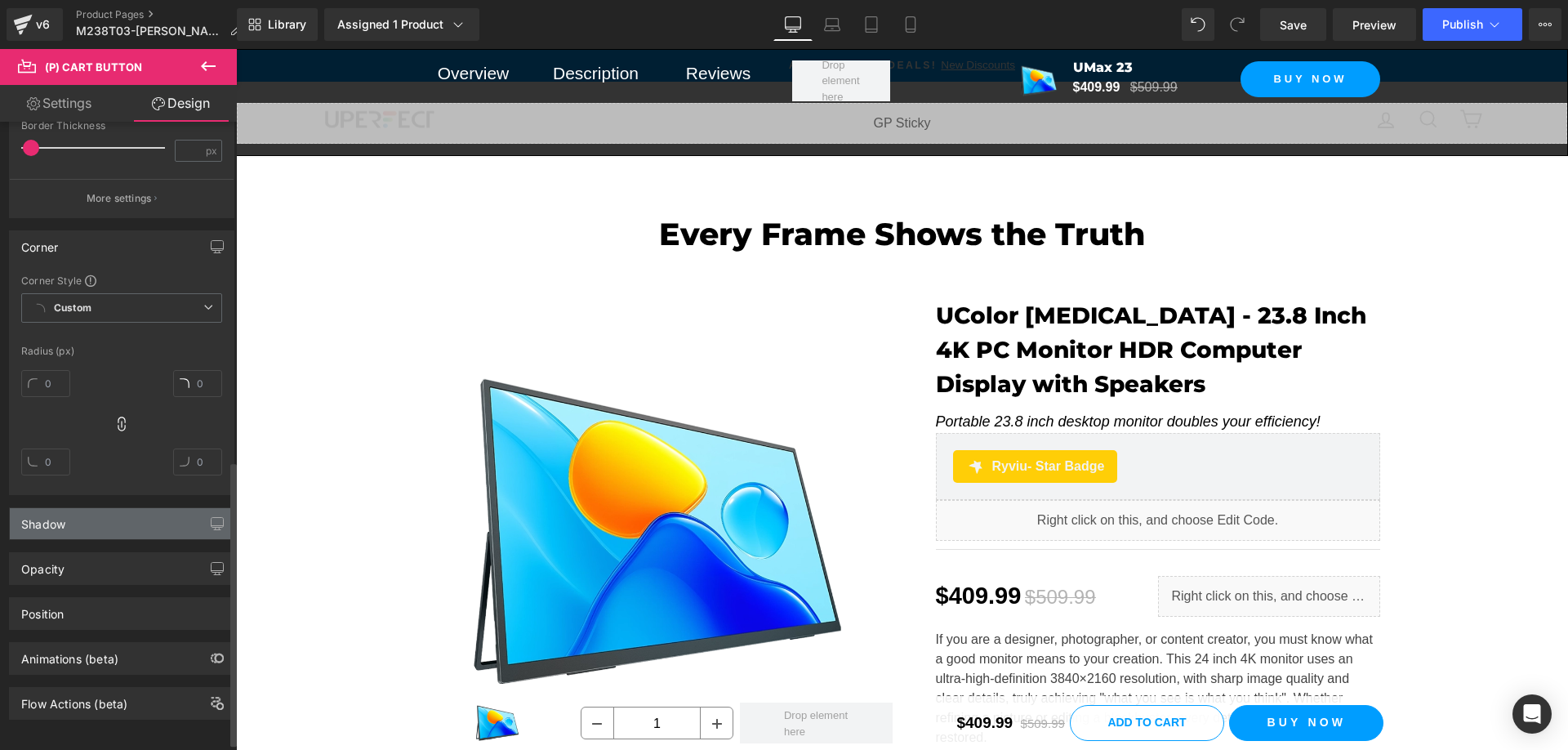
scroll to position [763, 0]
click at [67, 558] on div "Opacity" at bounding box center [122, 565] width 224 height 31
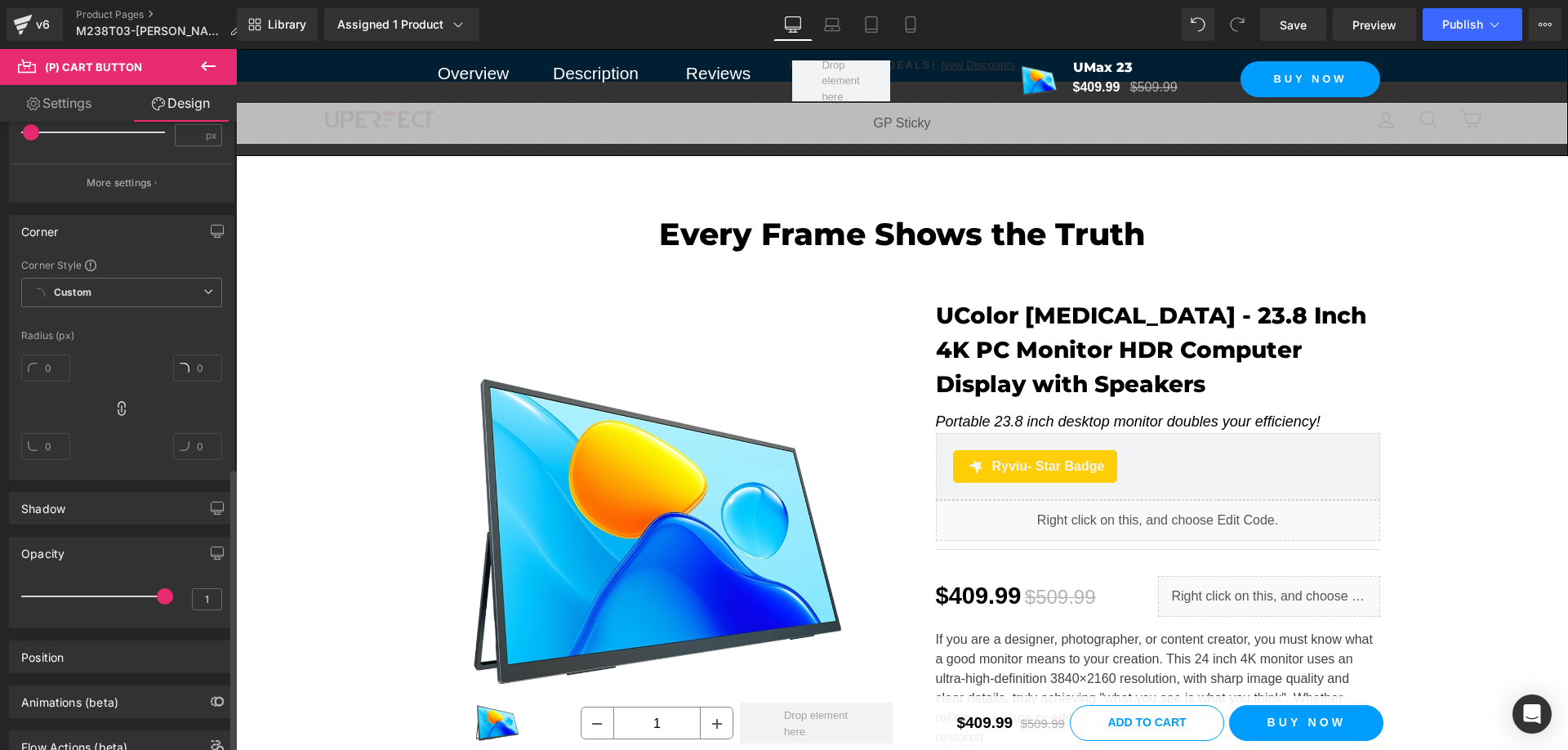
click at [68, 558] on div "Opacity" at bounding box center [122, 553] width 224 height 31
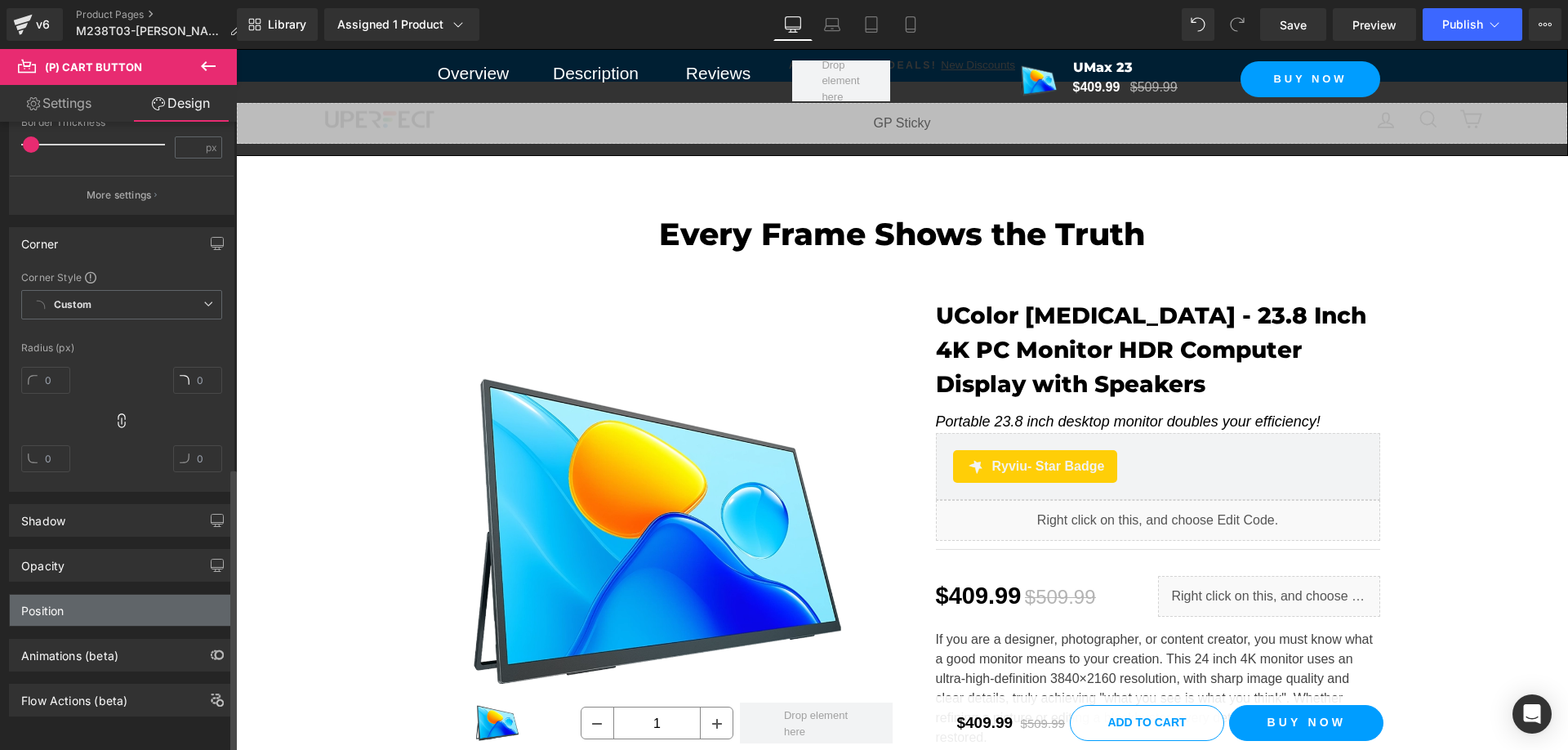
click at [86, 602] on div "Position" at bounding box center [122, 610] width 224 height 31
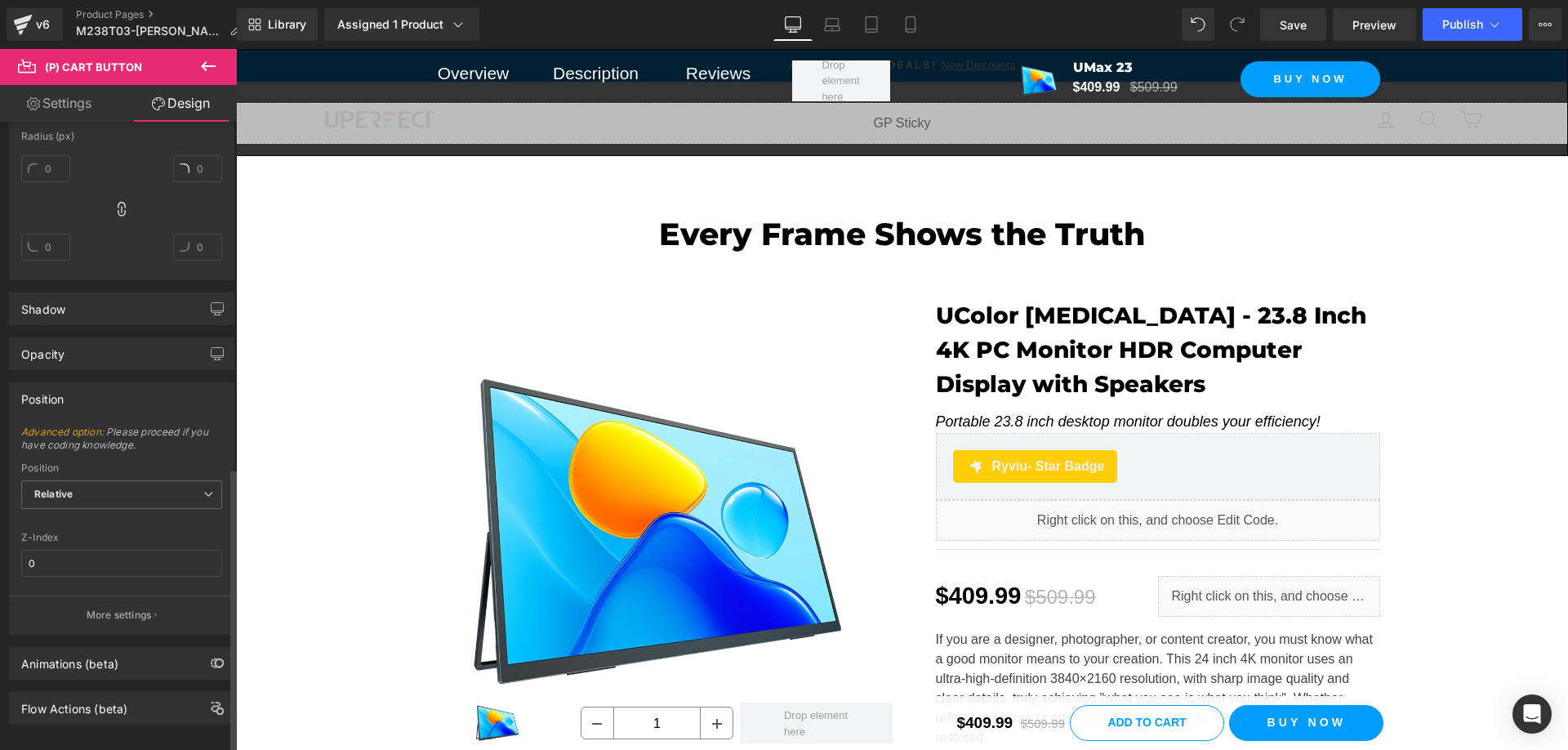
scroll to position [982, 0]
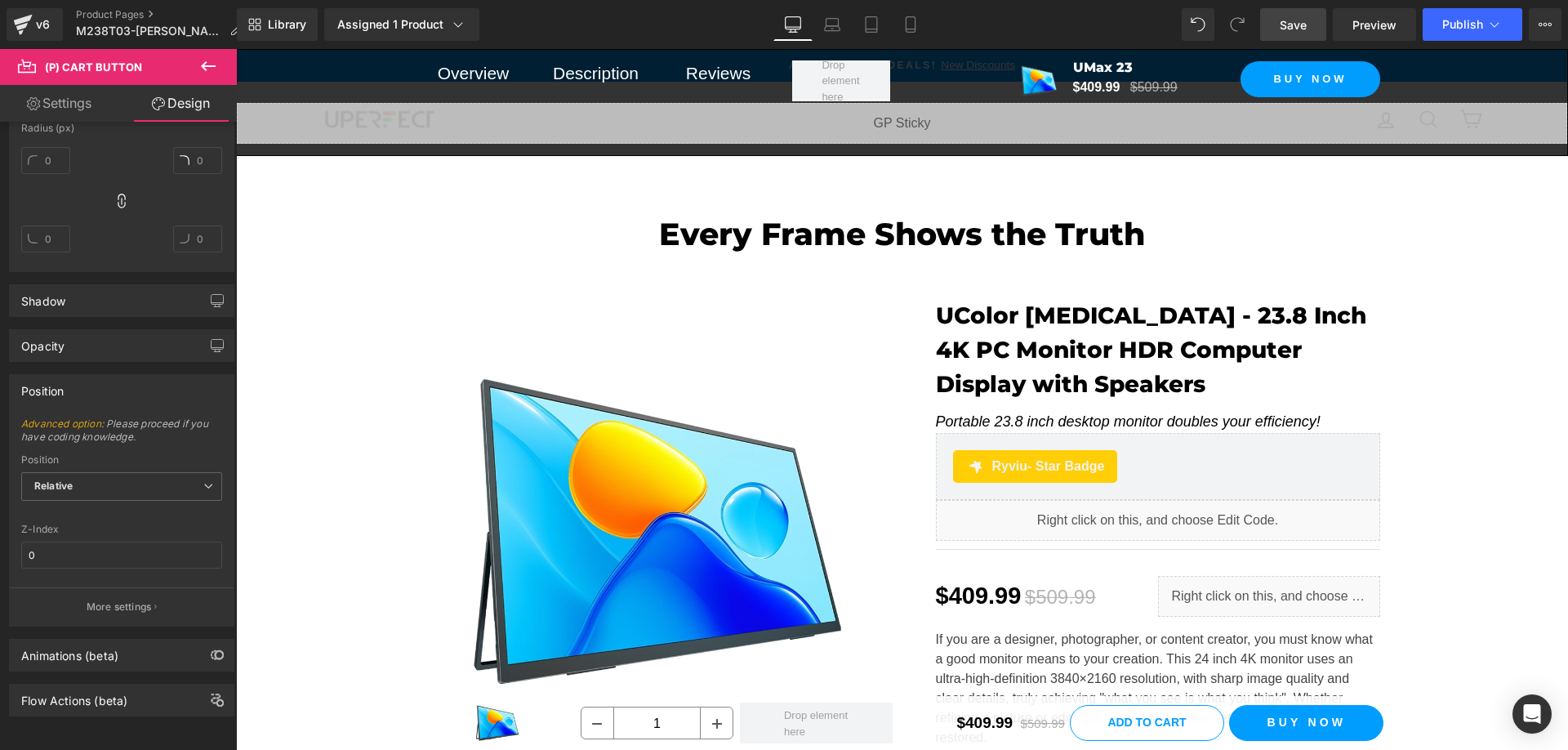
click at [1306, 18] on span "Save" at bounding box center [1293, 24] width 27 height 17
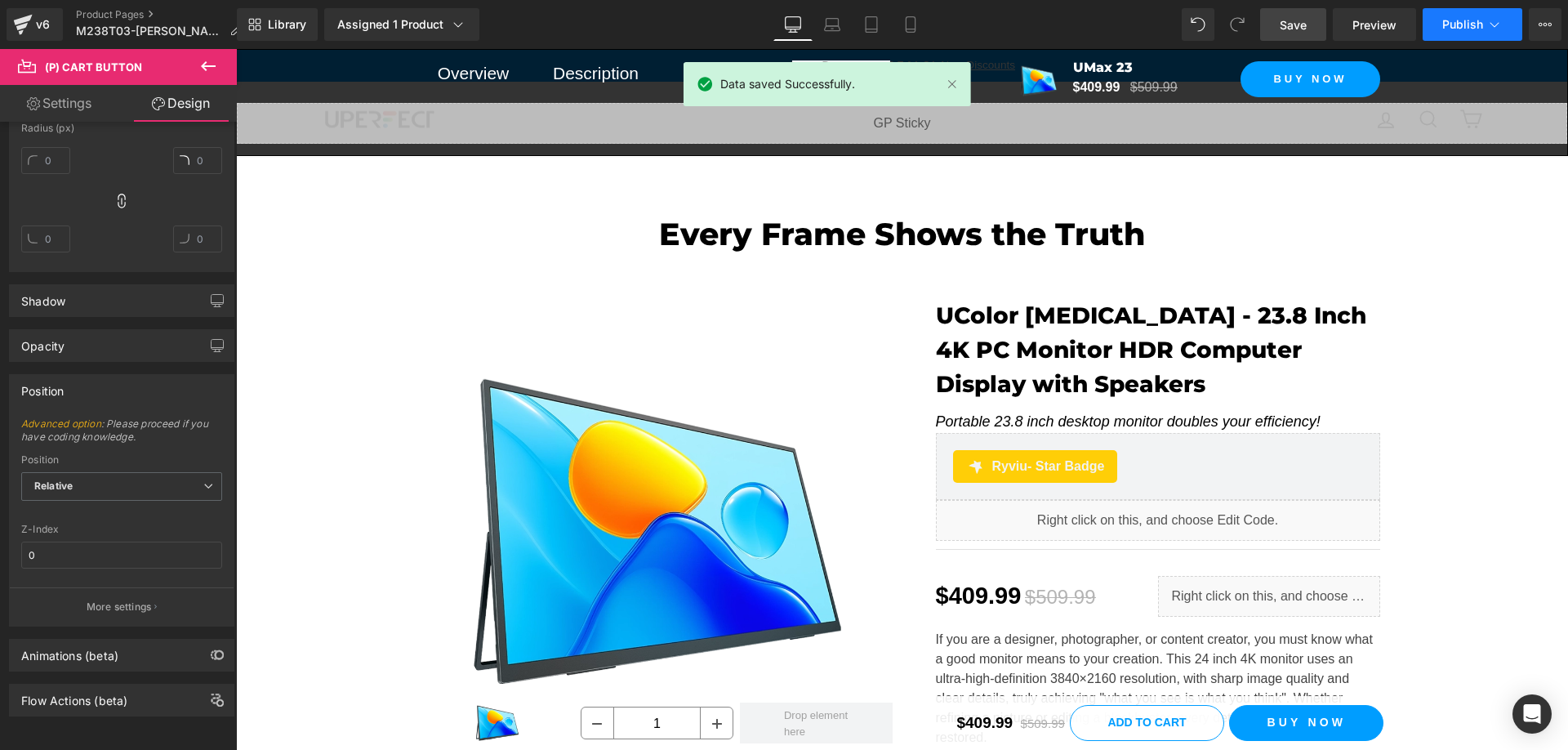
click at [1472, 24] on span "Publish" at bounding box center [1462, 24] width 41 height 13
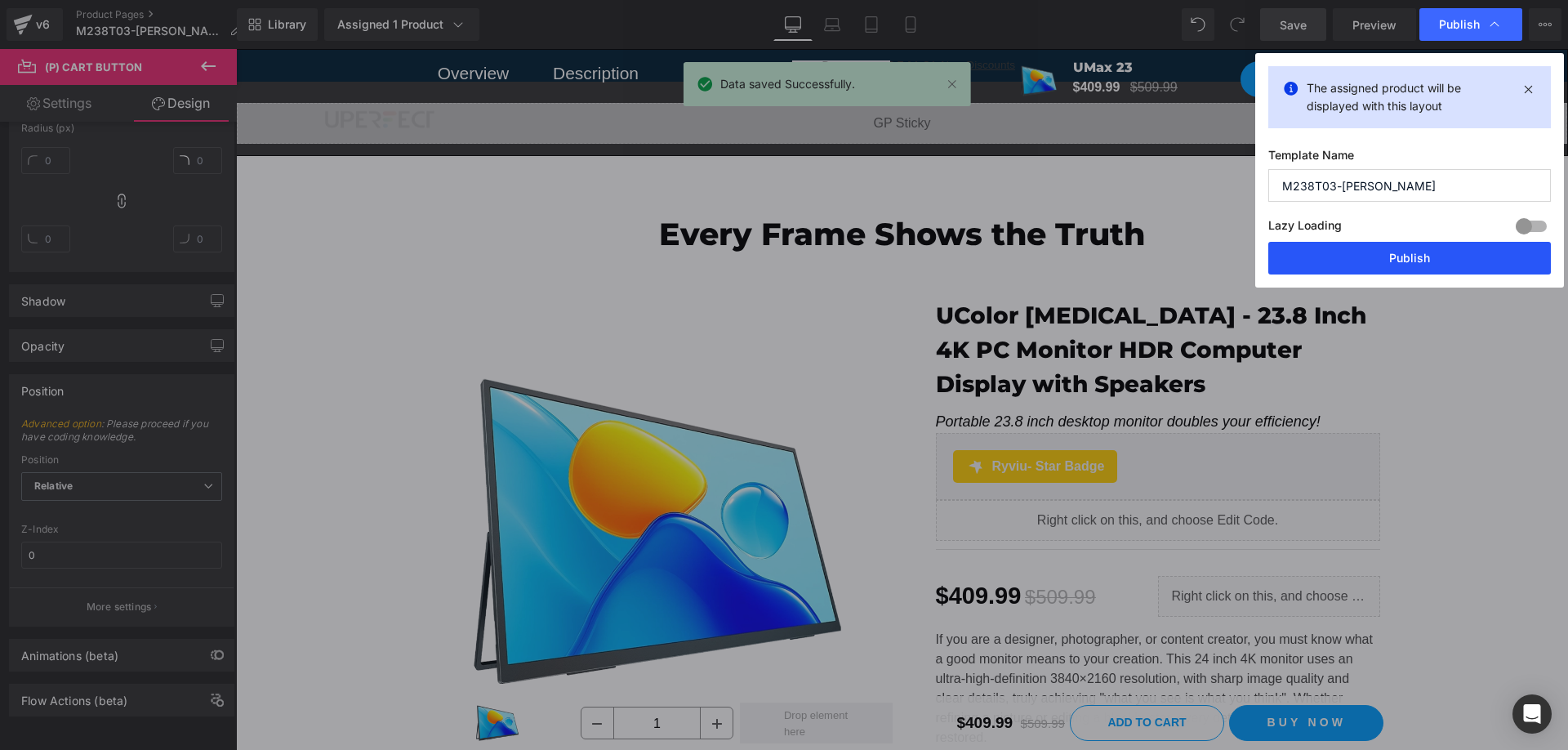
click at [1437, 263] on button "Publish" at bounding box center [1409, 258] width 283 height 33
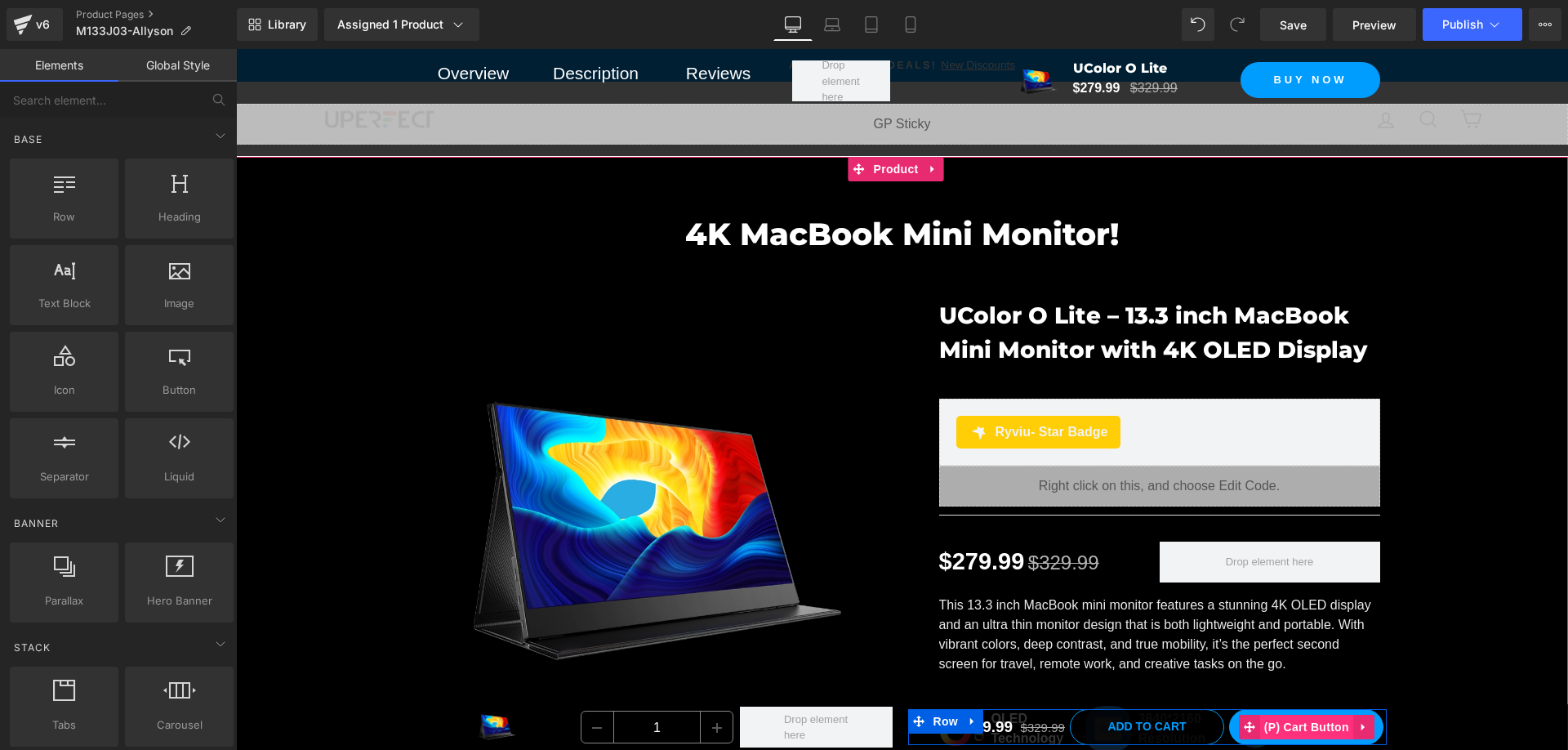
click at [1300, 725] on span "(P) Cart Button" at bounding box center [1306, 727] width 93 height 24
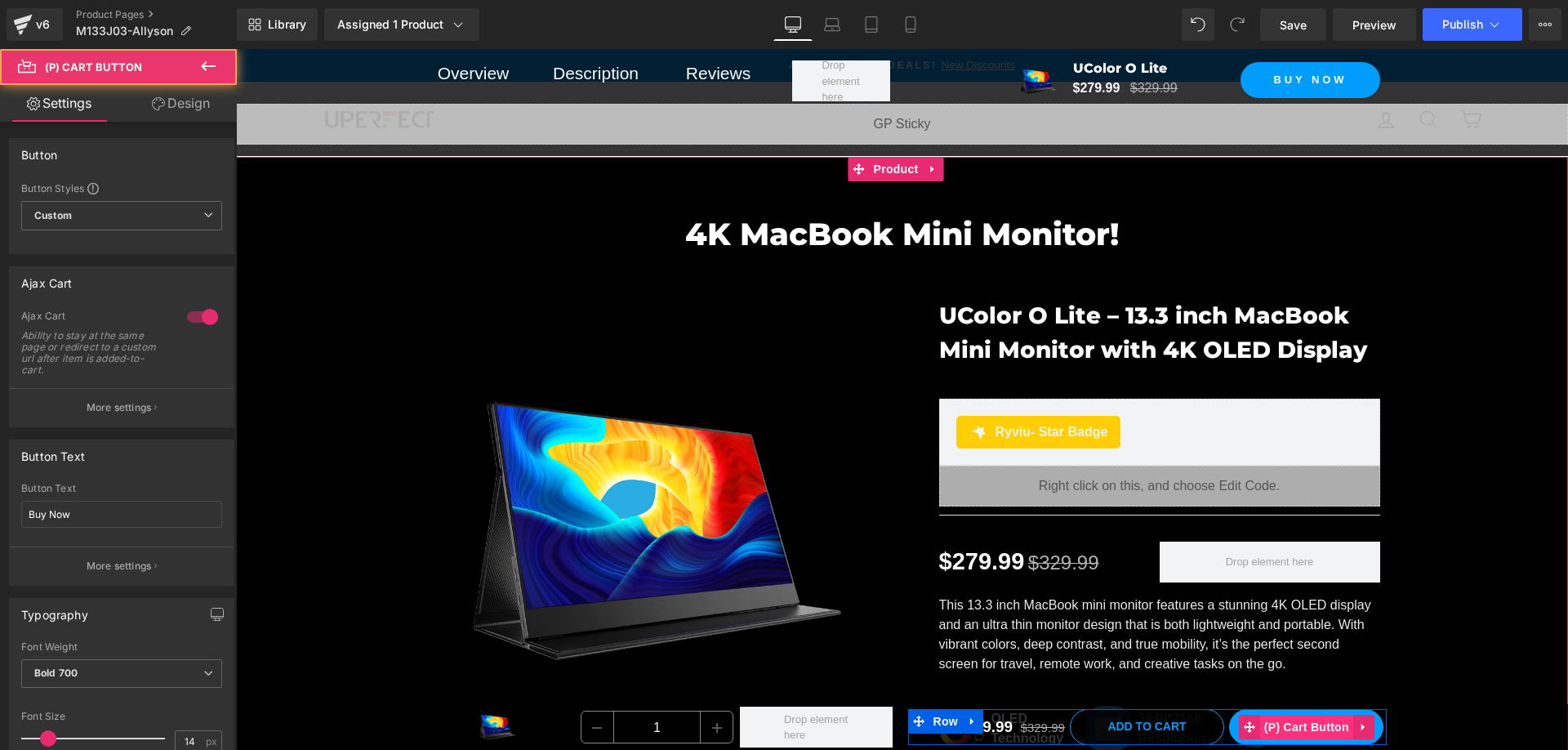
click at [1300, 727] on span "(P) Cart Button" at bounding box center [1306, 727] width 93 height 24
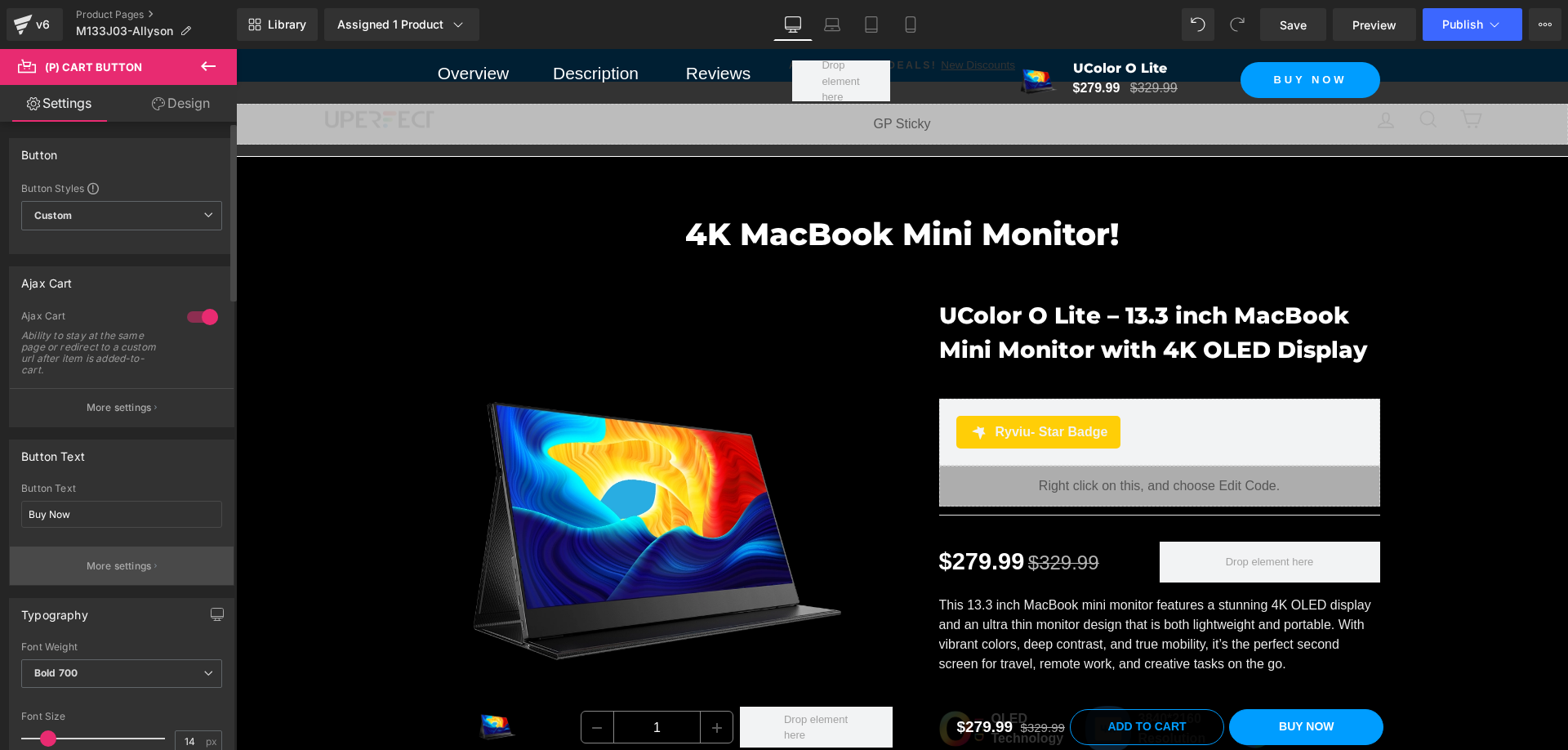
click at [163, 570] on button "More settings" at bounding box center [122, 565] width 224 height 39
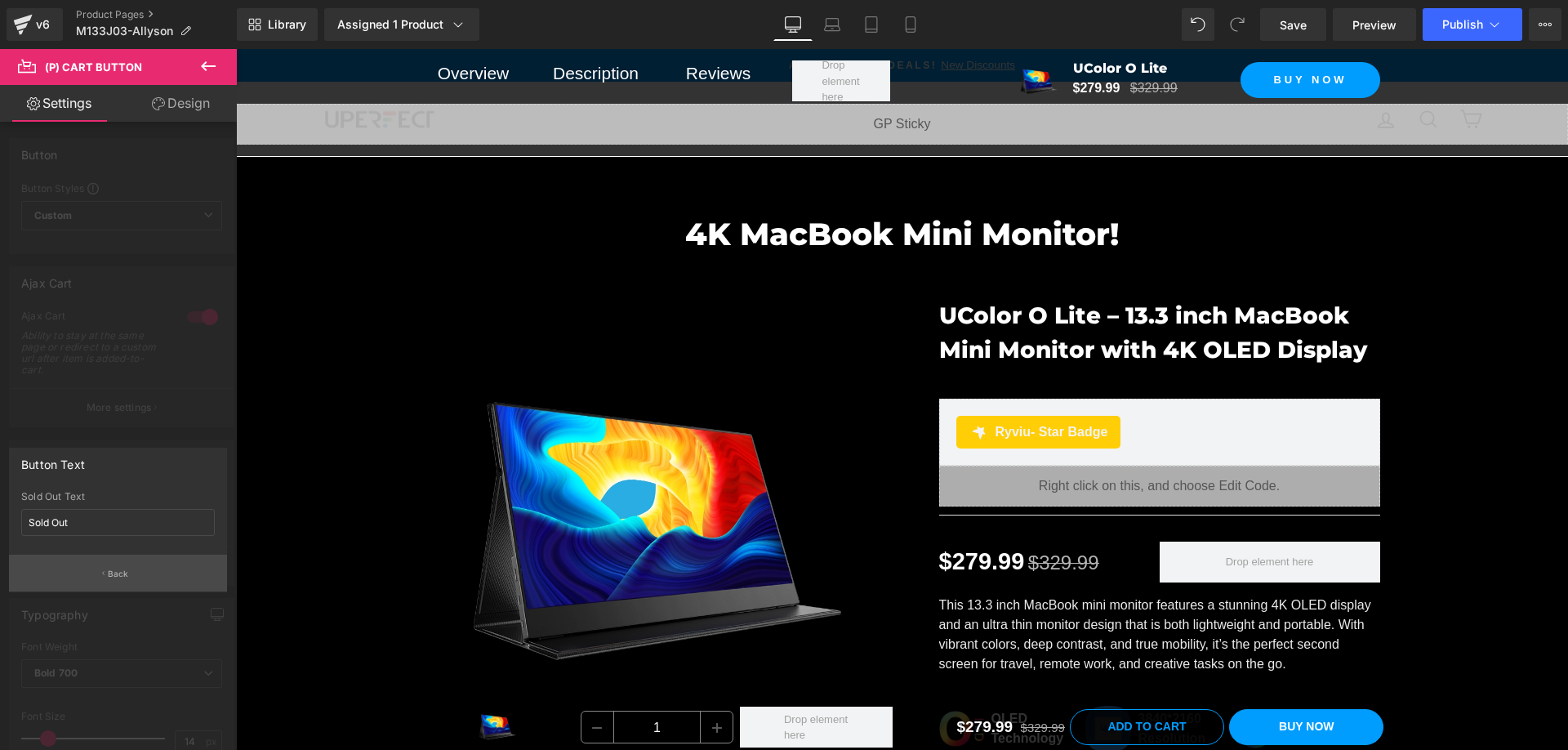
click at [149, 570] on button "Back" at bounding box center [118, 573] width 218 height 37
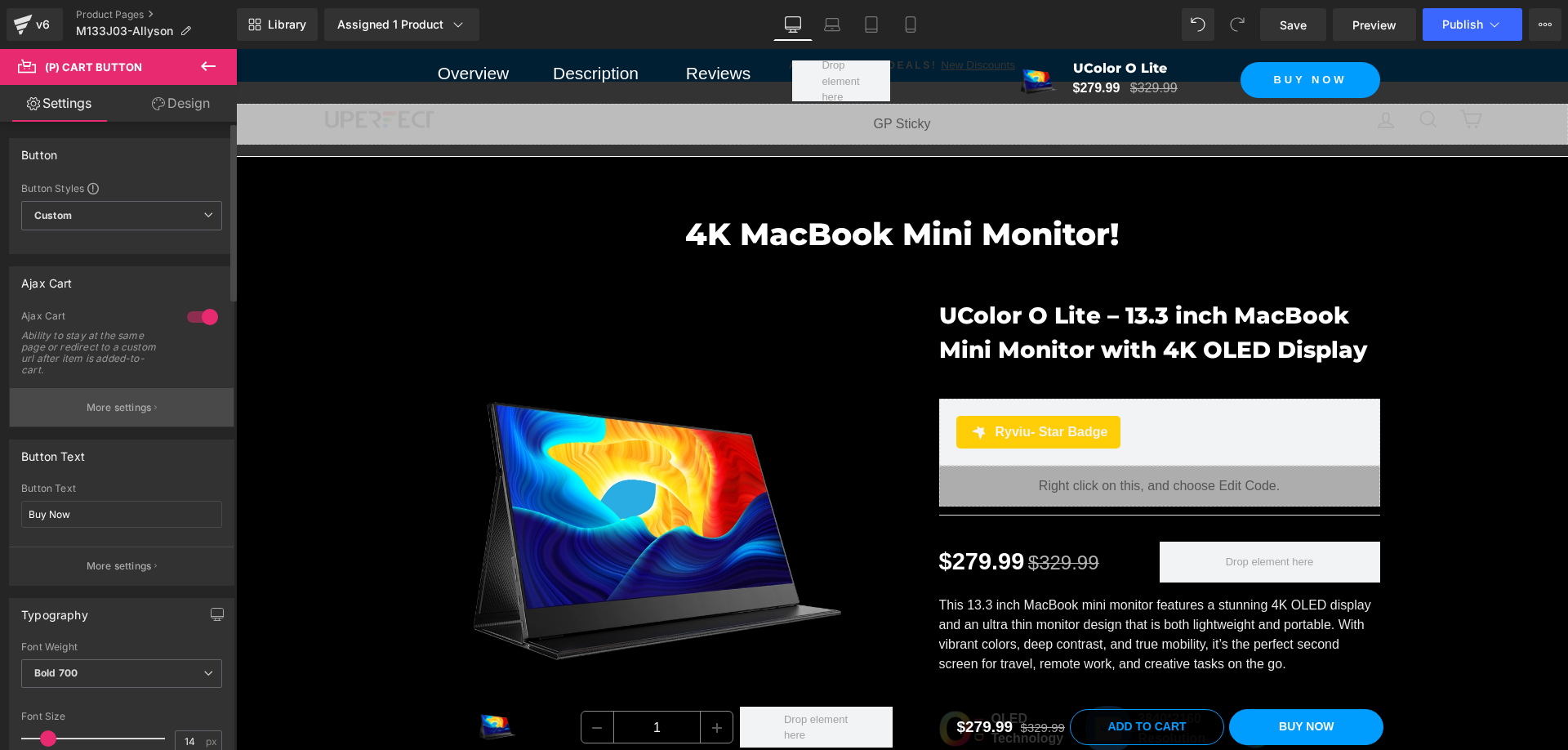
click at [145, 393] on button "More settings" at bounding box center [122, 408] width 224 height 39
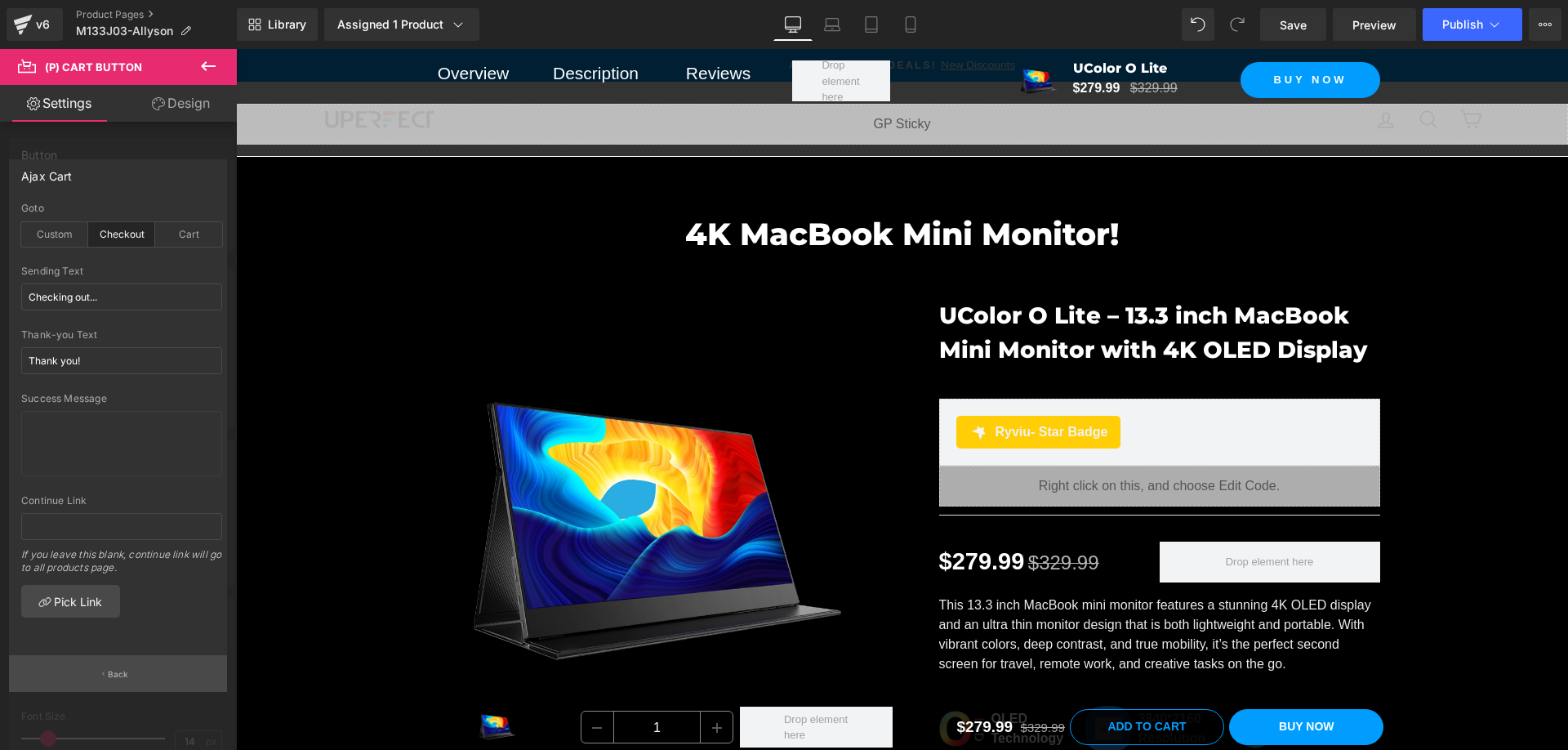
click at [124, 670] on p "Back" at bounding box center [118, 674] width 21 height 13
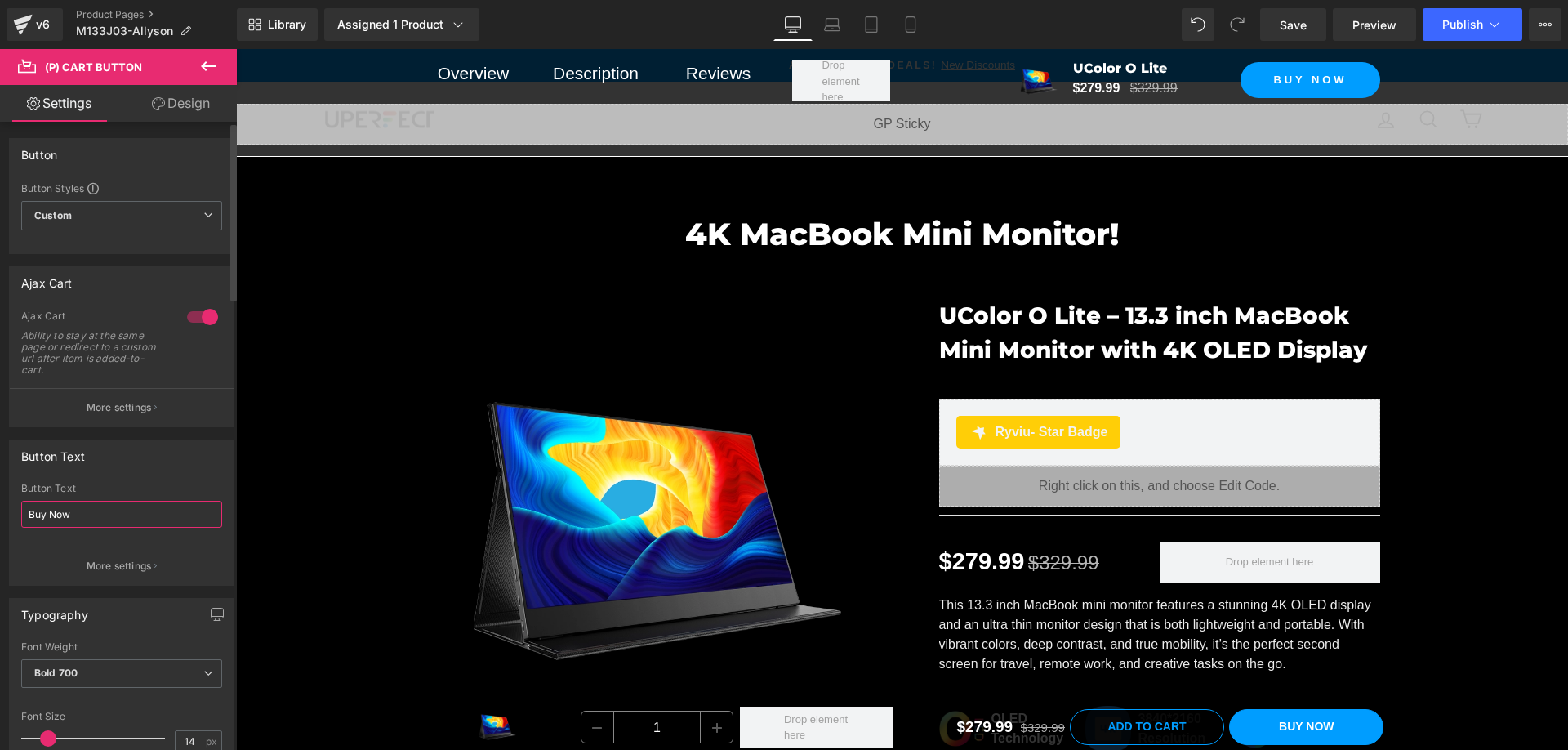
click at [135, 517] on input "Buy Now" at bounding box center [122, 514] width 201 height 27
click at [137, 404] on p "More settings" at bounding box center [119, 408] width 65 height 15
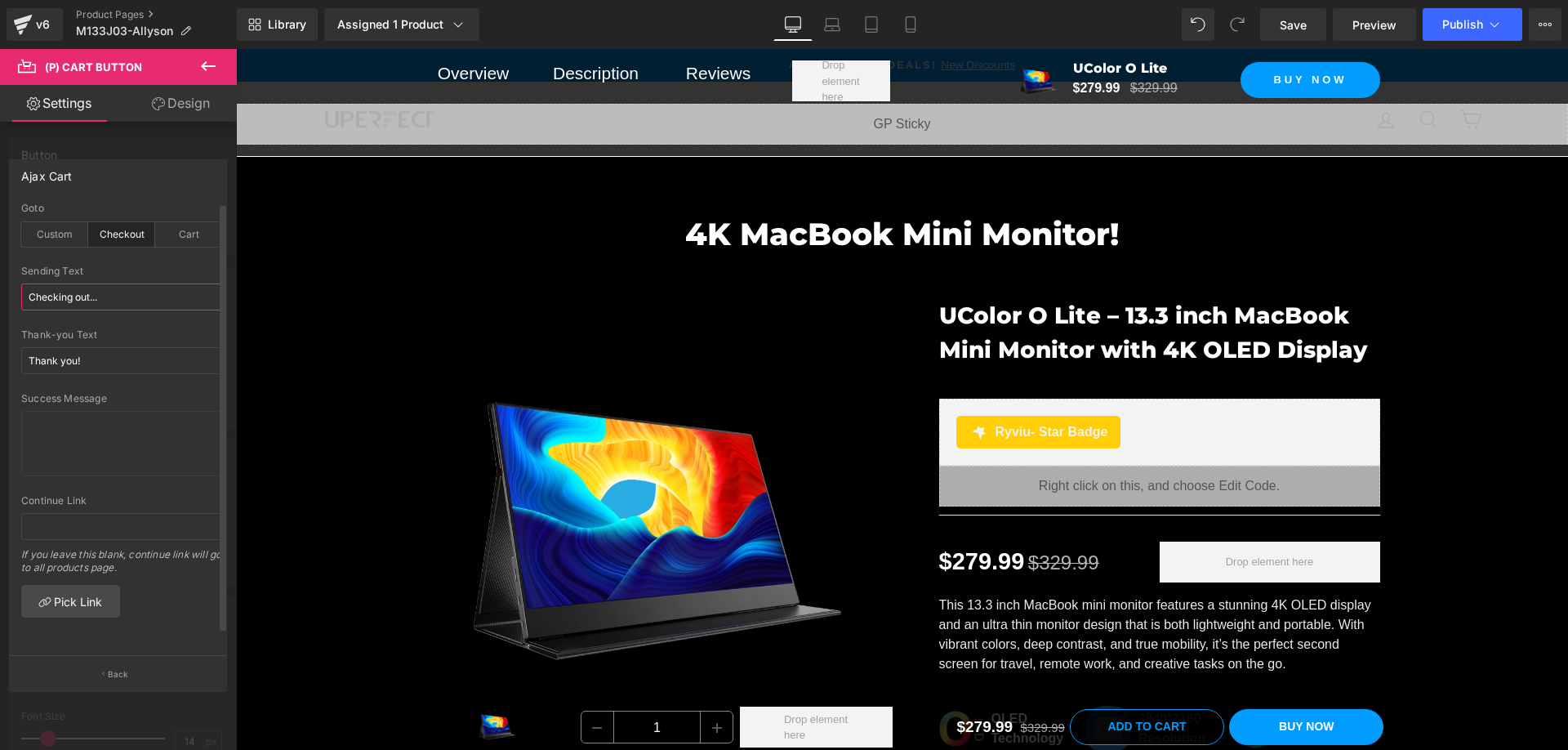
click at [130, 301] on input "Checking out..." at bounding box center [122, 297] width 201 height 27
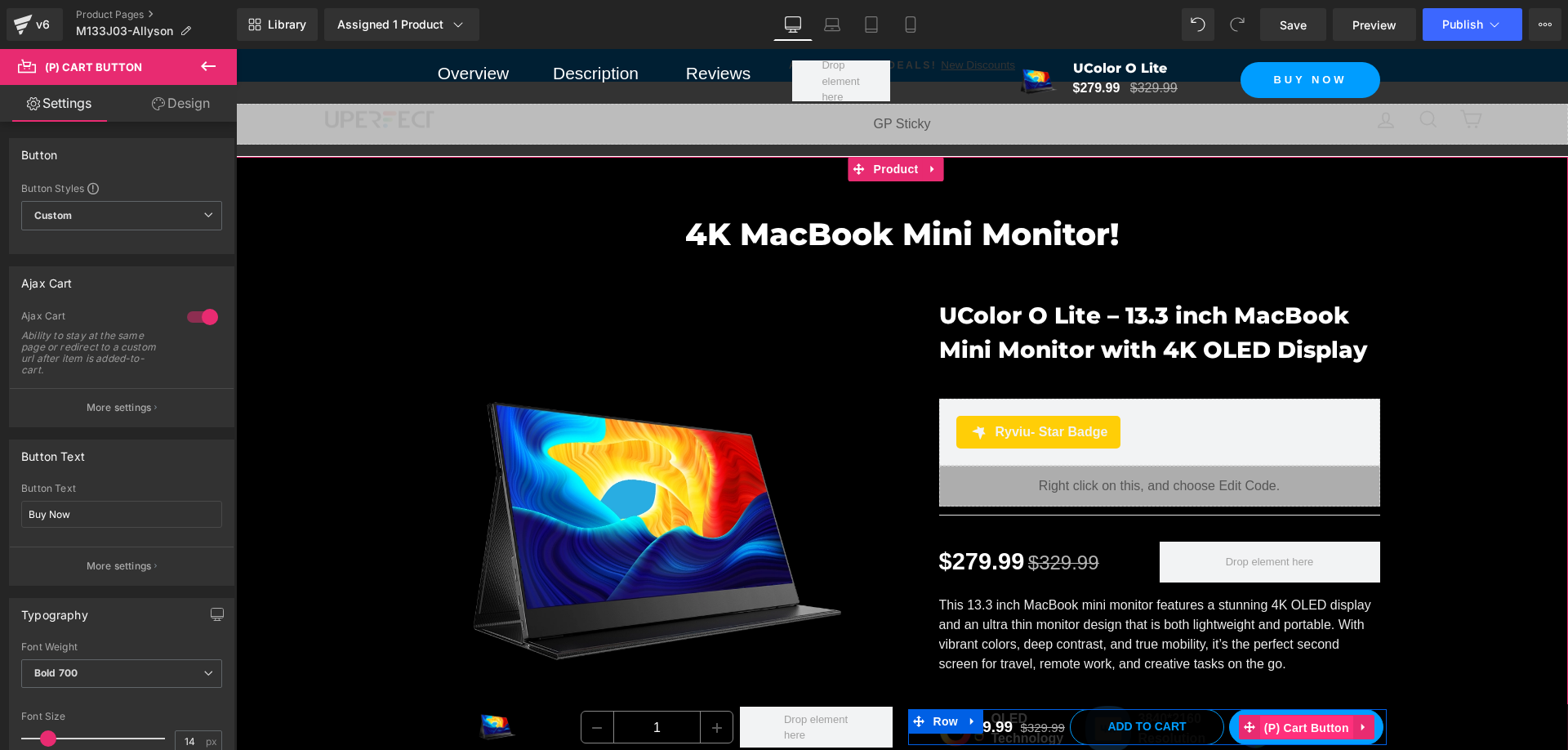
click at [1301, 727] on span "(P) Cart Button" at bounding box center [1306, 727] width 93 height 24
click at [1293, 727] on span "(P) Cart Button" at bounding box center [1306, 727] width 93 height 24
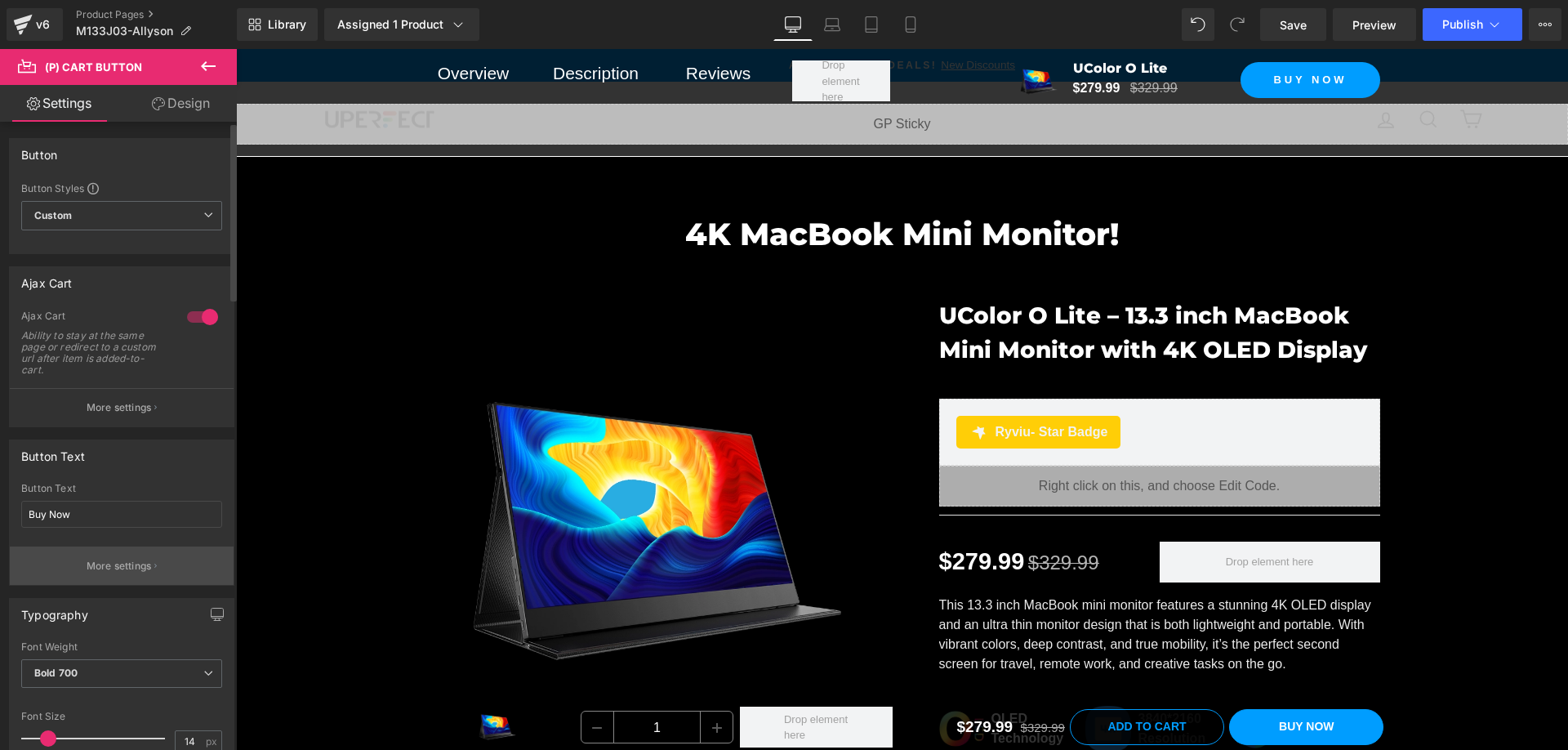
click at [137, 565] on p "More settings" at bounding box center [119, 566] width 65 height 15
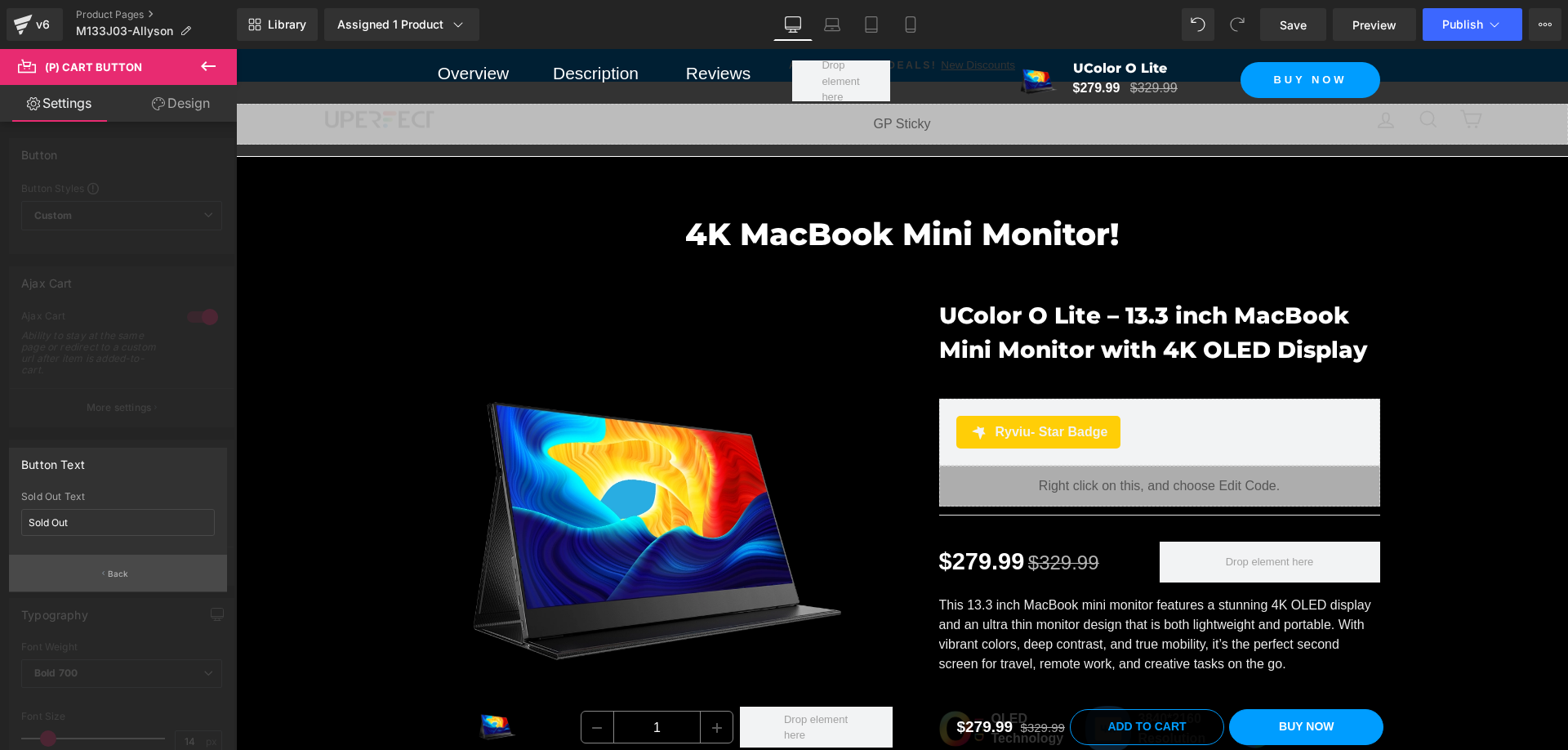
click at [135, 565] on button "Back" at bounding box center [118, 573] width 218 height 37
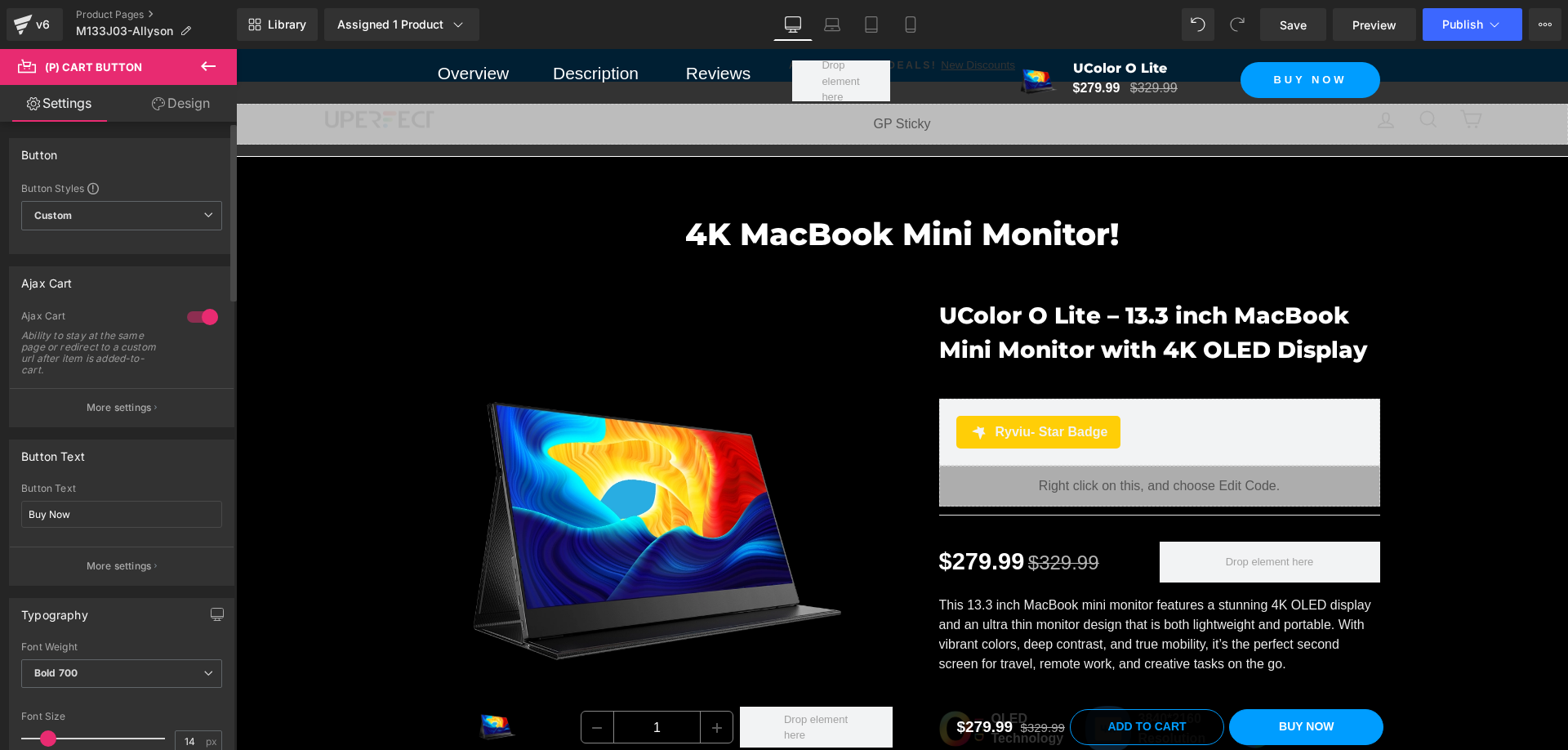
drag, startPoint x: 143, startPoint y: 407, endPoint x: 170, endPoint y: 420, distance: 30.0
click at [143, 407] on p "More settings" at bounding box center [119, 408] width 65 height 15
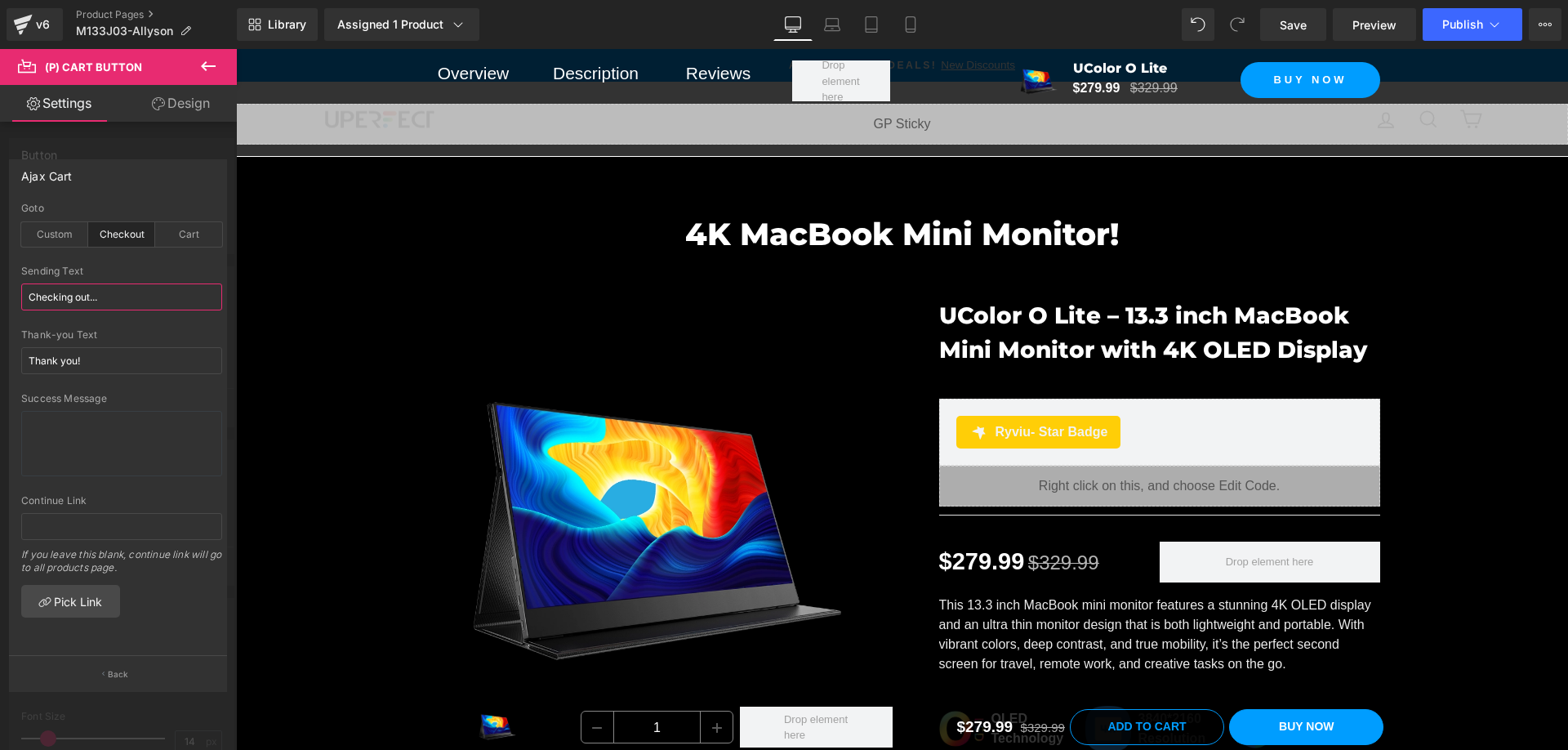
click at [112, 306] on input "Checking out..." at bounding box center [122, 297] width 201 height 27
paste input "Buy Now"
type input "Buy Now"
click at [115, 359] on input "Thank you!" at bounding box center [122, 361] width 201 height 27
paste input "Buy Now"
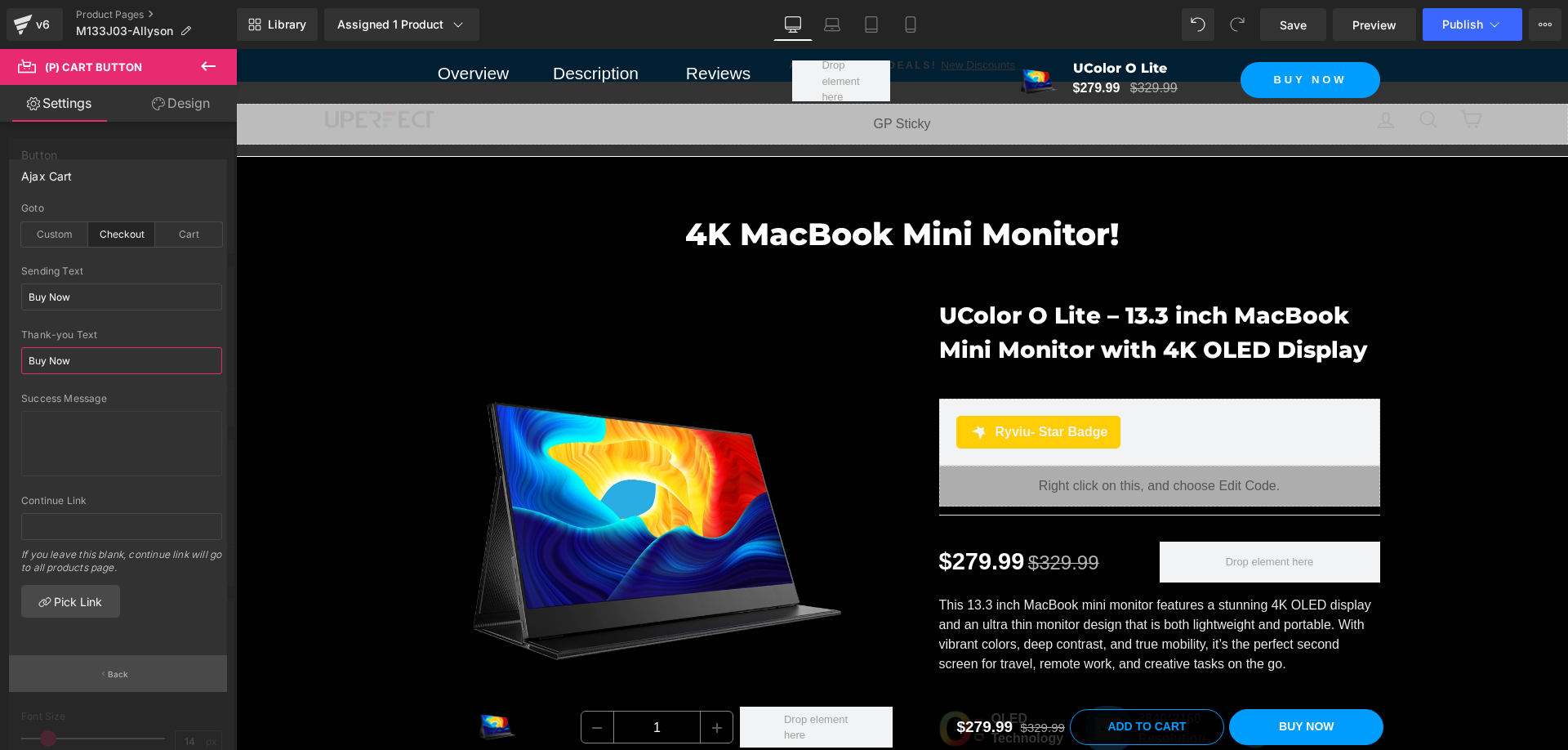
type input "Buy Now"
drag, startPoint x: 134, startPoint y: 659, endPoint x: 217, endPoint y: 618, distance: 92.6
click at [134, 659] on button "Back" at bounding box center [118, 674] width 218 height 37
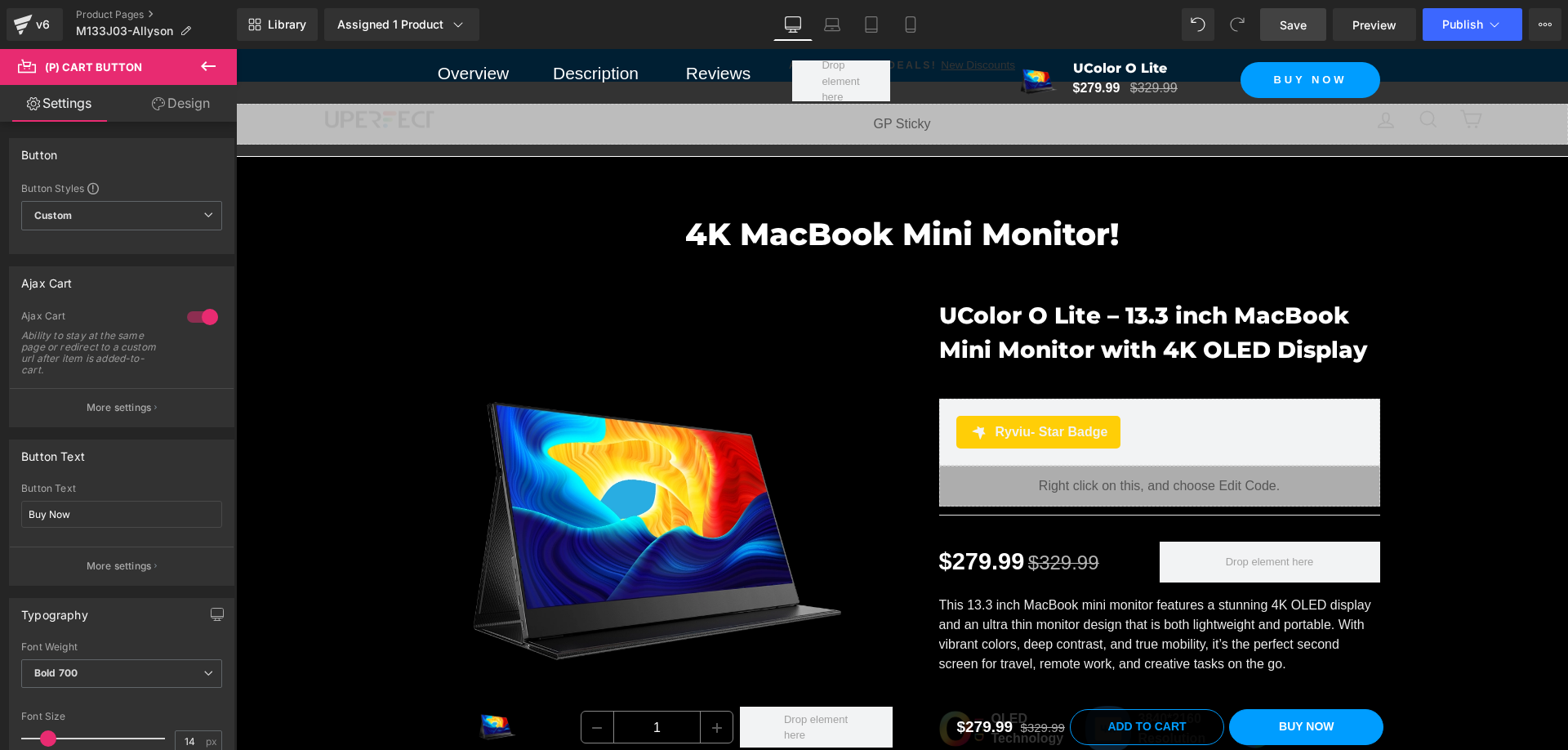
click at [1299, 25] on span "Save" at bounding box center [1293, 24] width 27 height 17
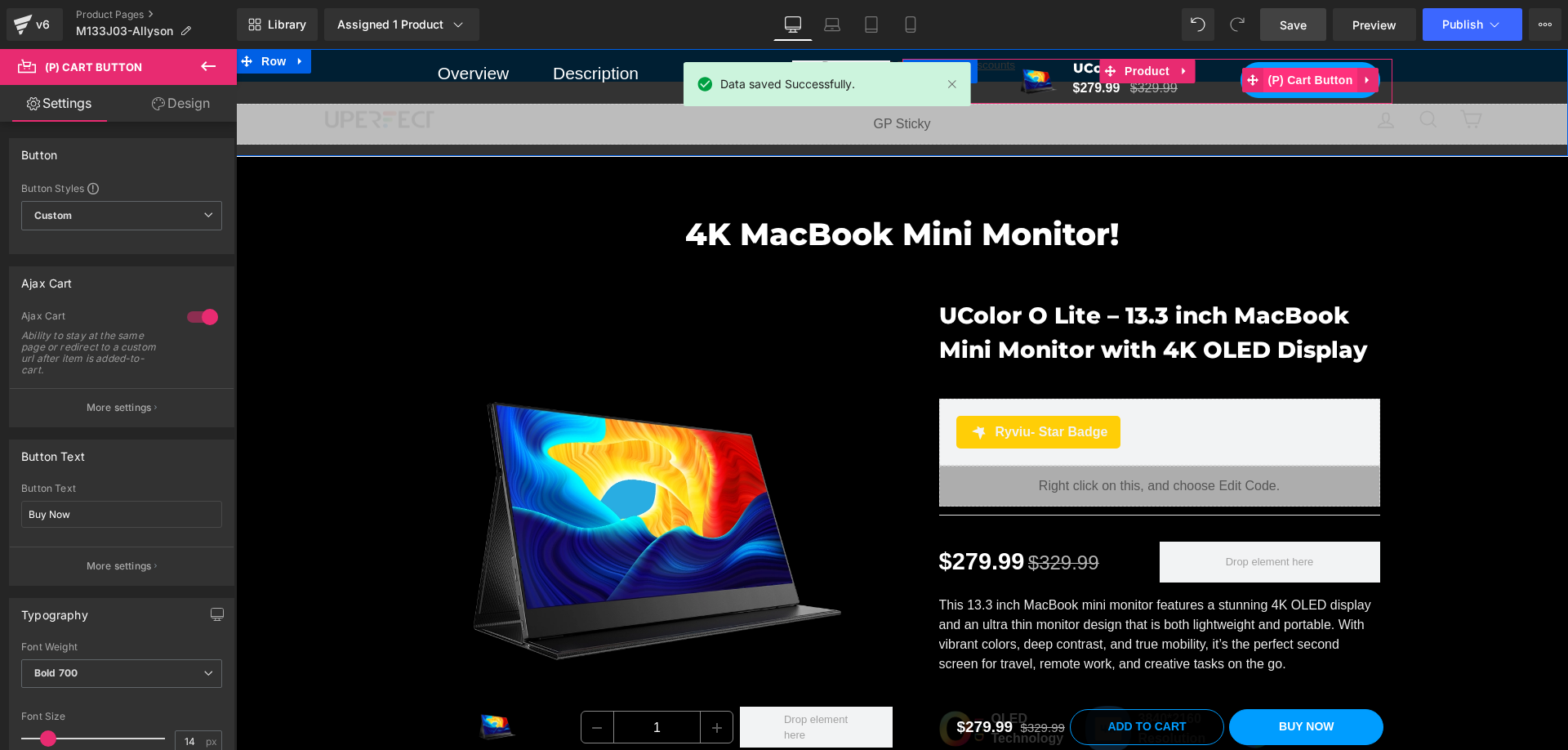
click at [1307, 81] on span "(P) Cart Button" at bounding box center [1309, 80] width 93 height 24
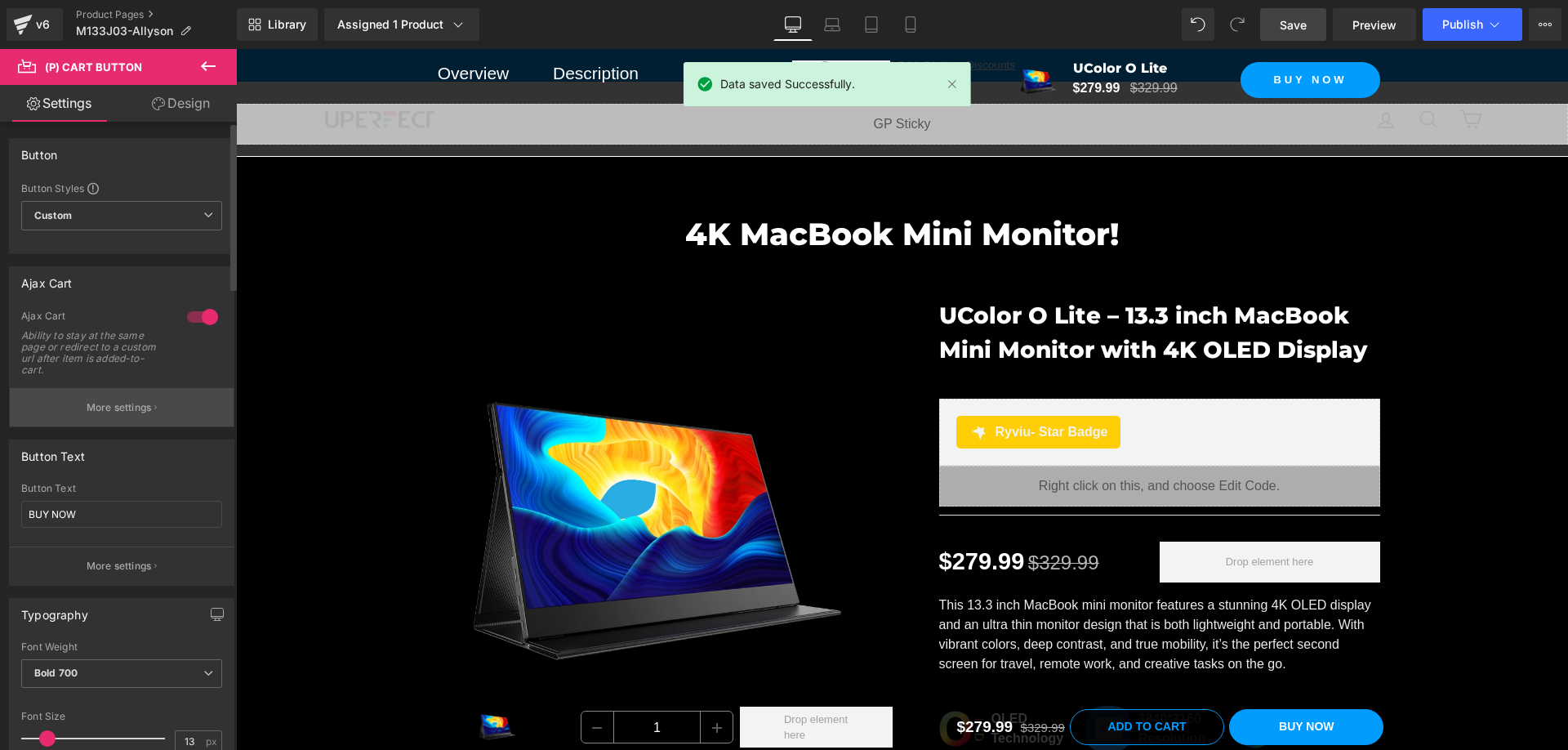
click at [150, 409] on button "More settings" at bounding box center [122, 408] width 224 height 39
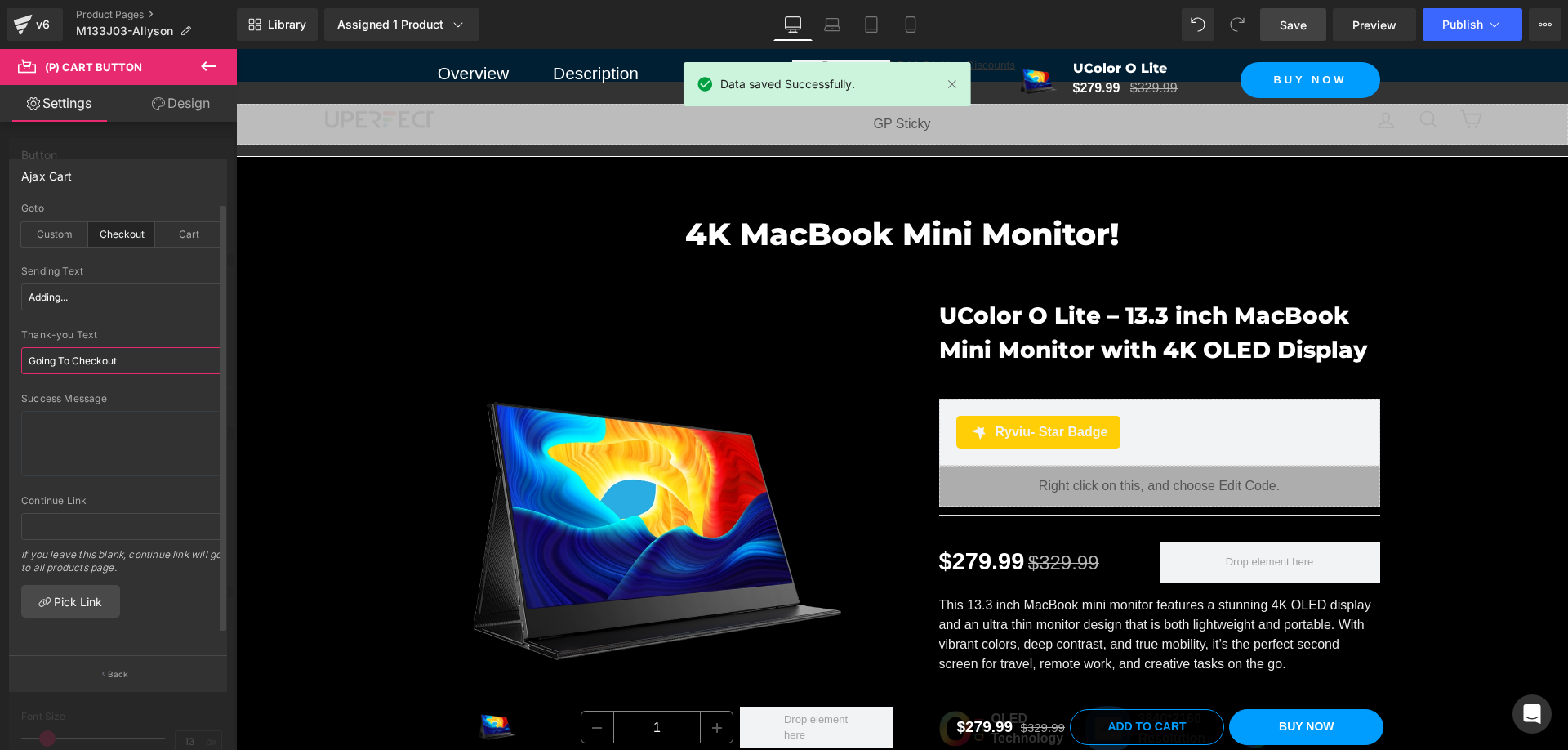
click at [163, 356] on input "Going To Checkout" at bounding box center [122, 361] width 201 height 27
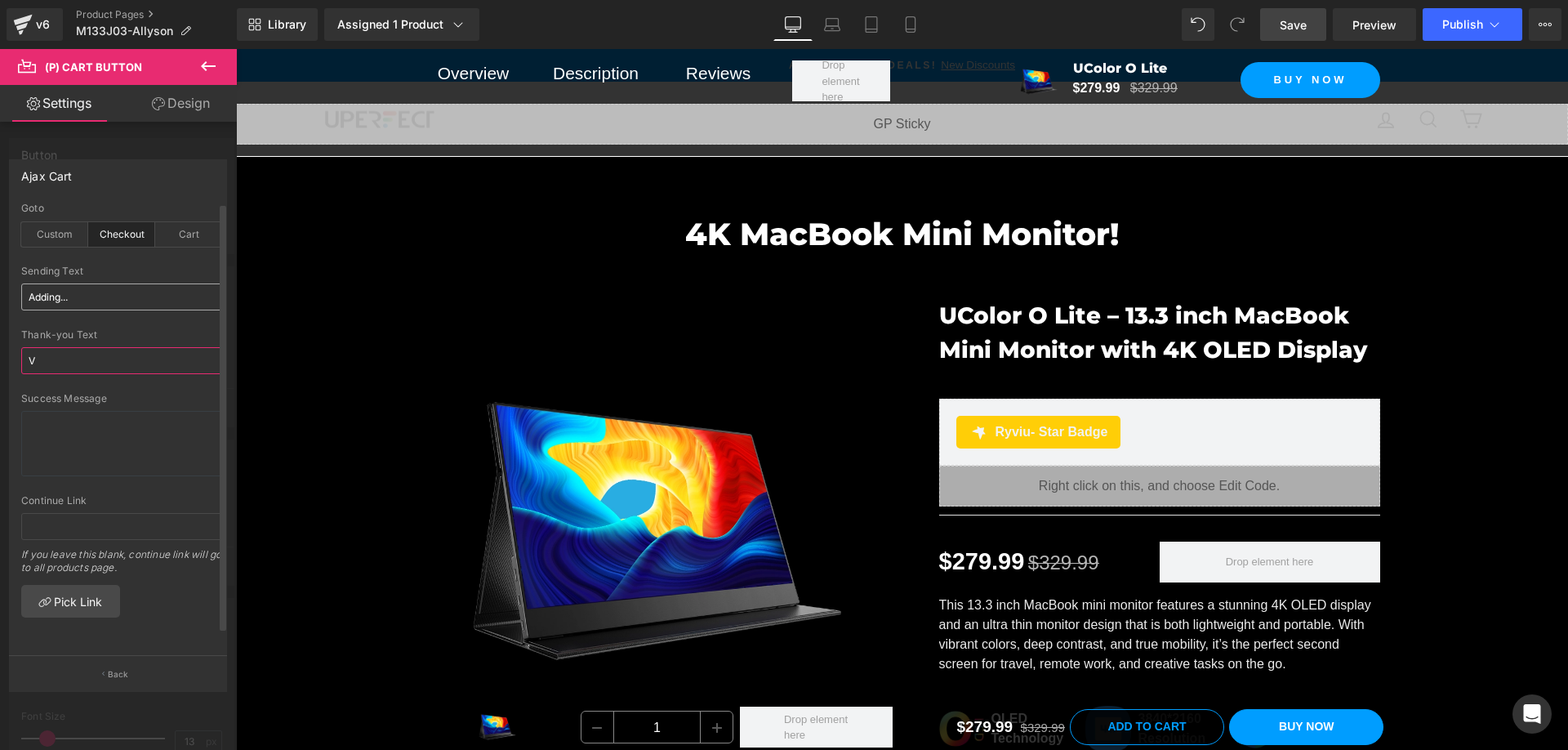
type input "V"
click at [132, 296] on input "Adding..." at bounding box center [122, 297] width 201 height 27
paste input "Buy Now"
type input "Buy Now"
drag, startPoint x: 123, startPoint y: 358, endPoint x: 131, endPoint y: 363, distance: 9.4
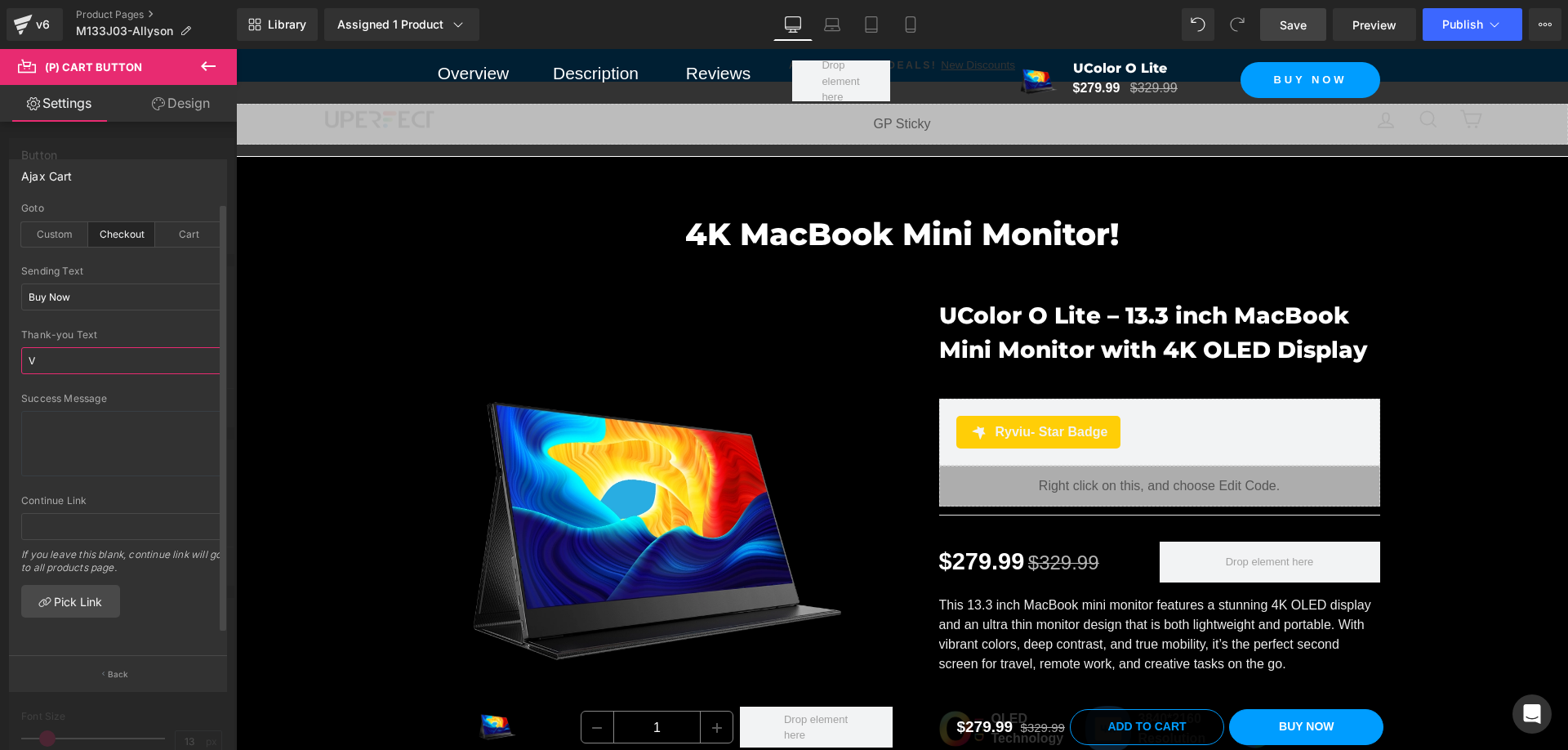
click at [123, 358] on input "V" at bounding box center [122, 361] width 201 height 27
paste input "Buy Now"
type input "Buy Now"
click at [141, 659] on button "Back" at bounding box center [118, 674] width 218 height 37
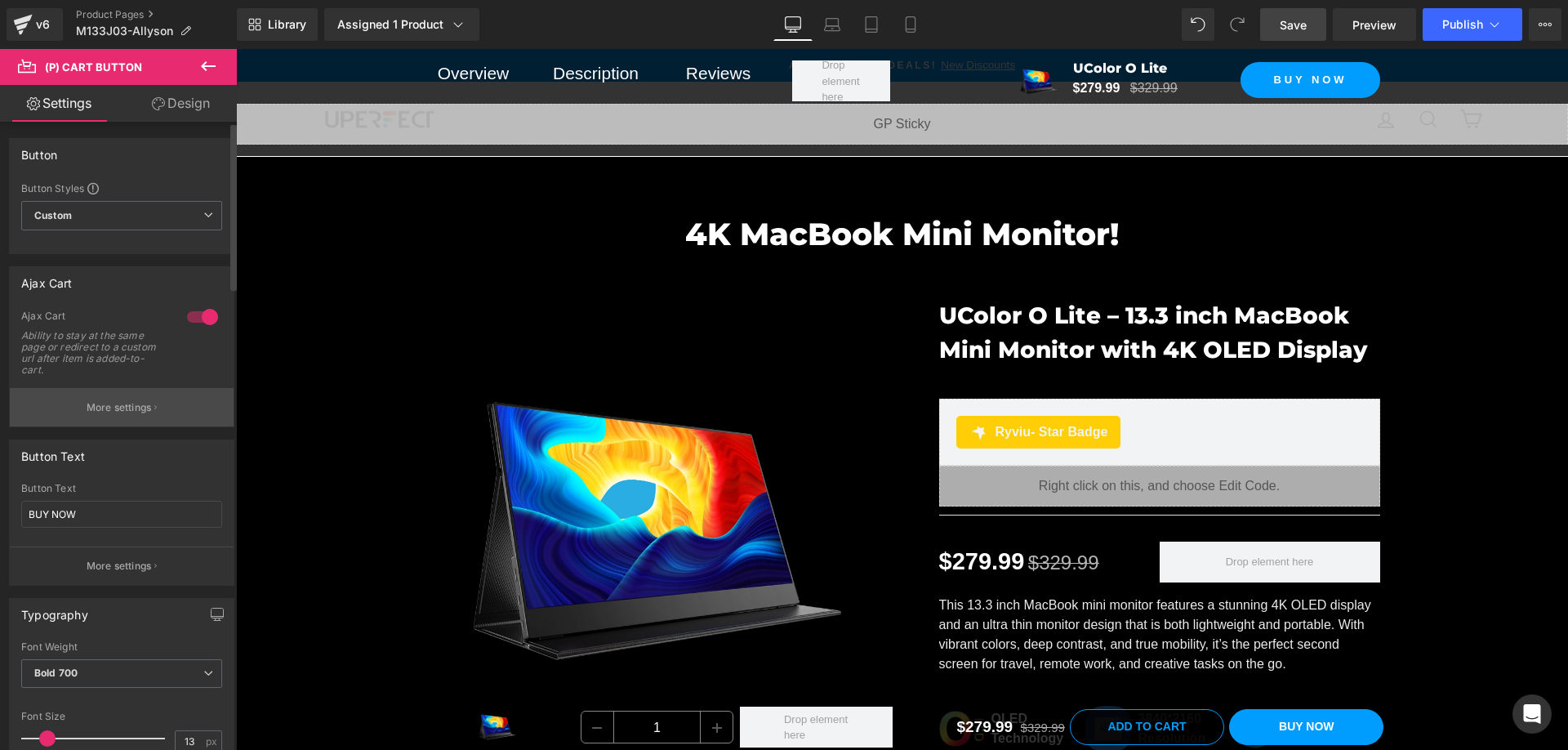
click at [134, 412] on p "More settings" at bounding box center [119, 408] width 65 height 15
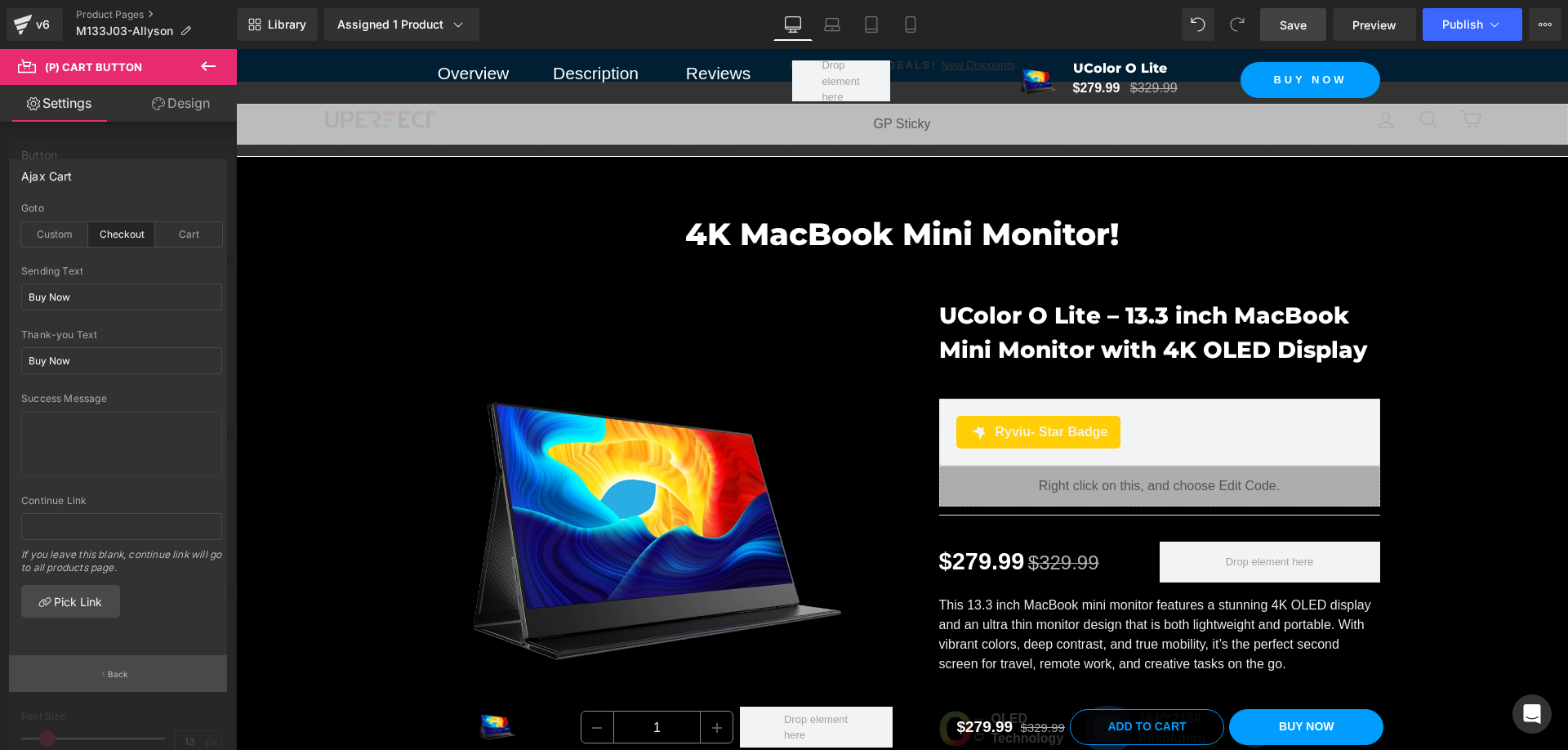
click at [130, 670] on button "Back" at bounding box center [118, 674] width 218 height 37
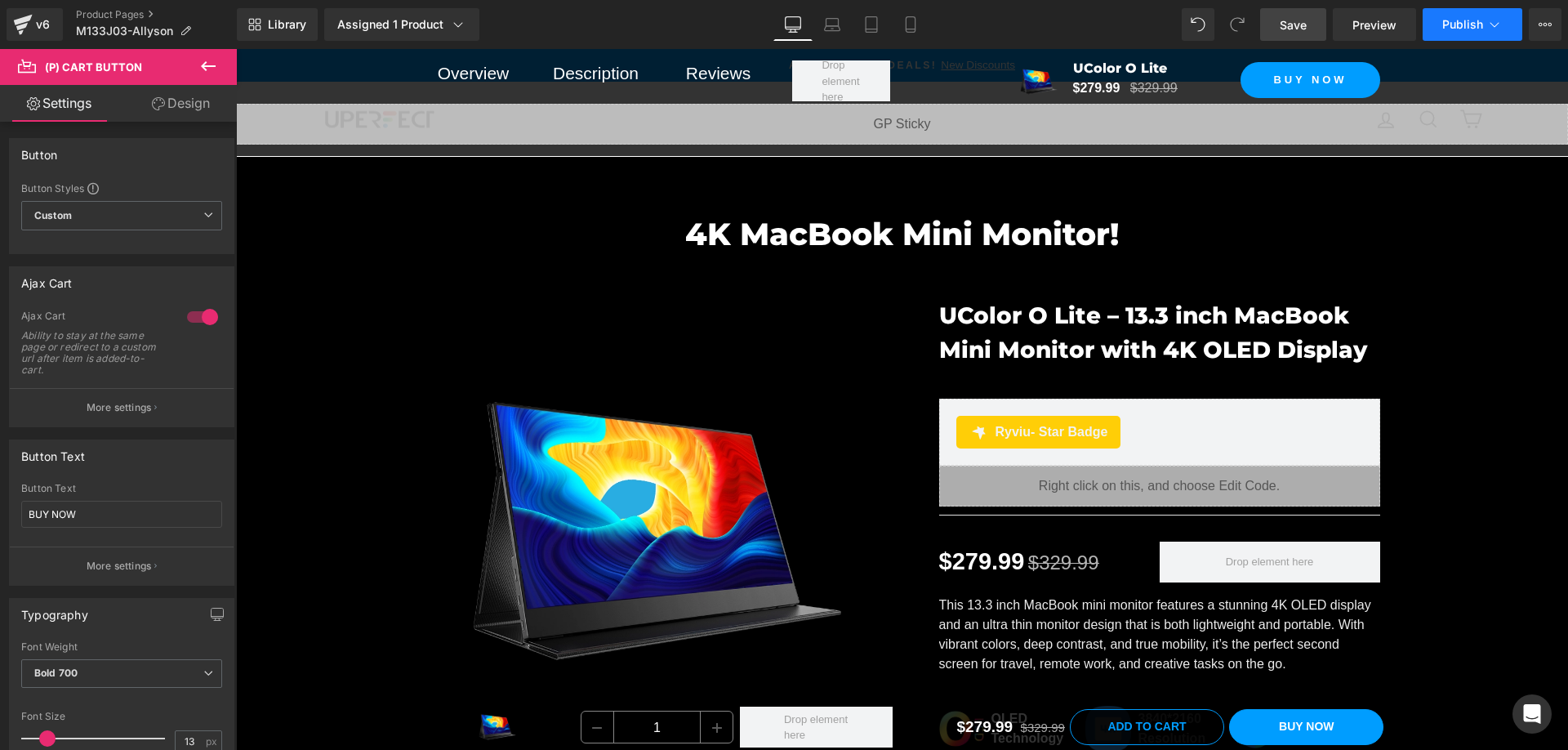
click at [1468, 23] on span "Publish" at bounding box center [1462, 24] width 41 height 13
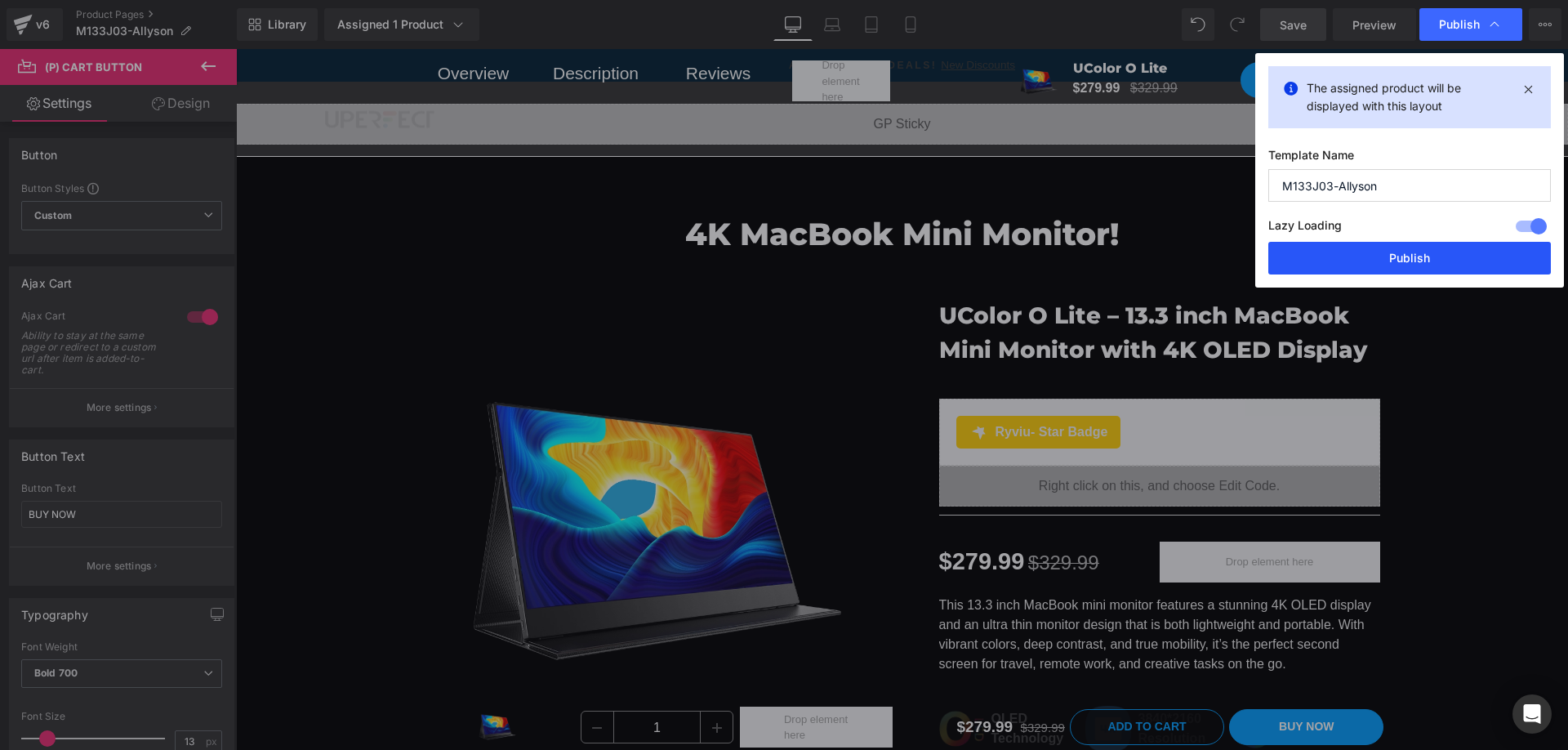
click at [1406, 255] on button "Publish" at bounding box center [1409, 258] width 283 height 33
